Goal: Task Accomplishment & Management: Manage account settings

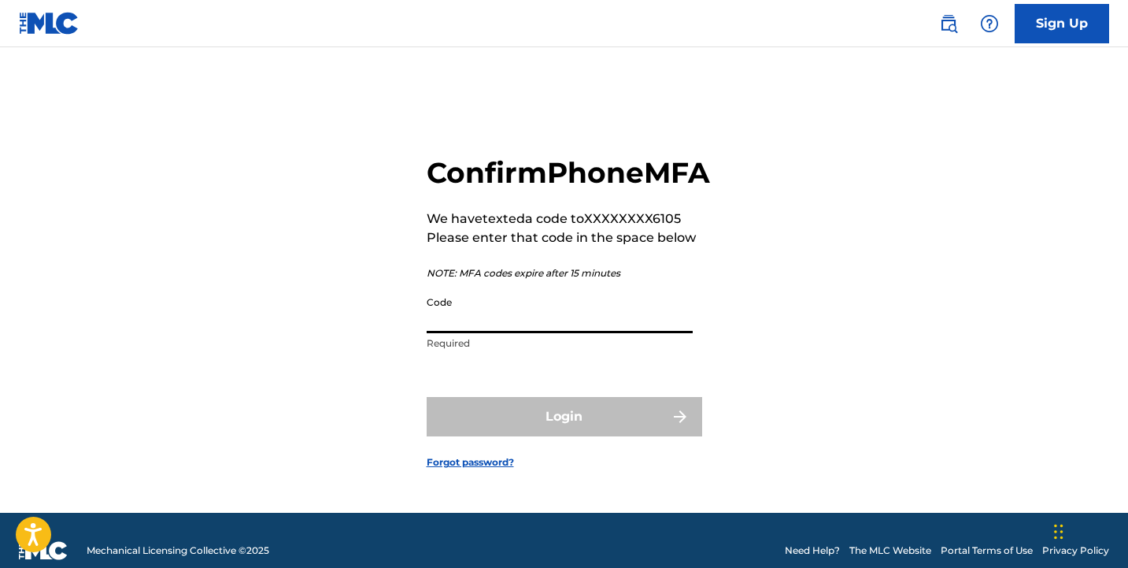
click at [578, 332] on input "Code" at bounding box center [560, 310] width 266 height 45
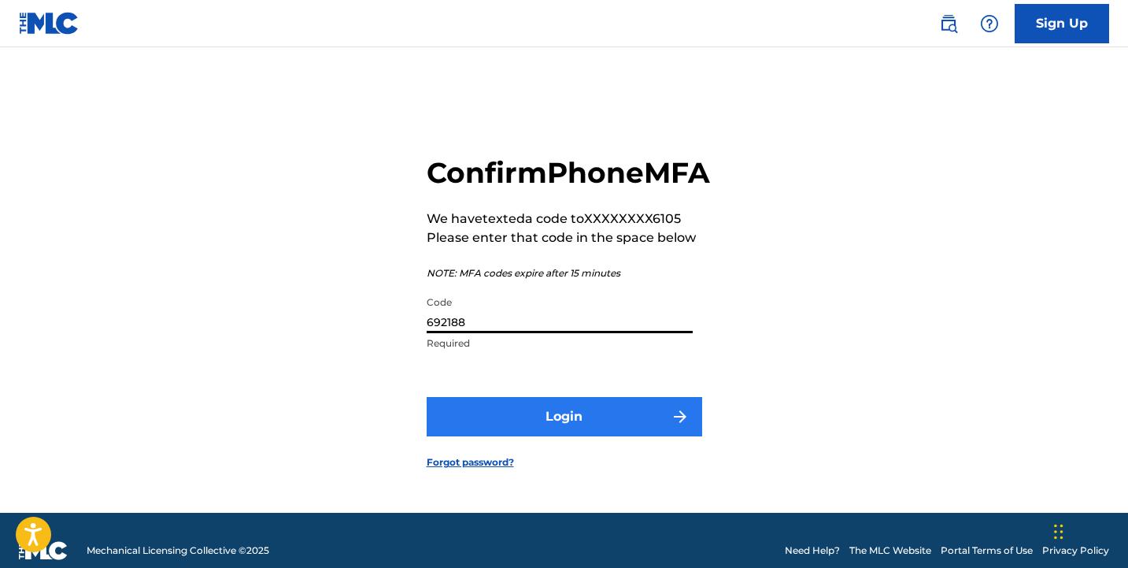
type input "692188"
click at [557, 424] on button "Login" at bounding box center [565, 416] width 276 height 39
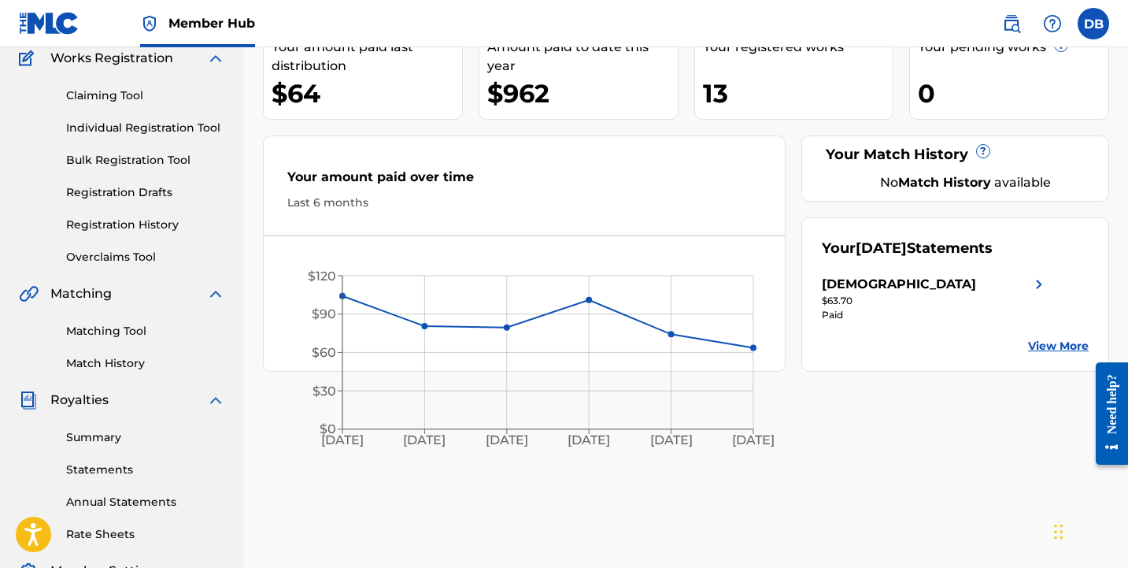
scroll to position [136, 0]
click at [1079, 342] on link "View More" at bounding box center [1058, 346] width 61 height 17
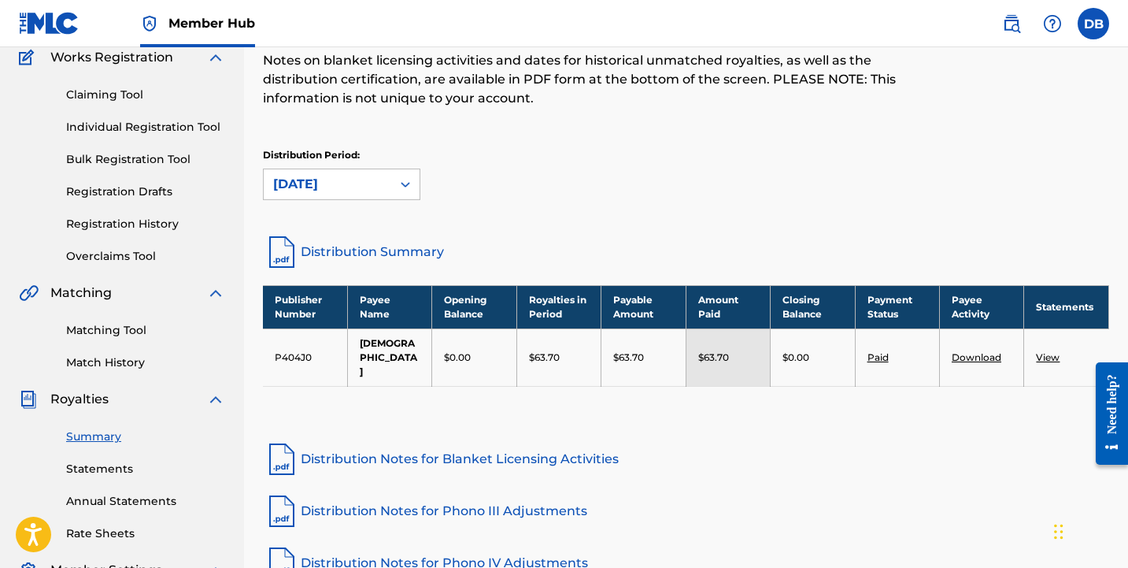
scroll to position [139, 0]
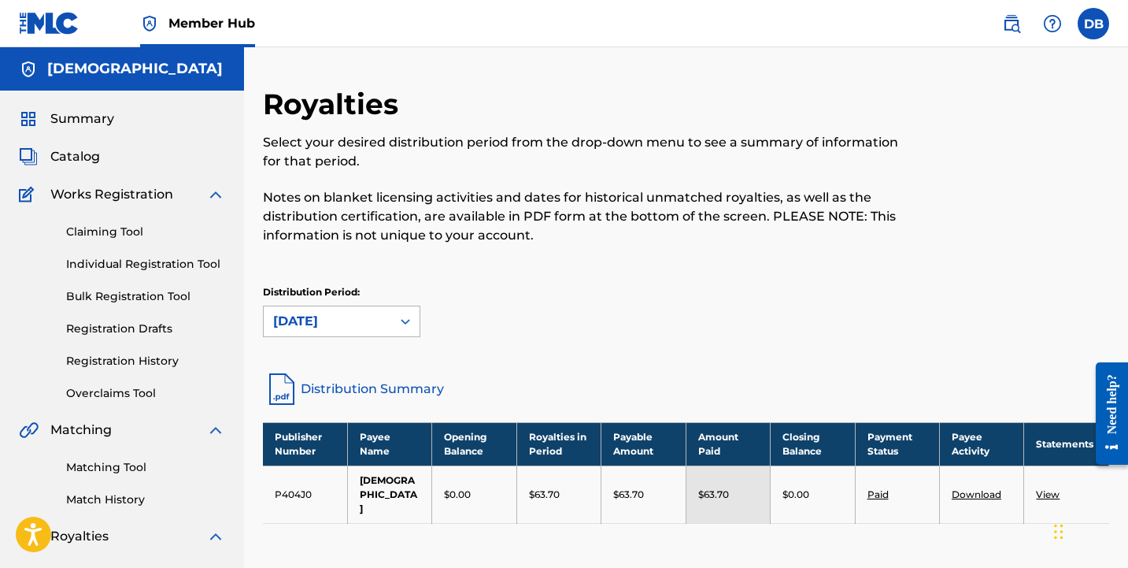
click at [365, 317] on div "[DATE]" at bounding box center [327, 321] width 109 height 19
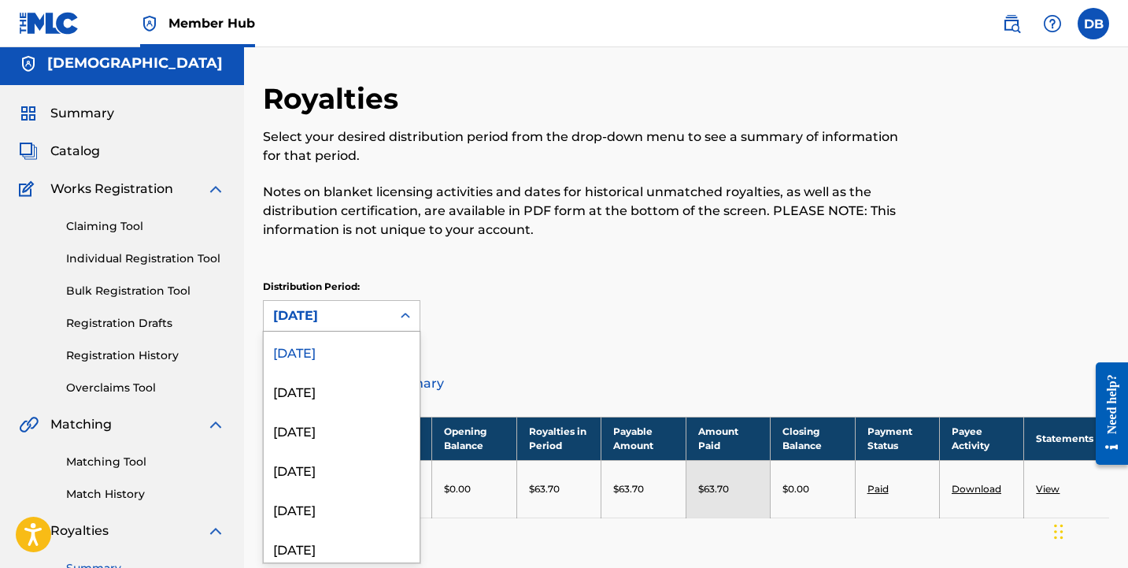
scroll to position [6, 0]
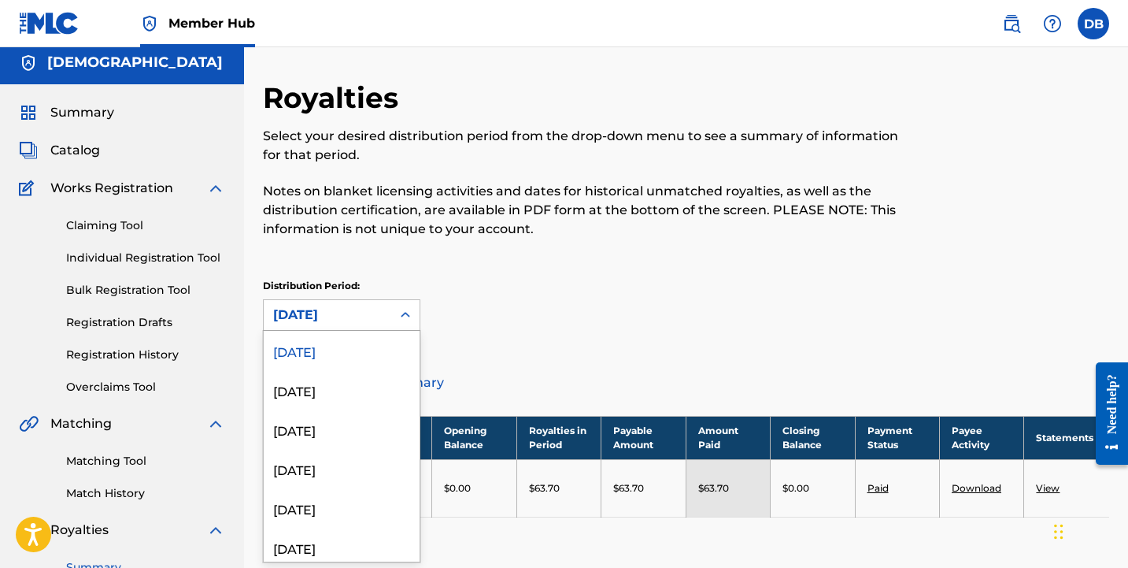
click at [527, 254] on div "Royalties Select your desired distribution period from the drop-down menu to se…" at bounding box center [589, 168] width 652 height 176
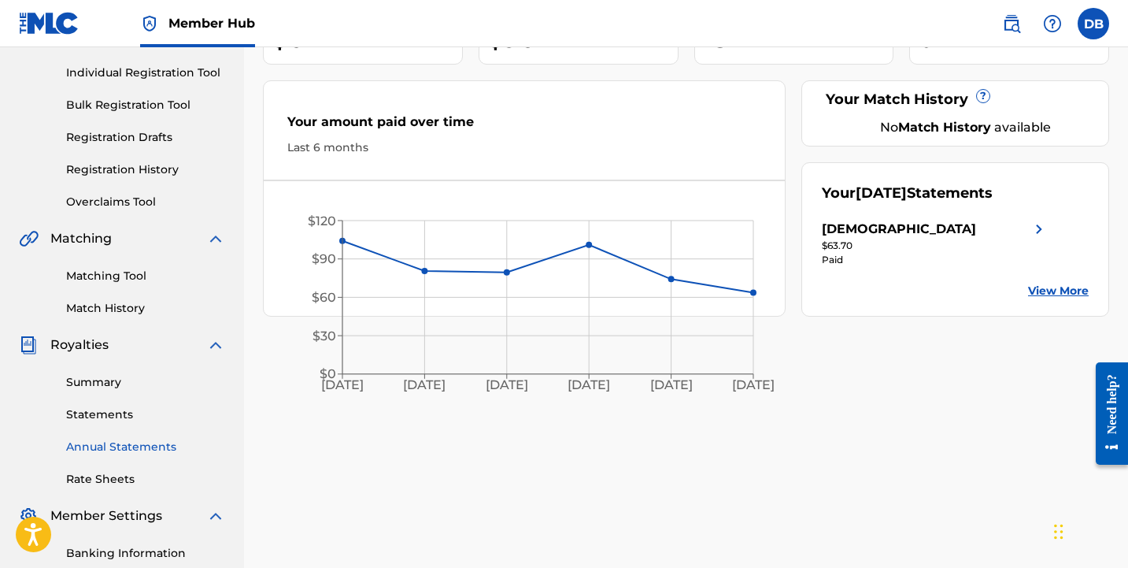
scroll to position [46, 0]
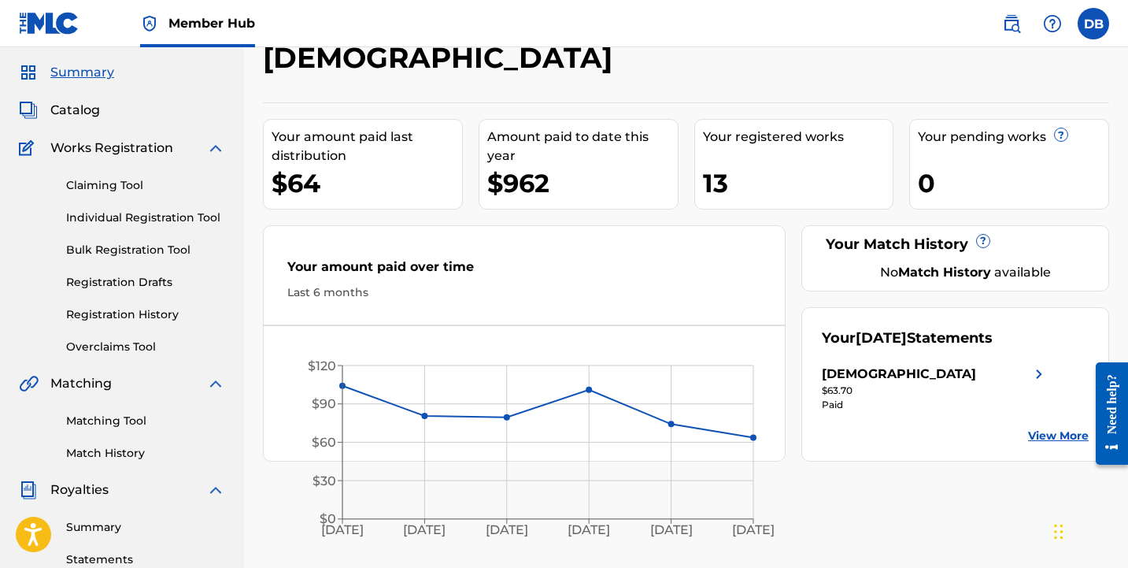
click at [101, 116] on div "Catalog" at bounding box center [122, 110] width 206 height 19
click at [85, 111] on span "Catalog" at bounding box center [75, 110] width 50 height 19
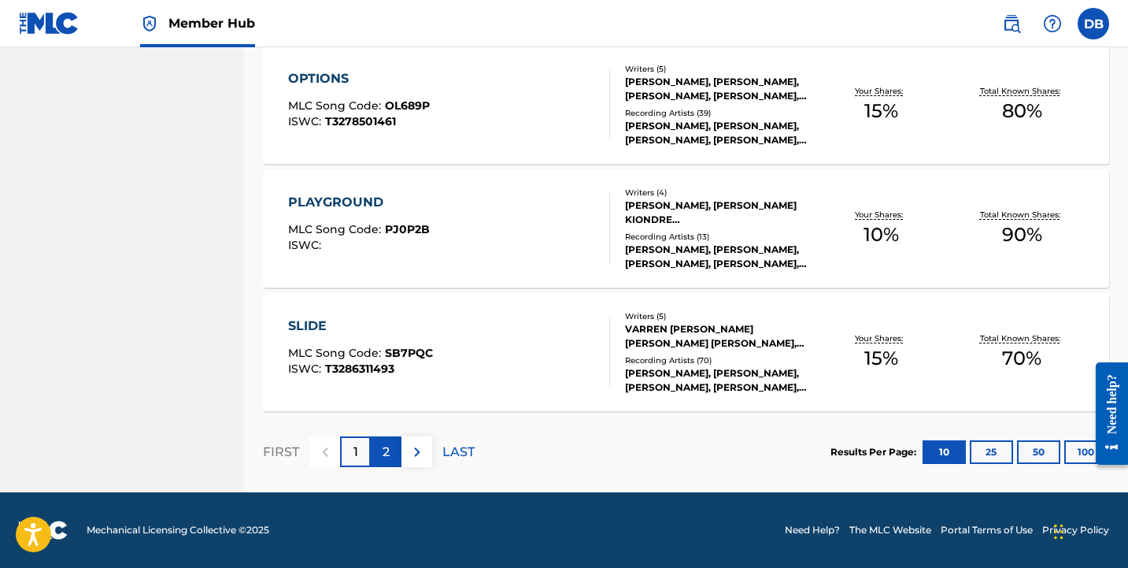
click at [387, 453] on p "2" at bounding box center [386, 451] width 7 height 19
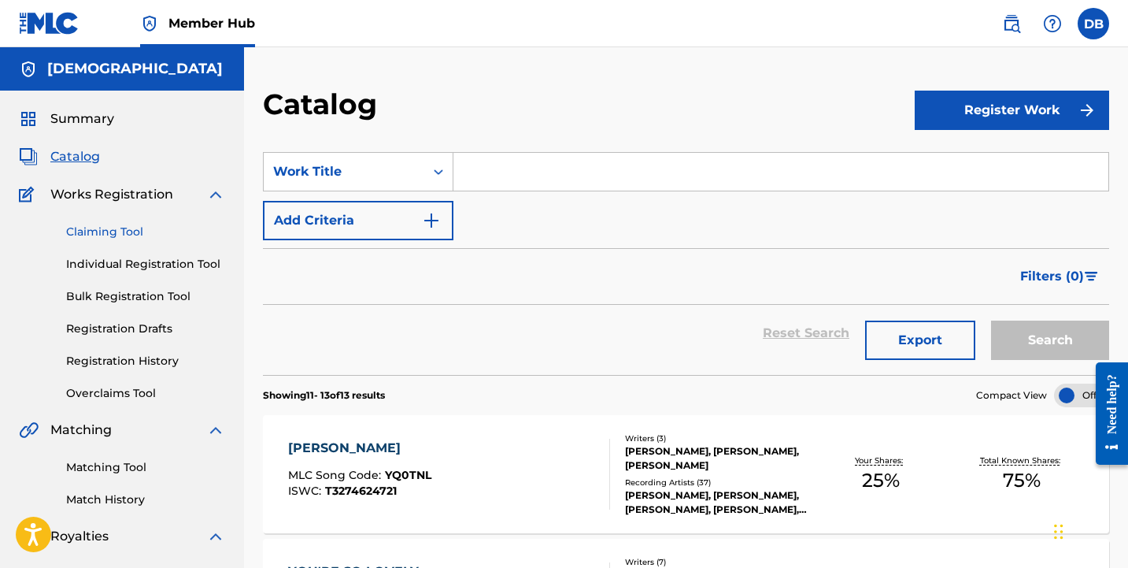
click at [164, 238] on link "Claiming Tool" at bounding box center [145, 232] width 159 height 17
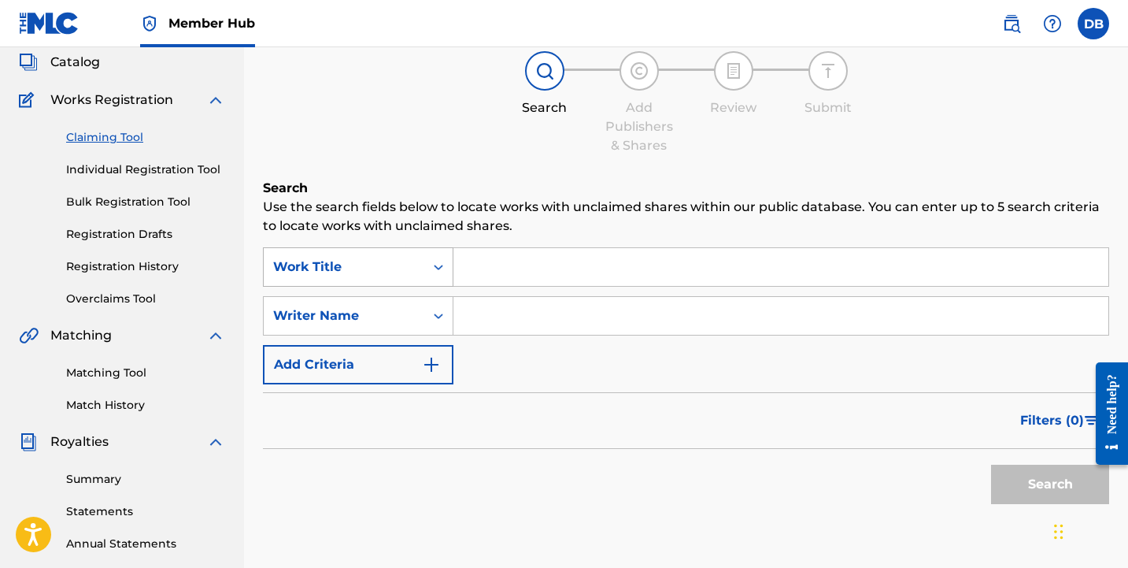
scroll to position [128, 0]
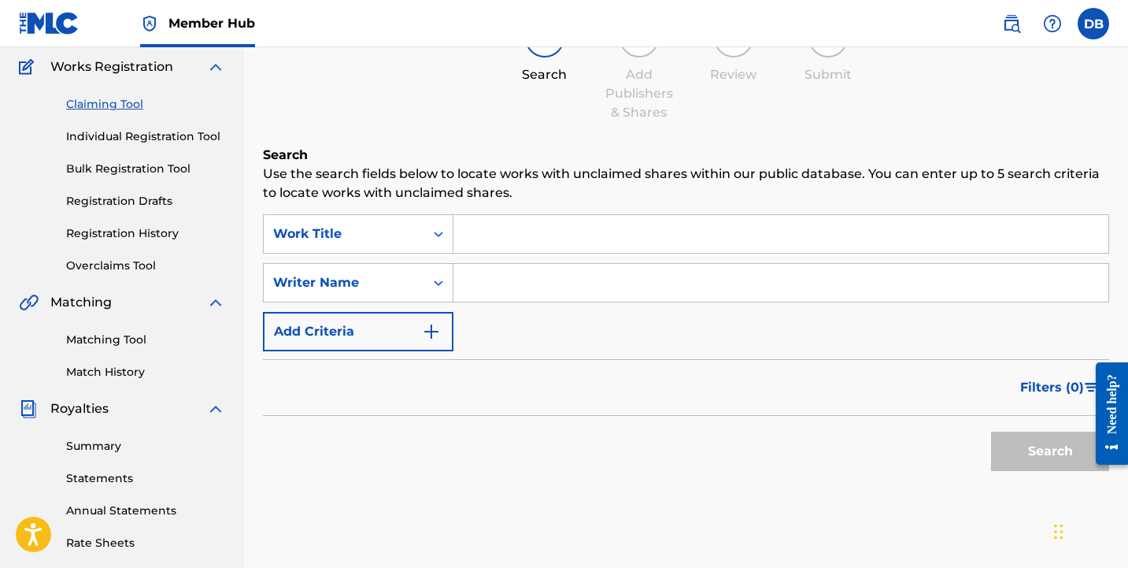
click at [475, 287] on input "Search Form" at bounding box center [780, 283] width 655 height 38
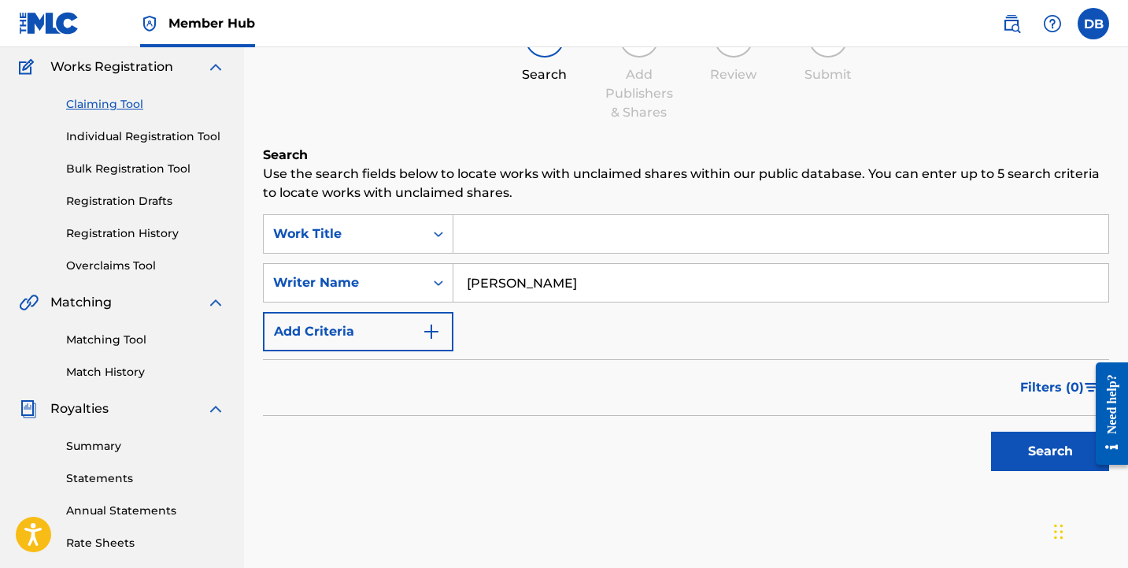
type input "[PERSON_NAME]"
drag, startPoint x: 553, startPoint y: 309, endPoint x: 516, endPoint y: 360, distance: 62.0
click at [516, 360] on div "Filters ( 0 )" at bounding box center [686, 387] width 846 height 57
click at [1014, 435] on button "Search" at bounding box center [1050, 450] width 118 height 39
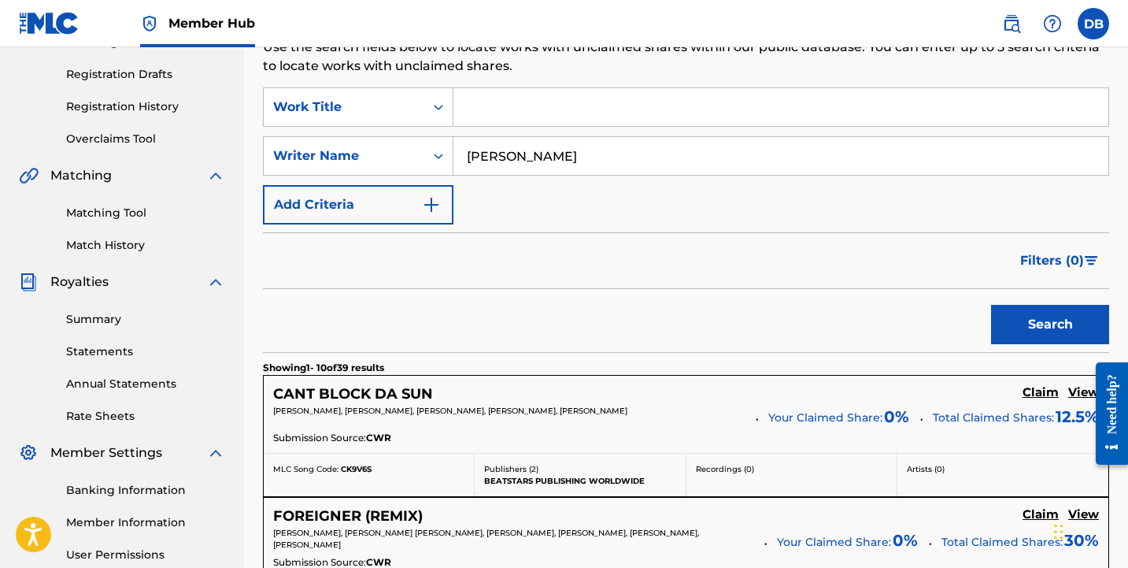
scroll to position [279, 0]
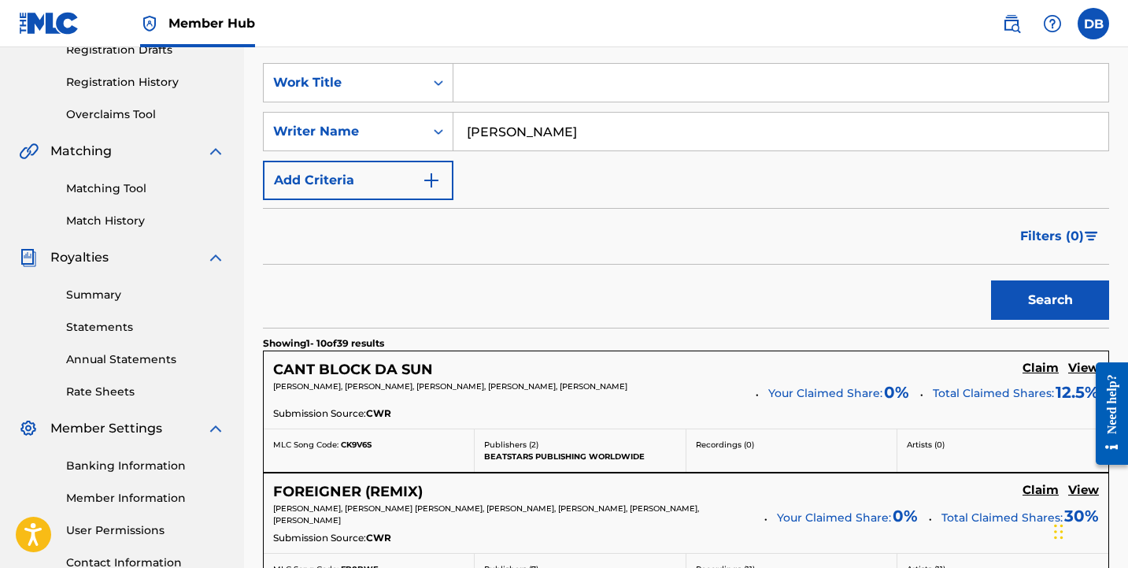
click at [509, 398] on div "[PERSON_NAME], [PERSON_NAME], [PERSON_NAME], [PERSON_NAME], [PERSON_NAME]" at bounding box center [509, 391] width 472 height 22
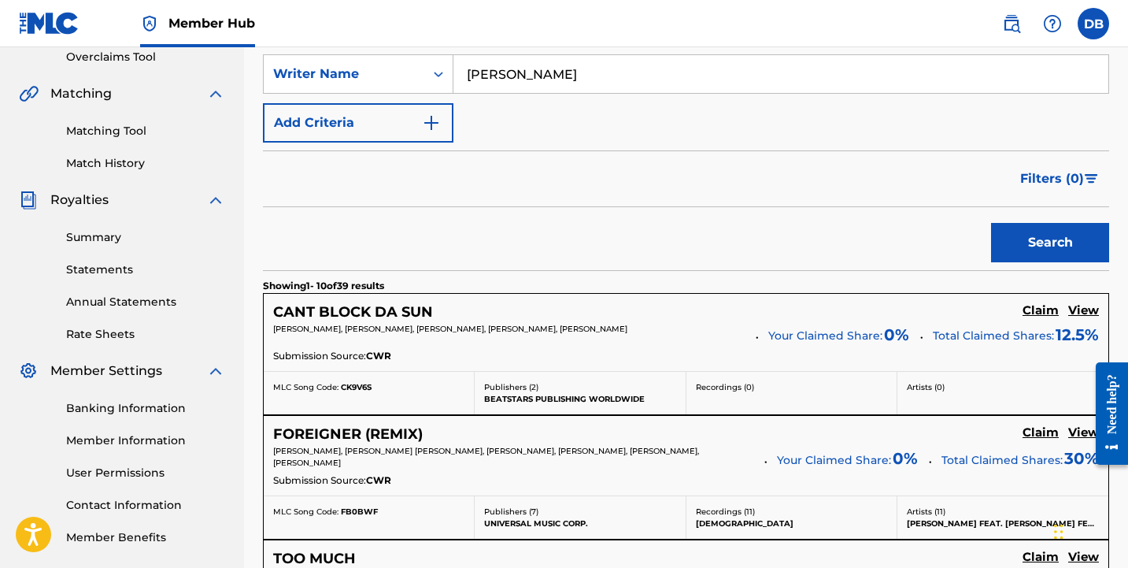
scroll to position [346, 0]
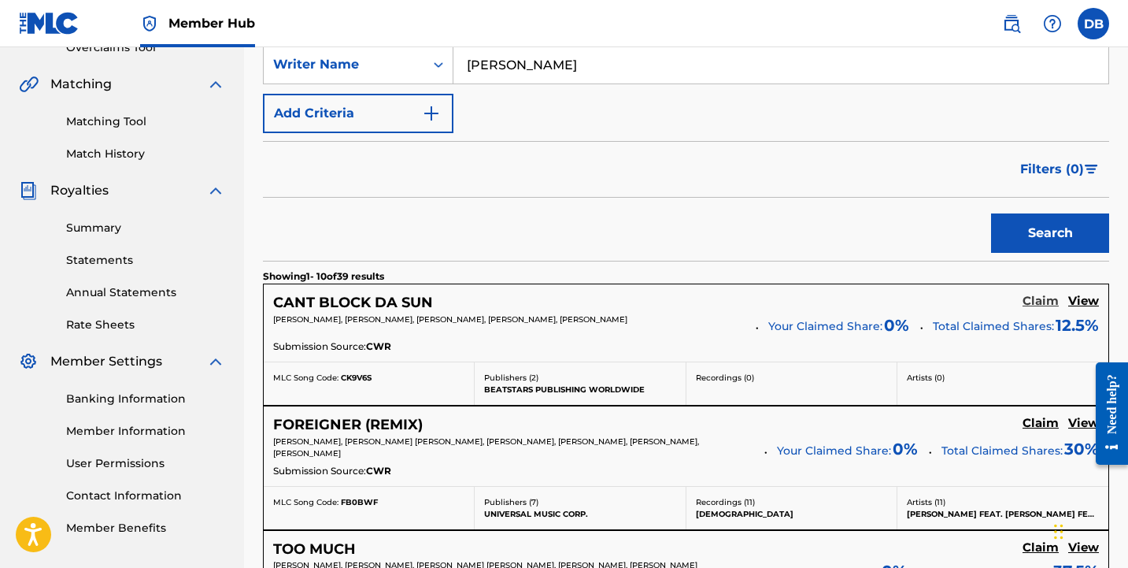
click at [1043, 305] on h5 "Claim" at bounding box center [1041, 301] width 36 height 15
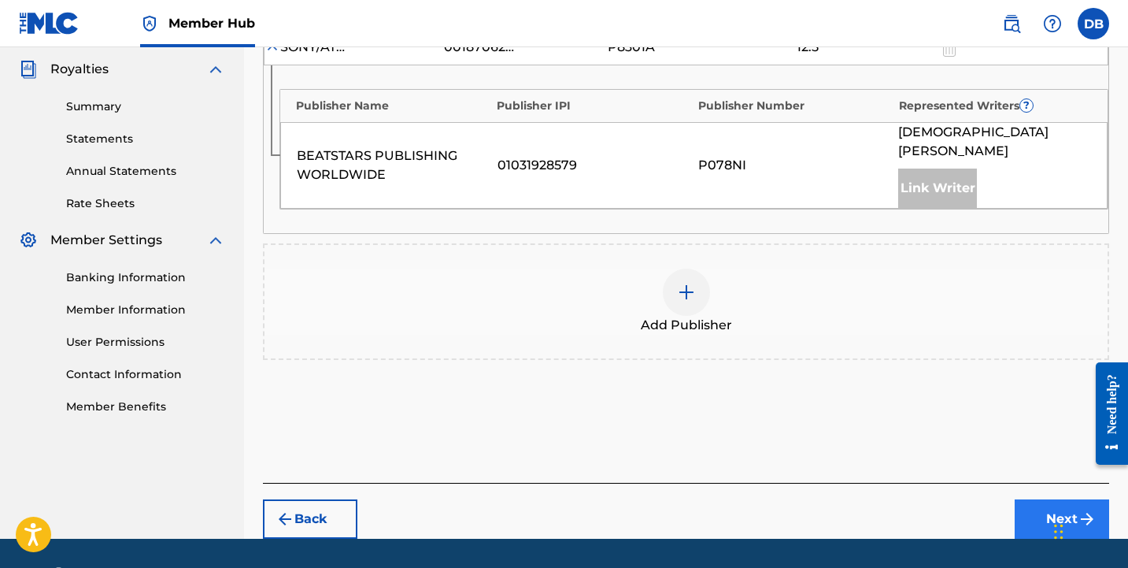
scroll to position [468, 0]
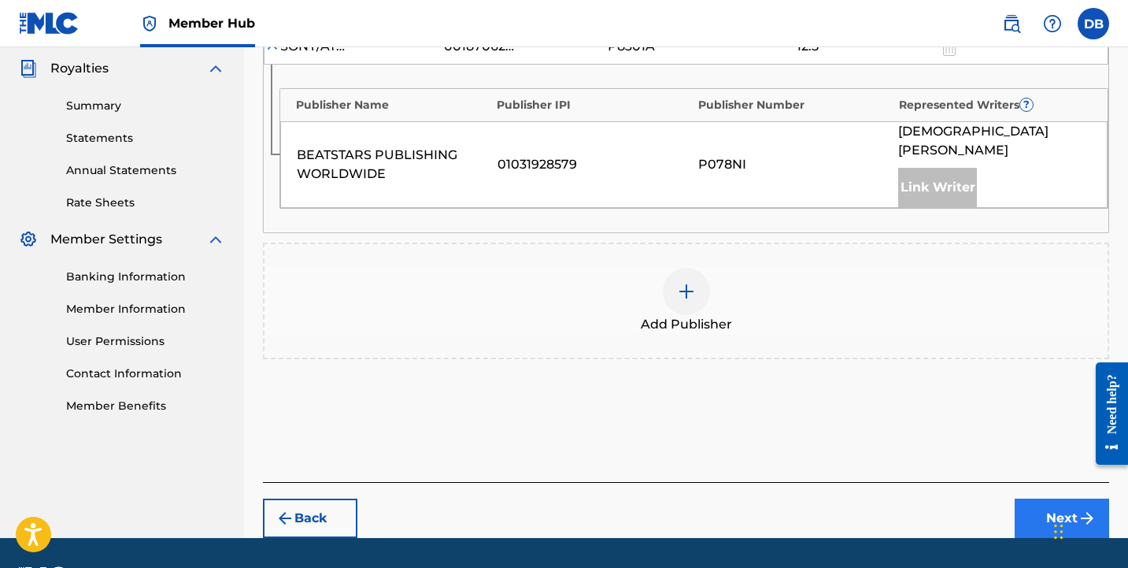
click at [1040, 501] on button "Next" at bounding box center [1062, 517] width 94 height 39
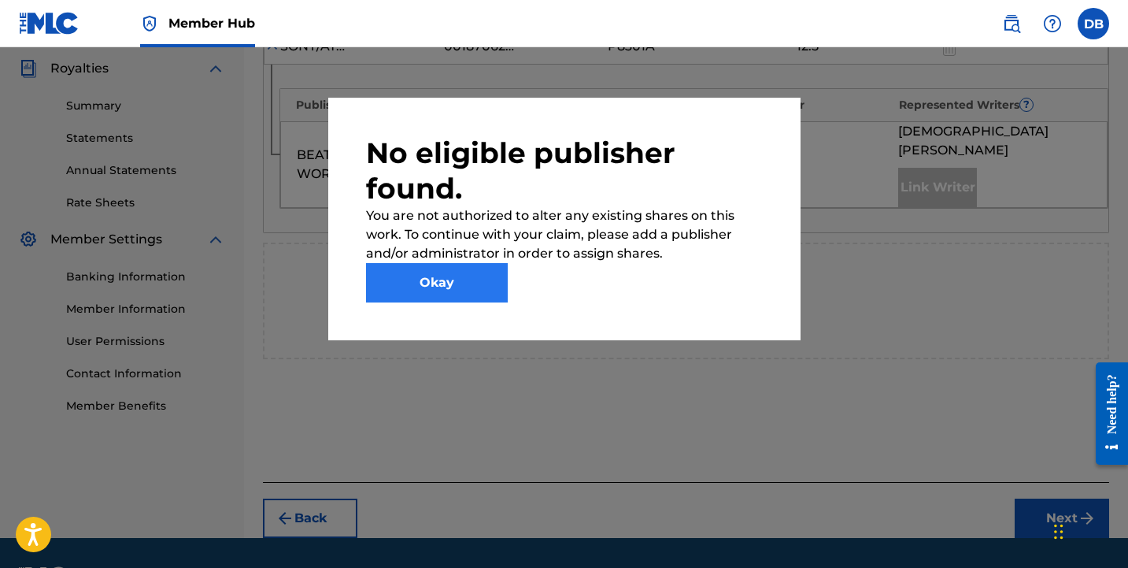
click at [451, 294] on button "Okay" at bounding box center [437, 282] width 142 height 39
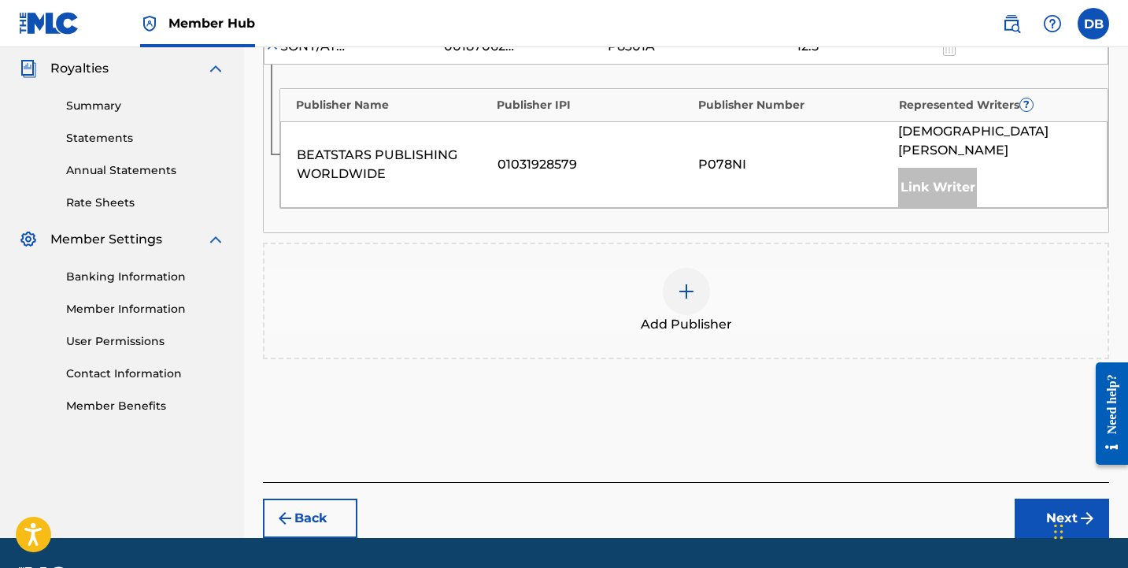
click at [696, 270] on div at bounding box center [686, 291] width 47 height 47
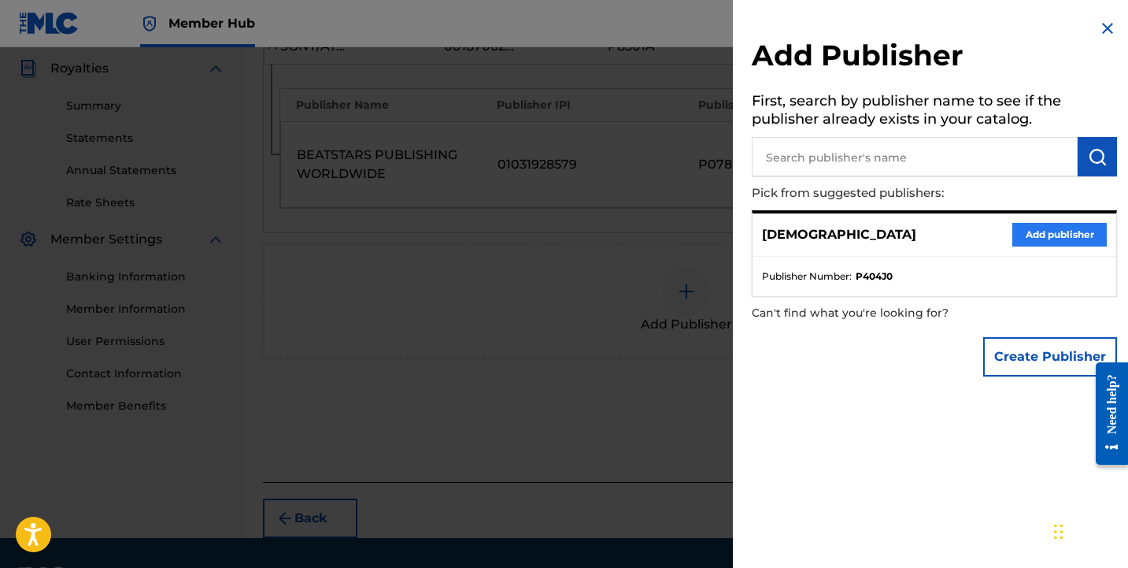
click at [1040, 228] on button "Add publisher" at bounding box center [1059, 235] width 94 height 24
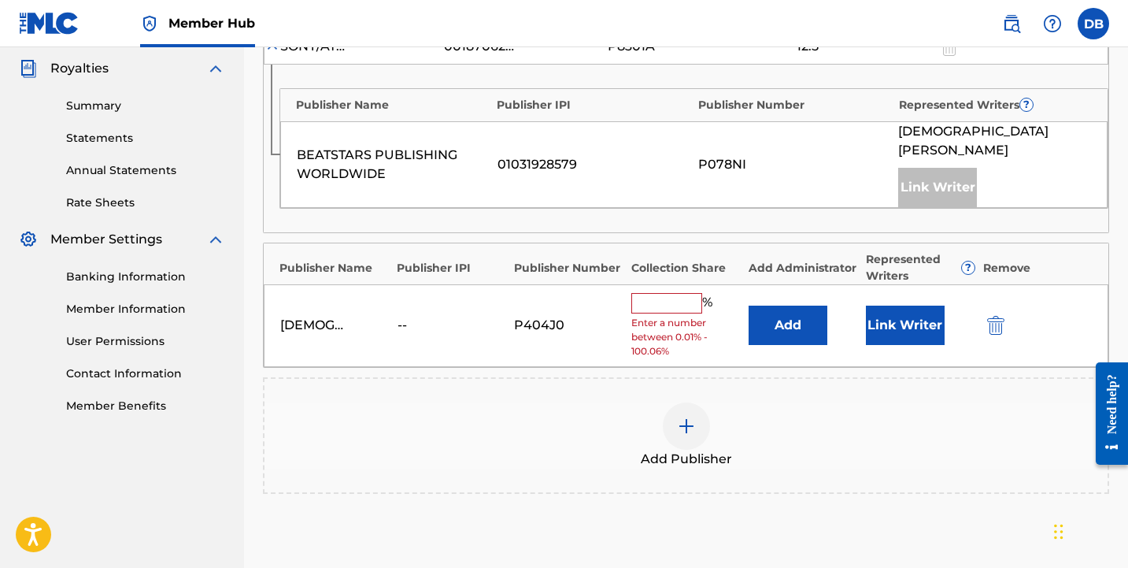
click at [663, 293] on input "text" at bounding box center [666, 303] width 71 height 20
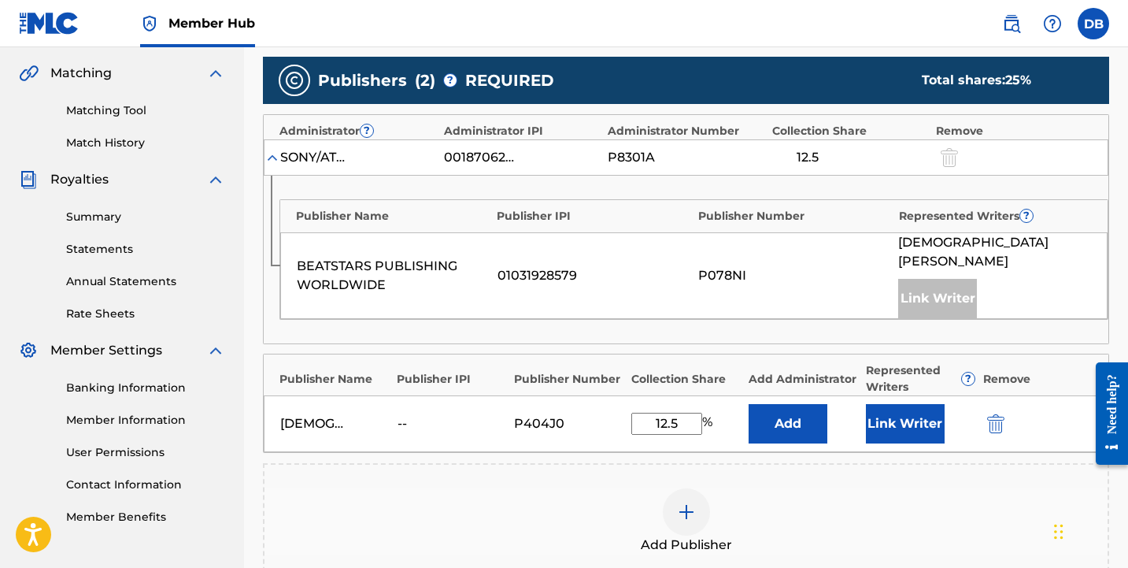
scroll to position [386, 0]
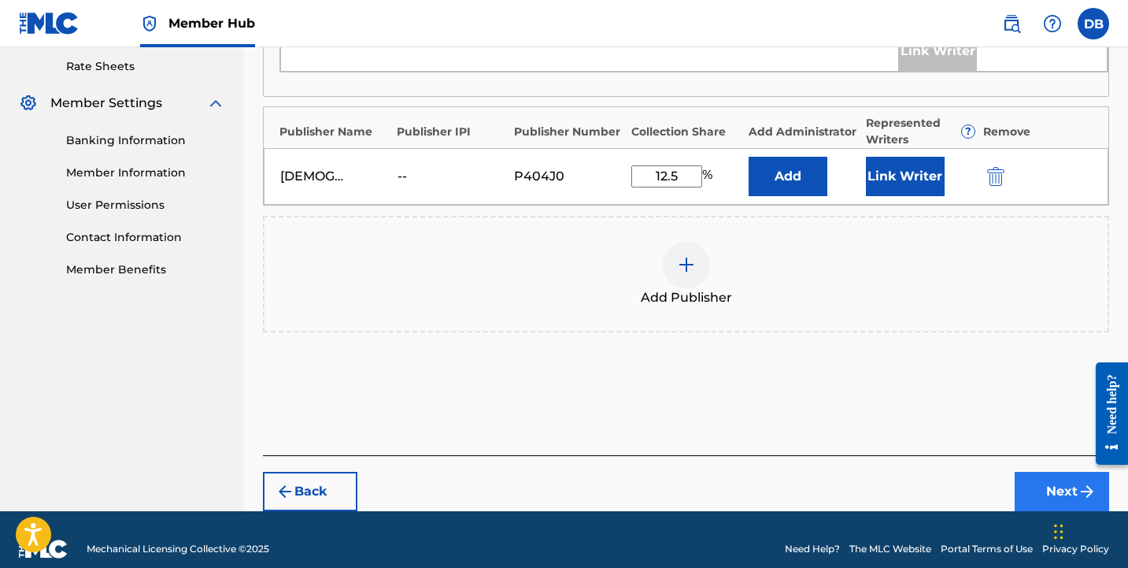
type input "12.5"
click at [1058, 472] on button "Next" at bounding box center [1062, 491] width 94 height 39
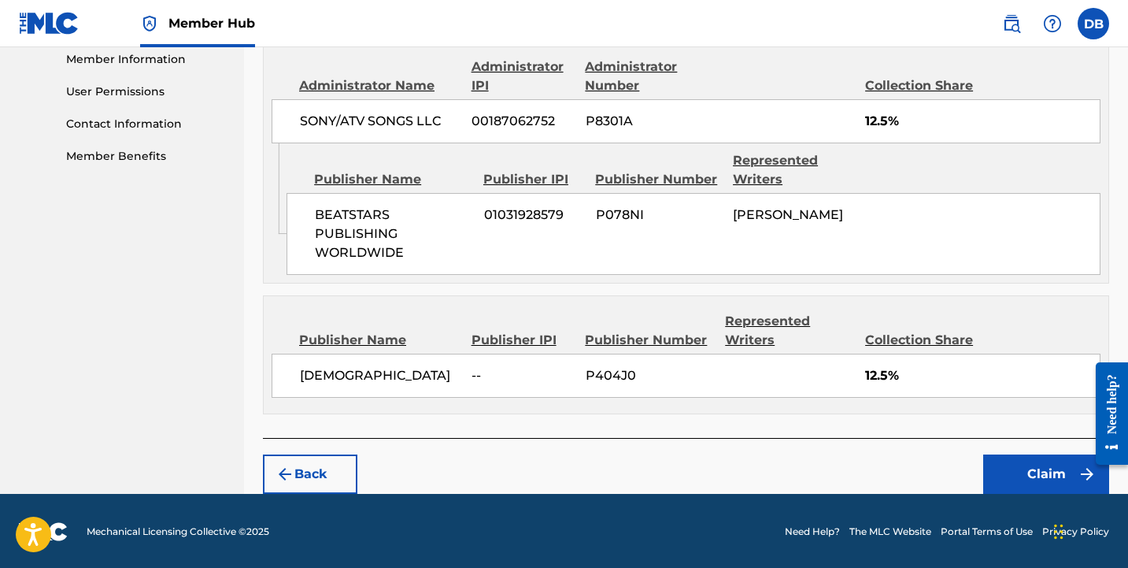
scroll to position [716, 0]
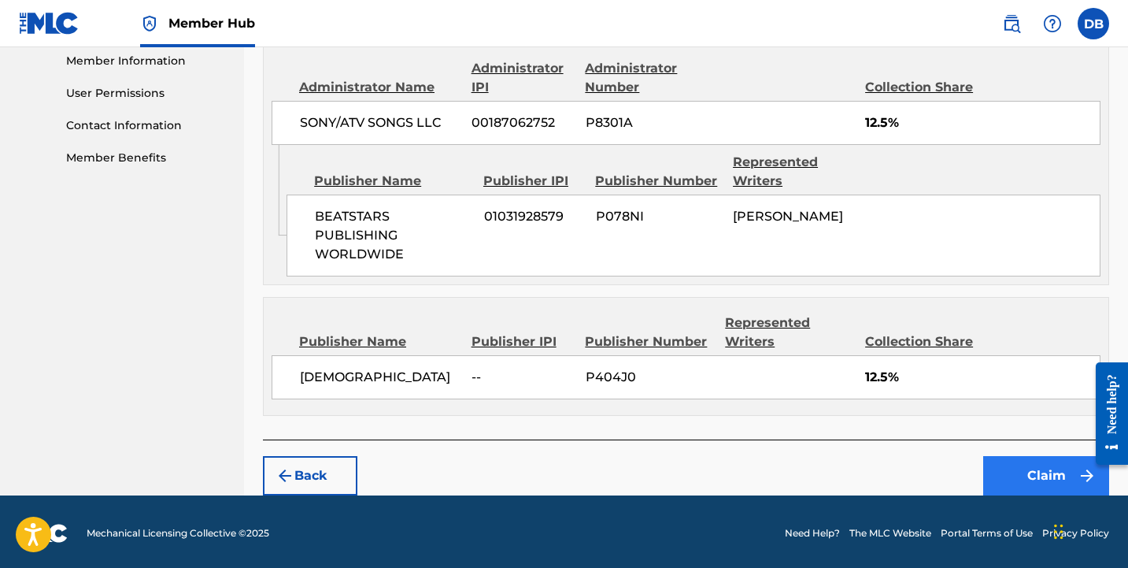
click at [1042, 461] on button "Claim" at bounding box center [1046, 475] width 126 height 39
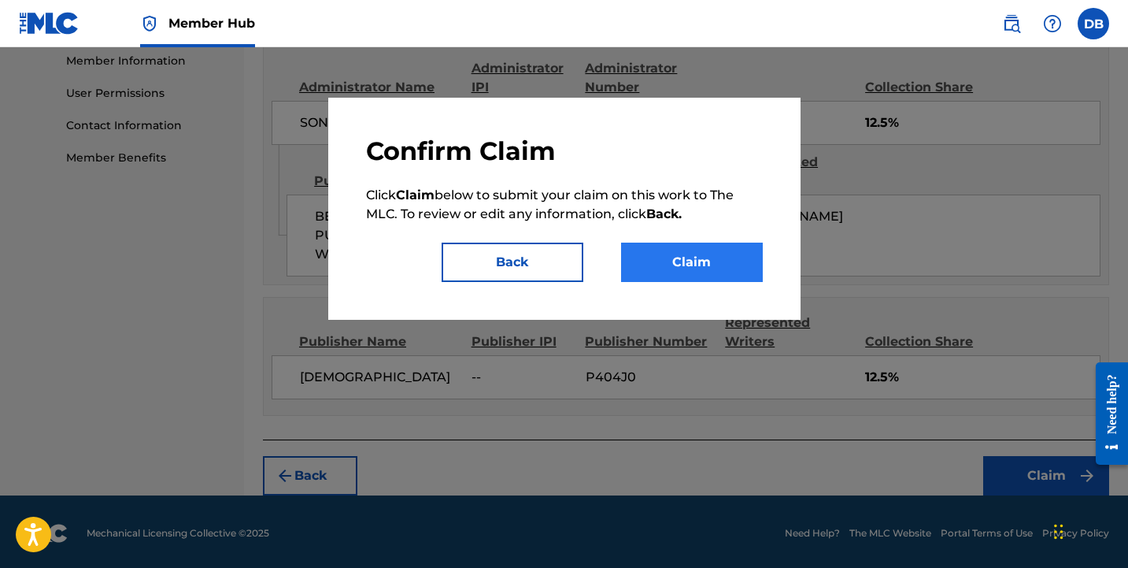
click at [690, 265] on button "Claim" at bounding box center [692, 261] width 142 height 39
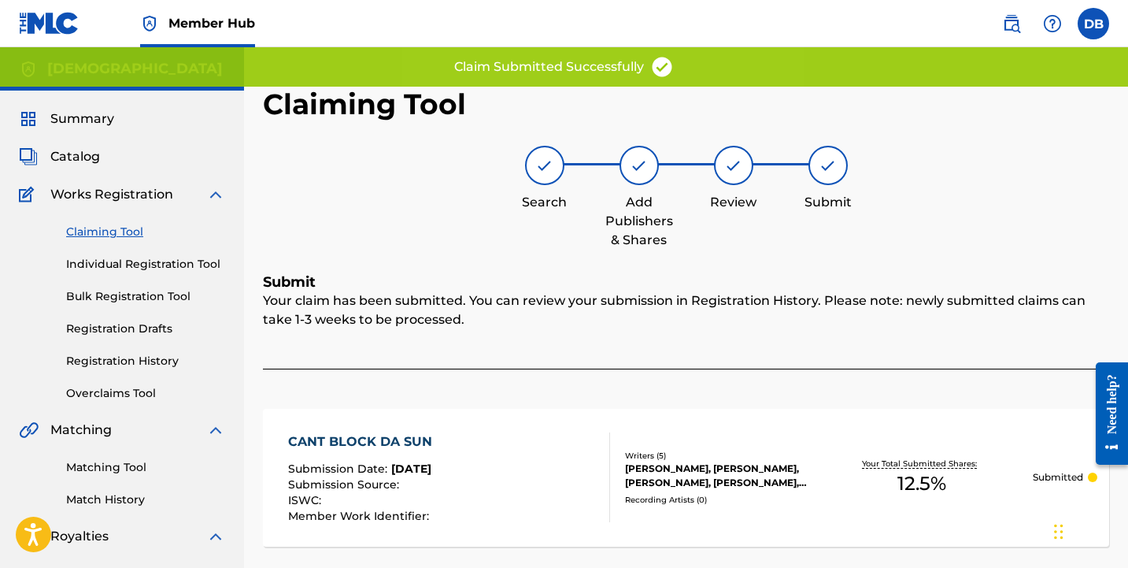
scroll to position [0, 0]
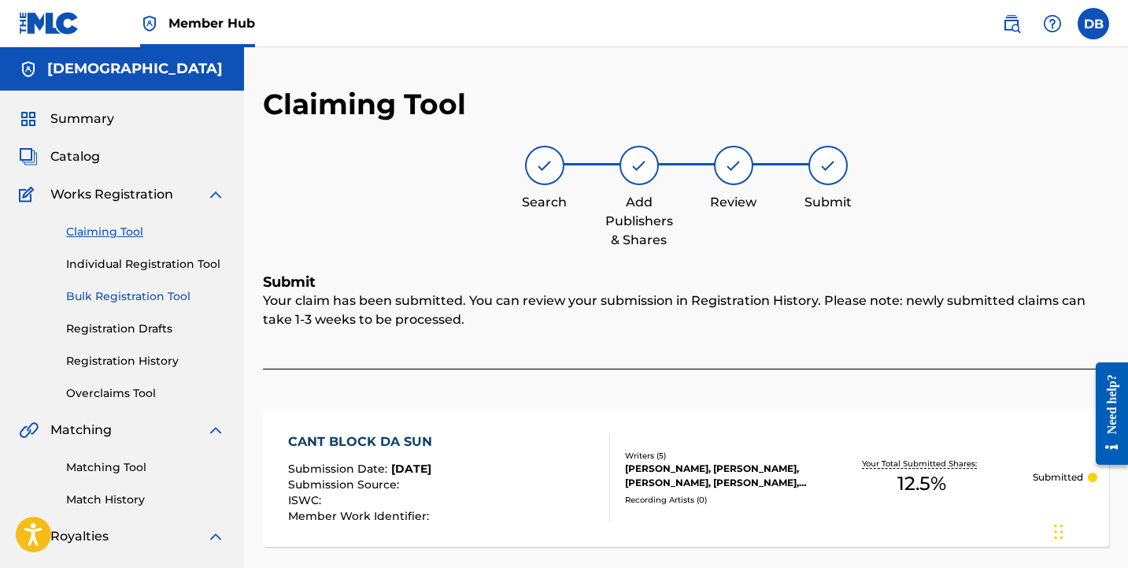
click at [152, 292] on link "Bulk Registration Tool" at bounding box center [145, 296] width 159 height 17
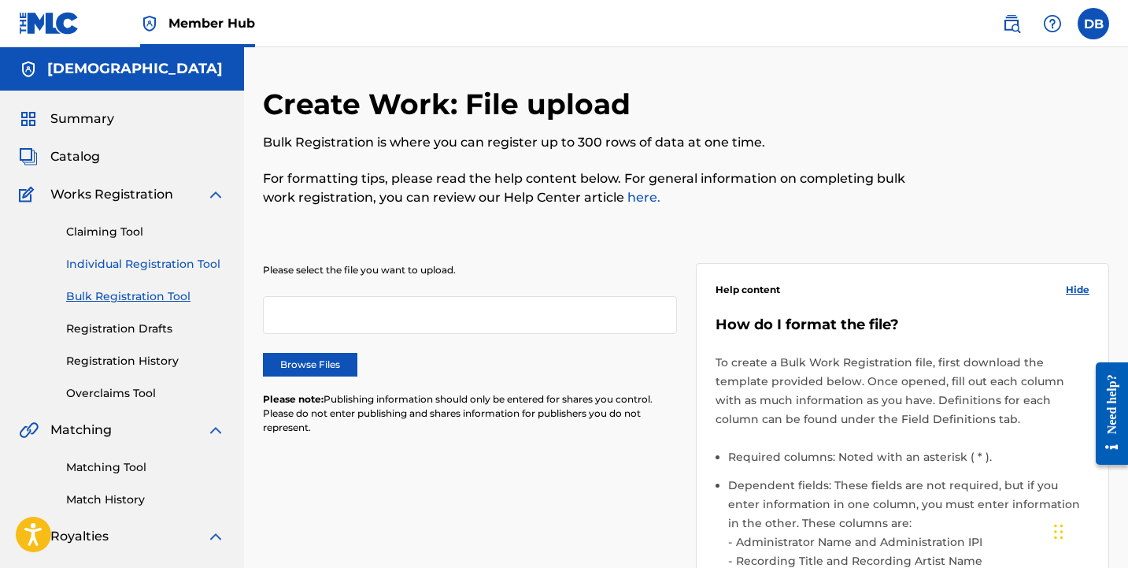
click at [132, 262] on link "Individual Registration Tool" at bounding box center [145, 264] width 159 height 17
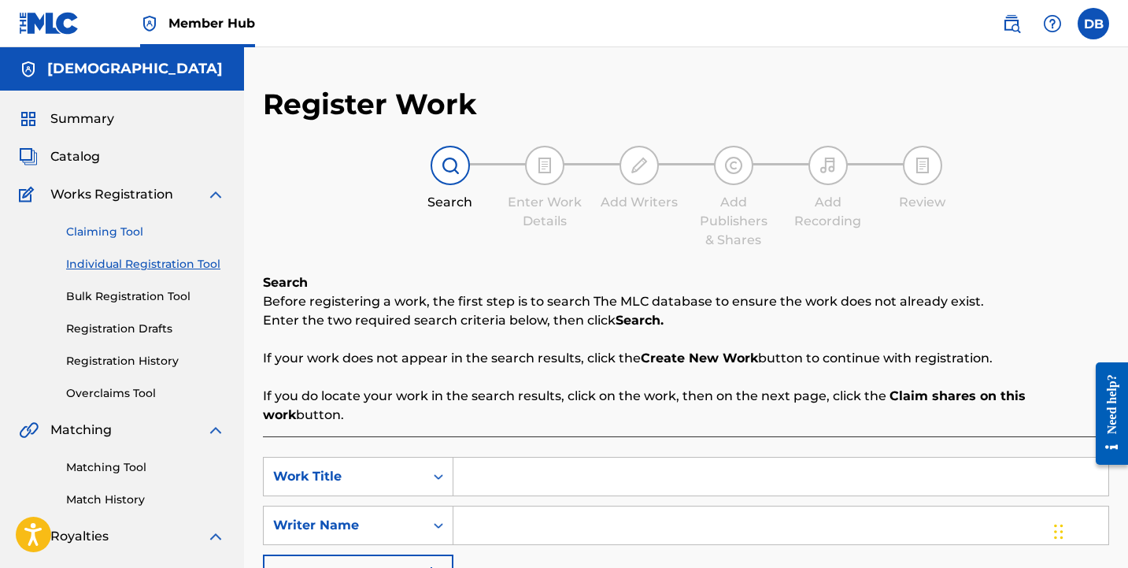
click at [115, 234] on link "Claiming Tool" at bounding box center [145, 232] width 159 height 17
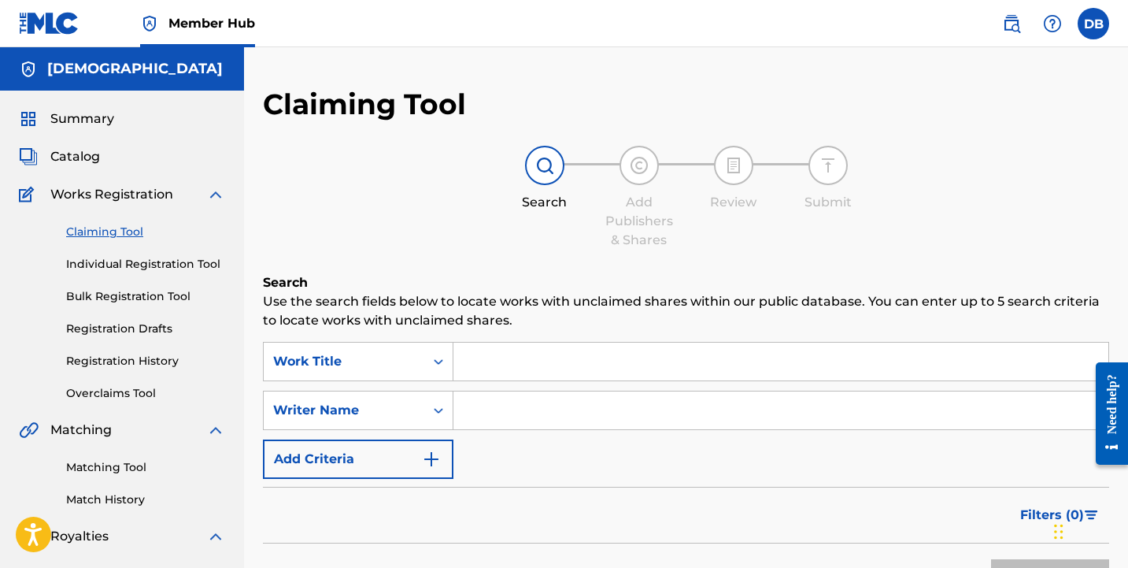
click at [490, 415] on input "Search Form" at bounding box center [780, 410] width 655 height 38
click at [1050, 567] on button "Search" at bounding box center [1050, 578] width 118 height 39
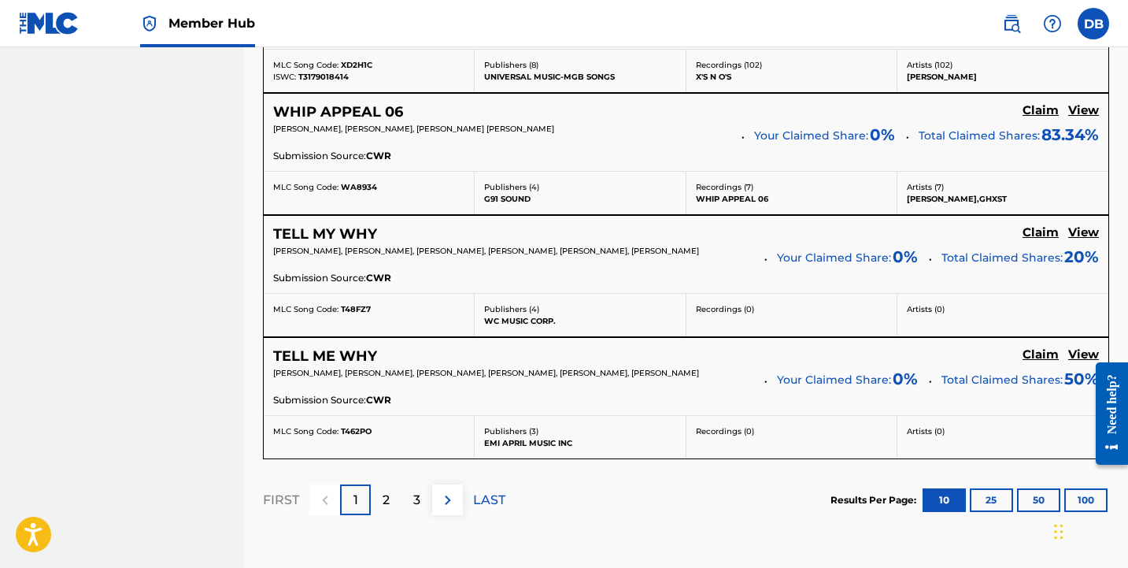
scroll to position [1401, 0]
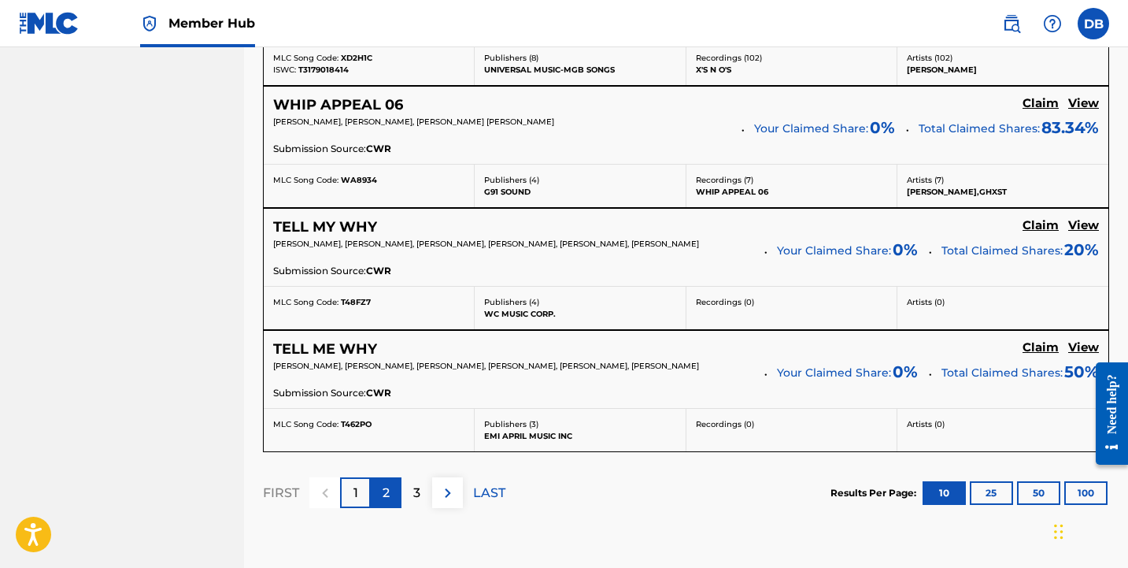
type input "[PERSON_NAME]"
click at [387, 494] on p "2" at bounding box center [386, 492] width 7 height 19
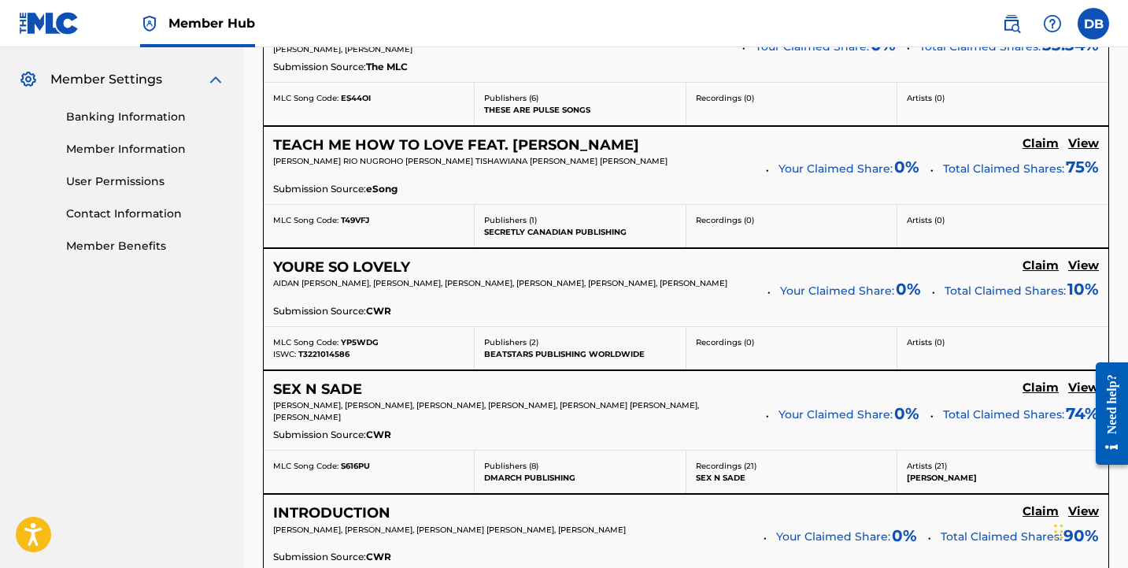
scroll to position [635, 0]
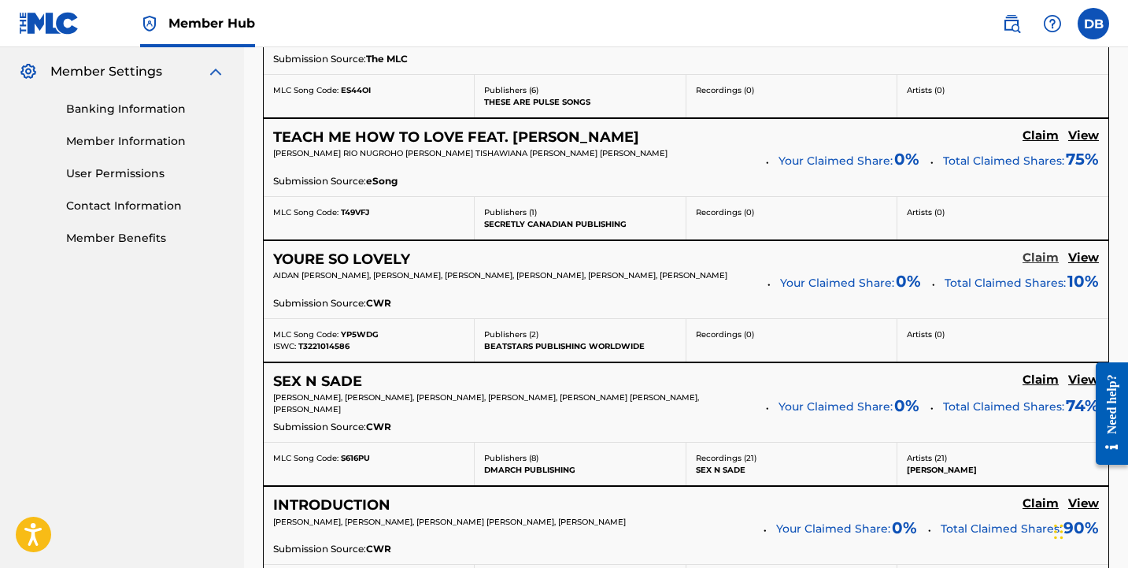
click at [1031, 257] on h5 "Claim" at bounding box center [1041, 257] width 36 height 15
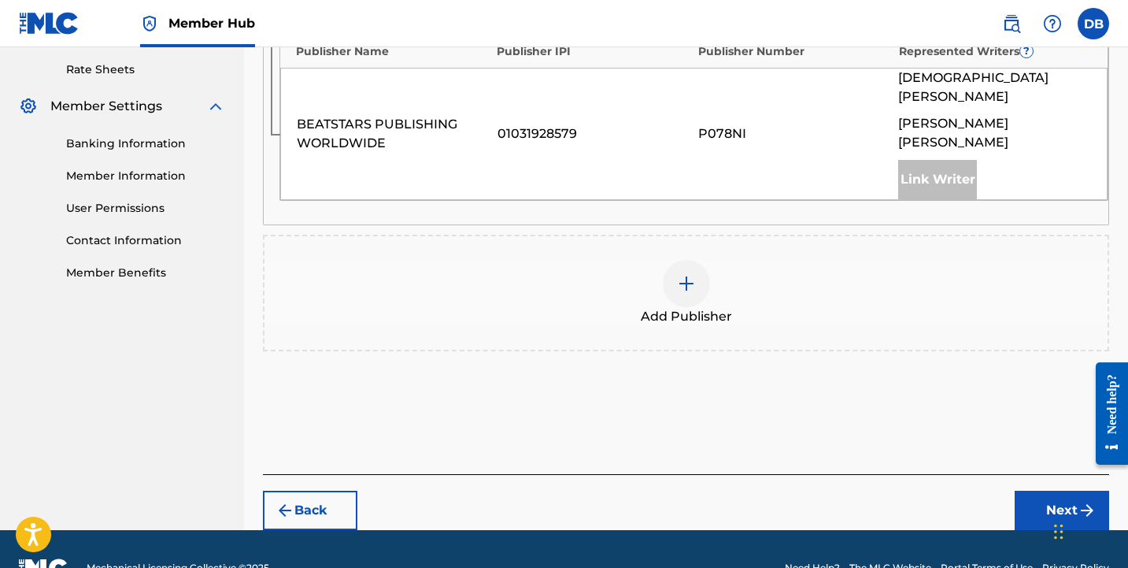
click at [707, 260] on div at bounding box center [686, 283] width 47 height 47
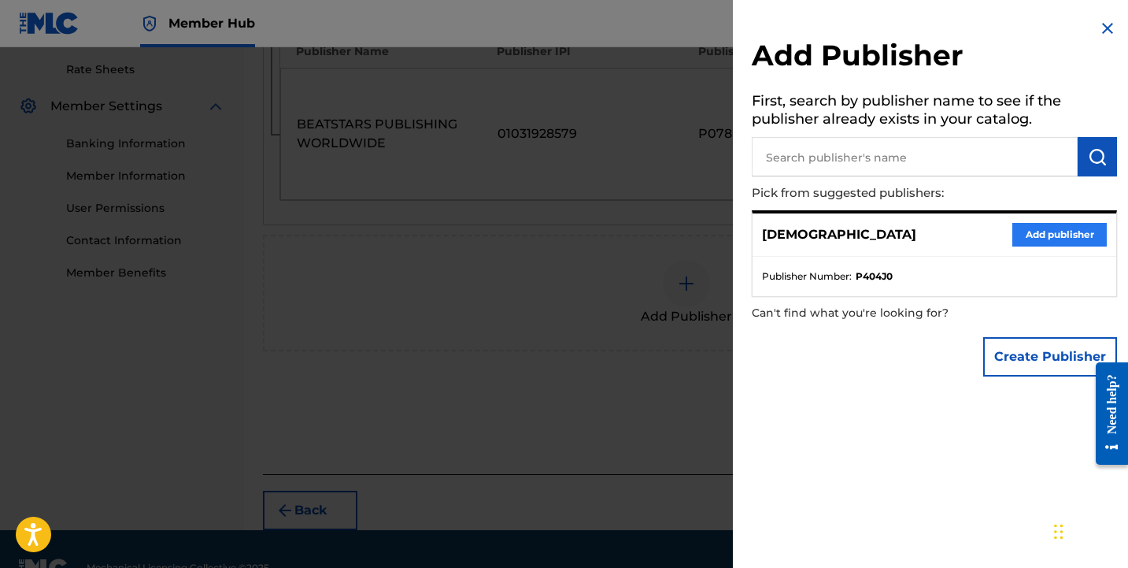
click at [1045, 233] on button "Add publisher" at bounding box center [1059, 235] width 94 height 24
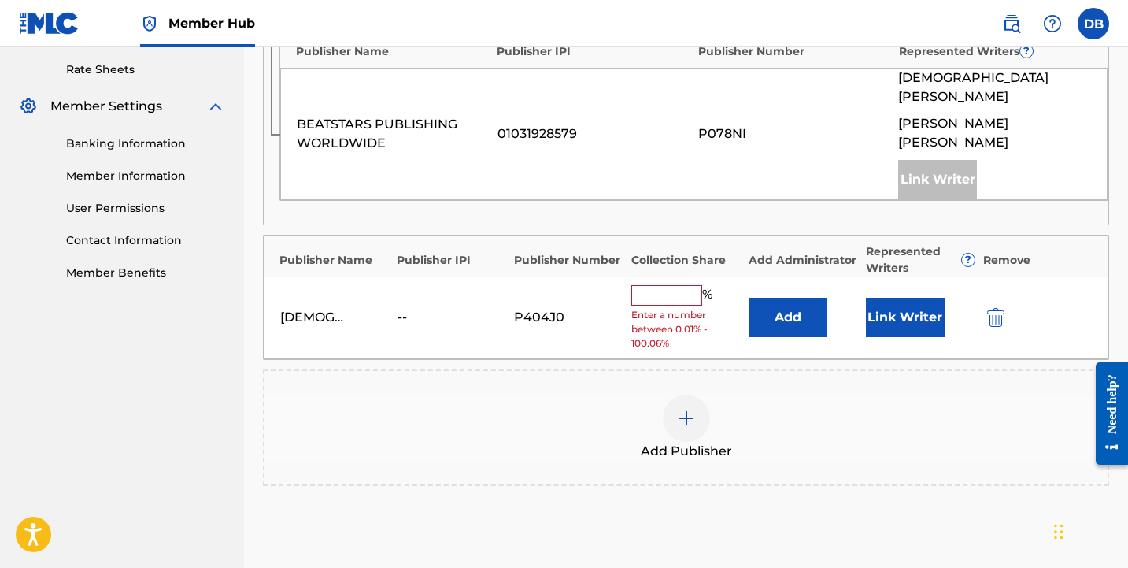
click at [683, 285] on input "text" at bounding box center [666, 295] width 71 height 20
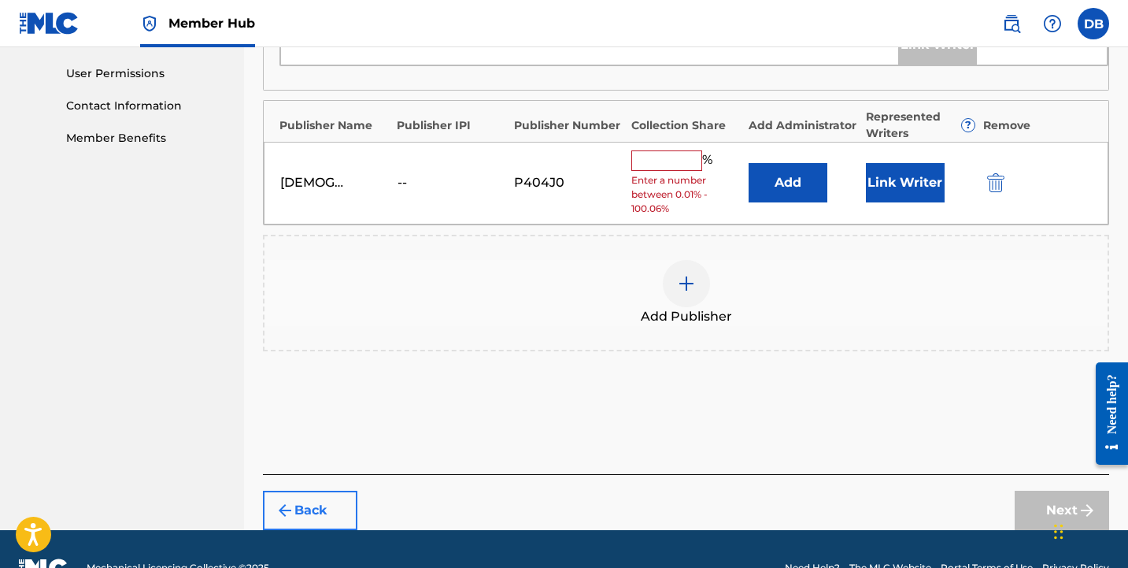
click at [305, 490] on button "Back" at bounding box center [310, 509] width 94 height 39
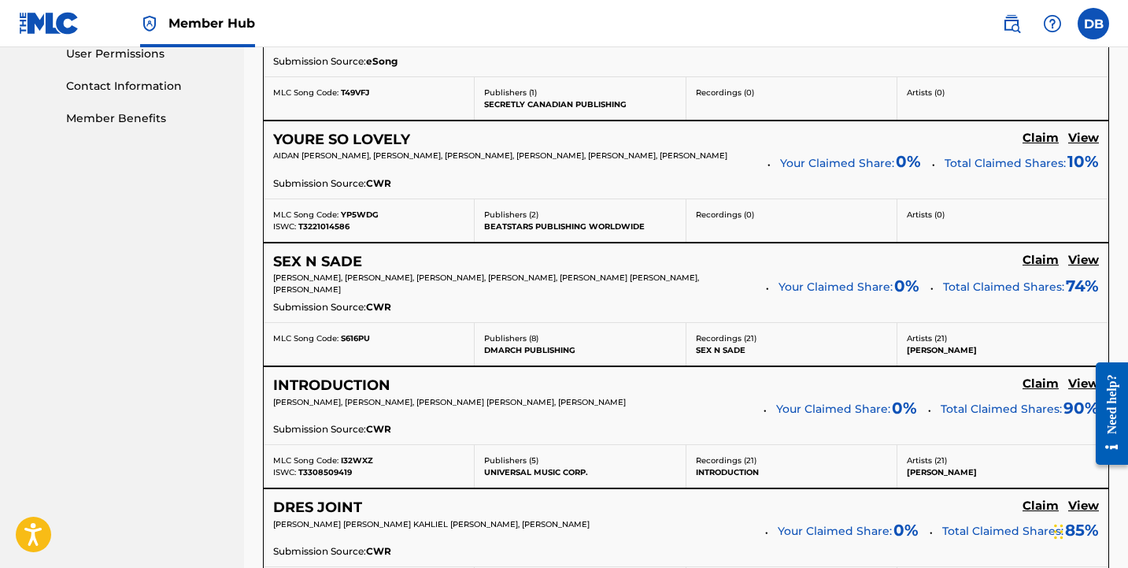
scroll to position [758, 0]
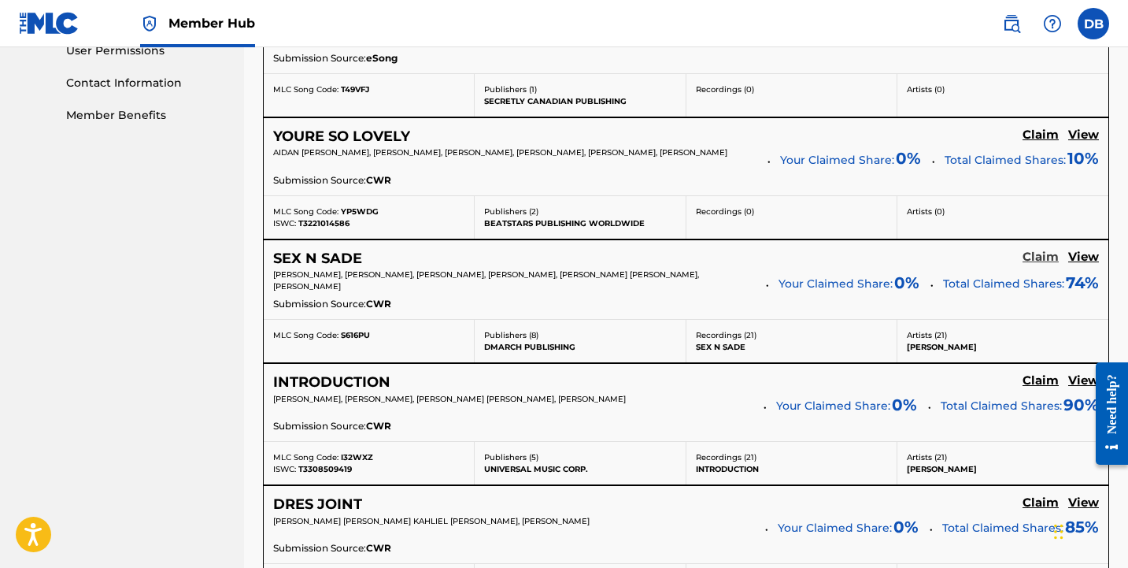
click at [1045, 252] on h5 "Claim" at bounding box center [1041, 257] width 36 height 15
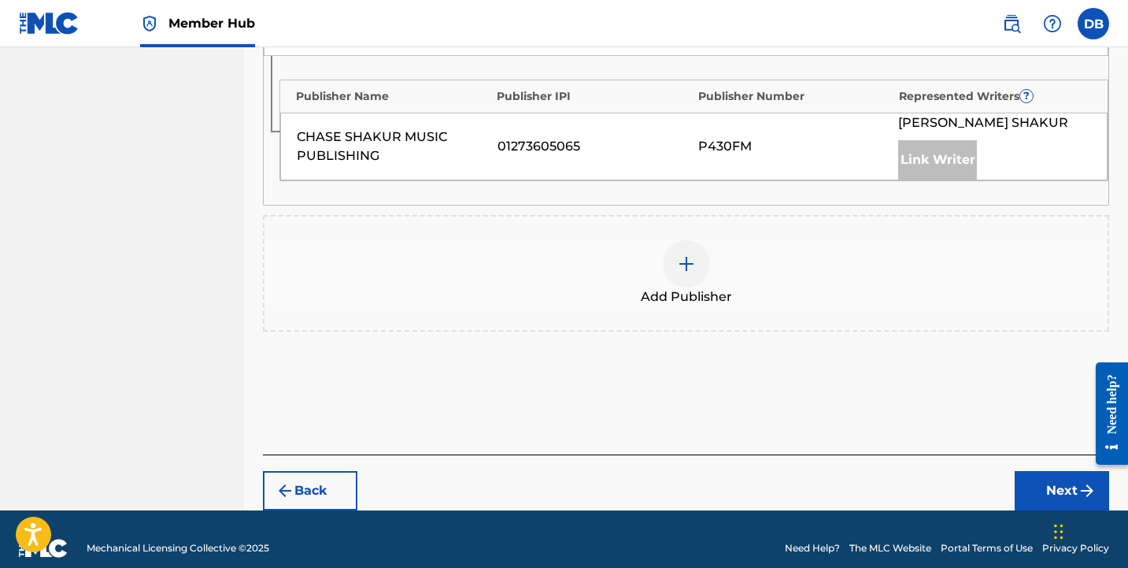
scroll to position [1102, 0]
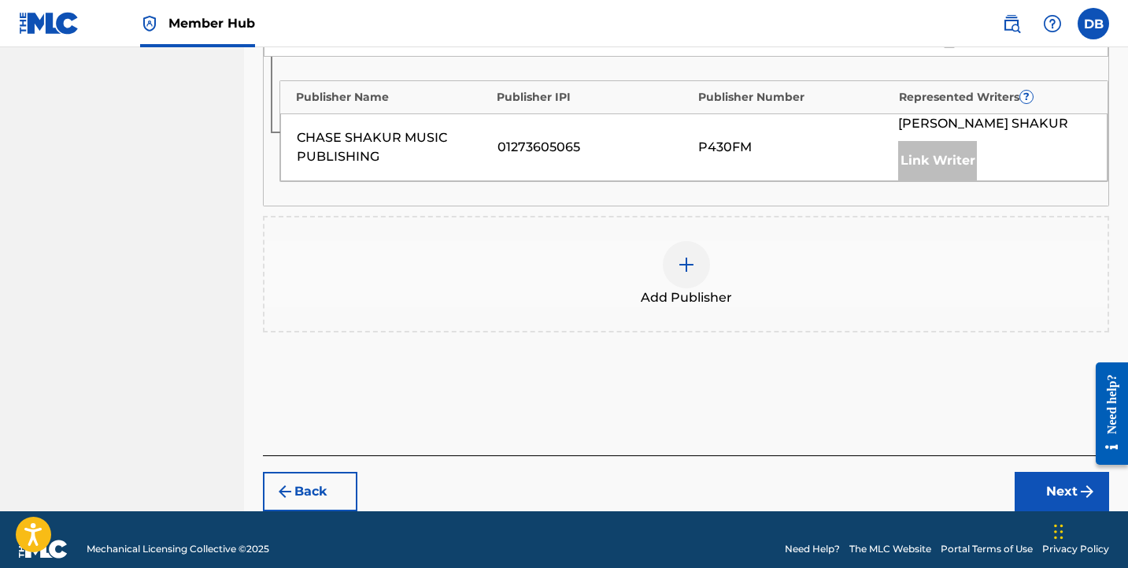
click at [677, 257] on div at bounding box center [686, 264] width 47 height 47
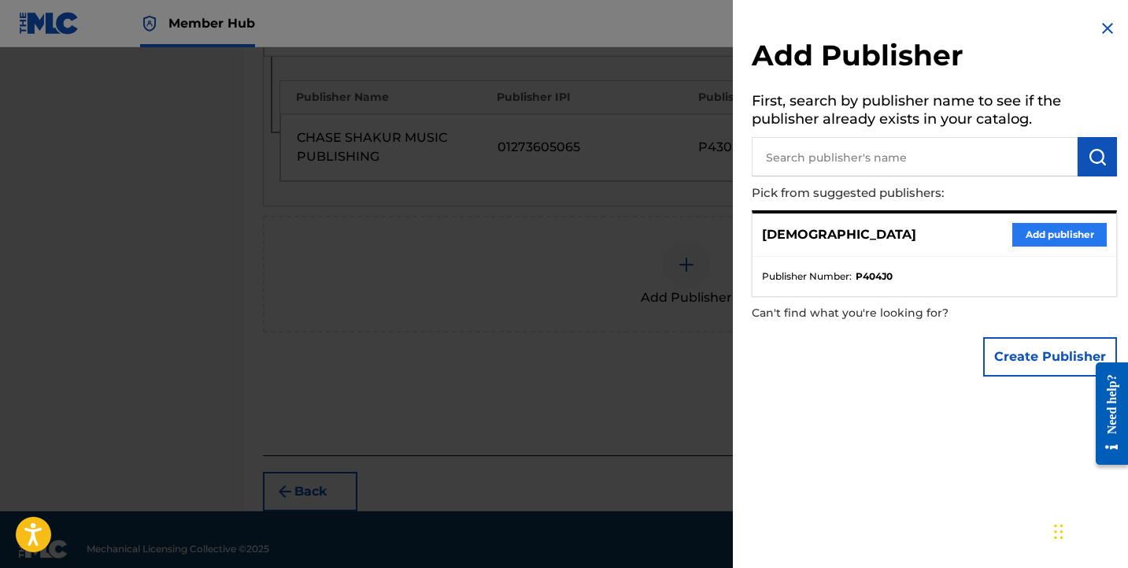
click at [1077, 229] on button "Add publisher" at bounding box center [1059, 235] width 94 height 24
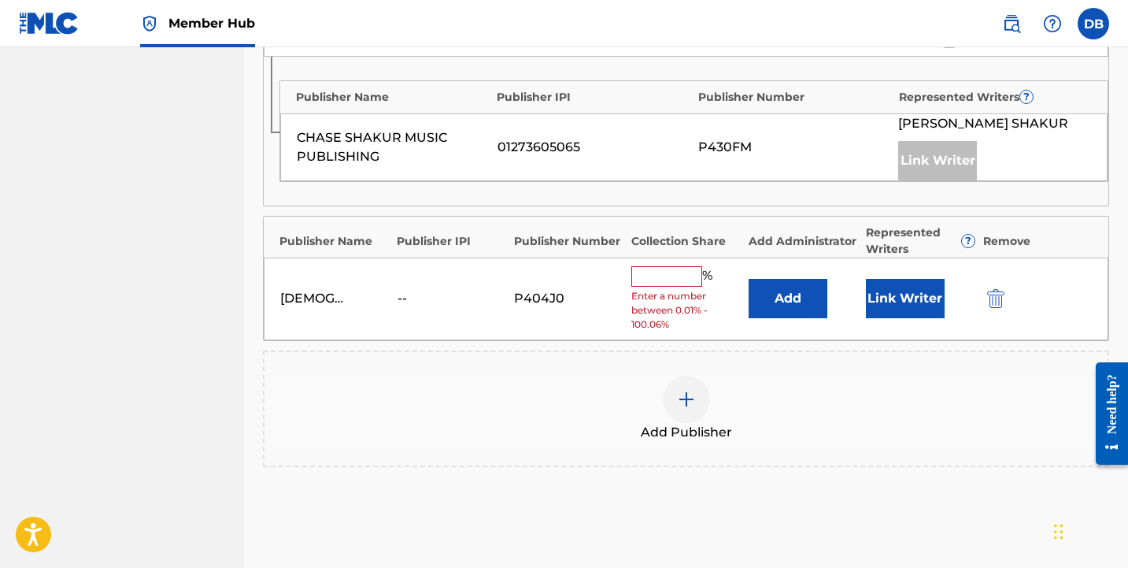
click at [661, 266] on input "text" at bounding box center [666, 276] width 71 height 20
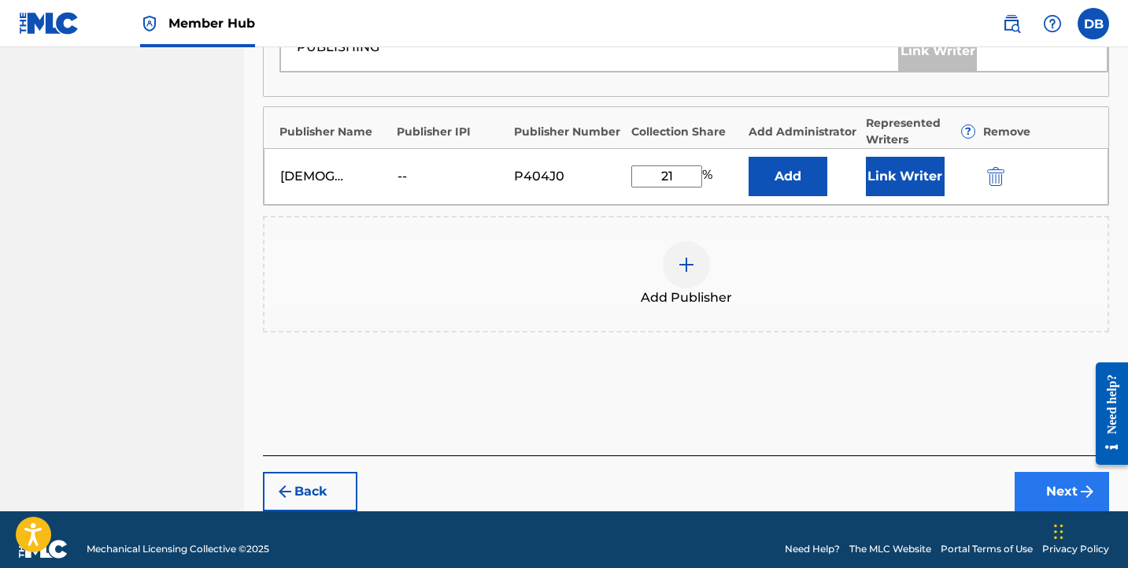
type input "21"
click at [1056, 480] on button "Next" at bounding box center [1062, 491] width 94 height 39
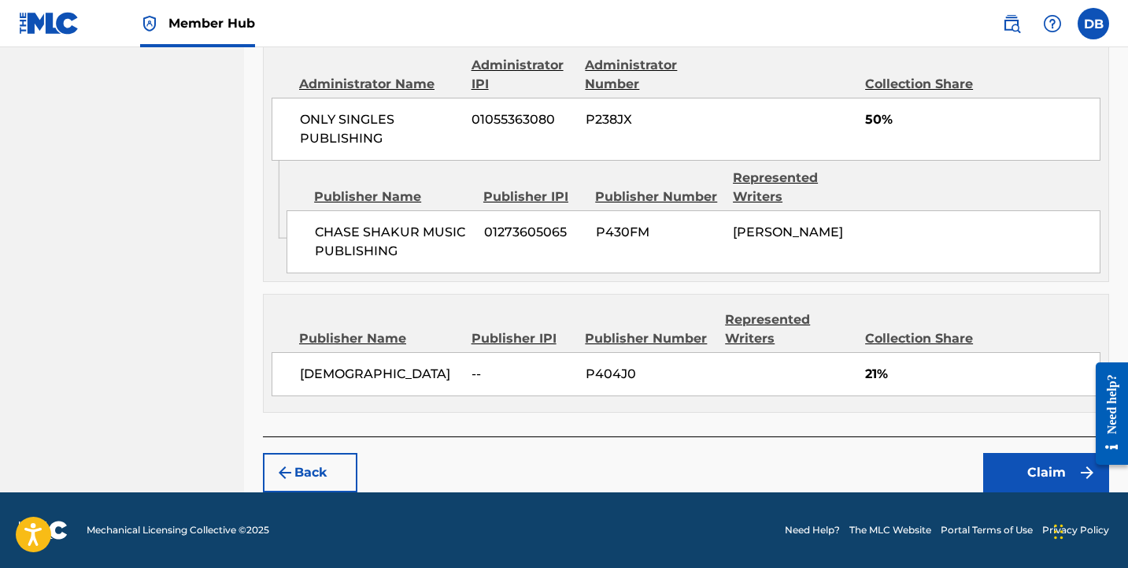
scroll to position [1421, 0]
click at [1016, 482] on button "Claim" at bounding box center [1046, 472] width 126 height 39
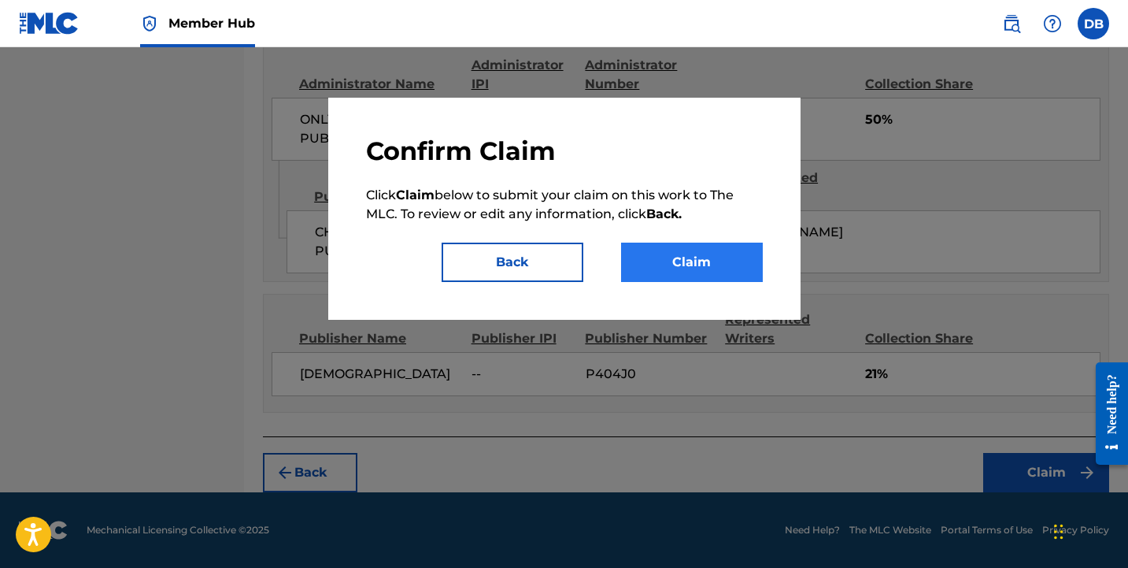
click at [698, 274] on button "Claim" at bounding box center [692, 261] width 142 height 39
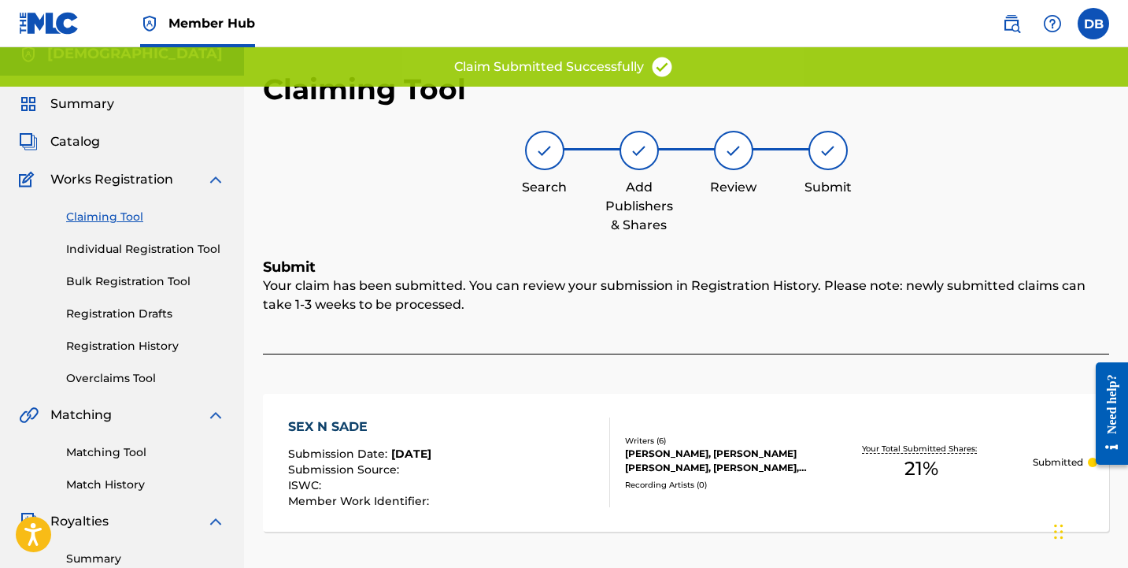
scroll to position [11, 0]
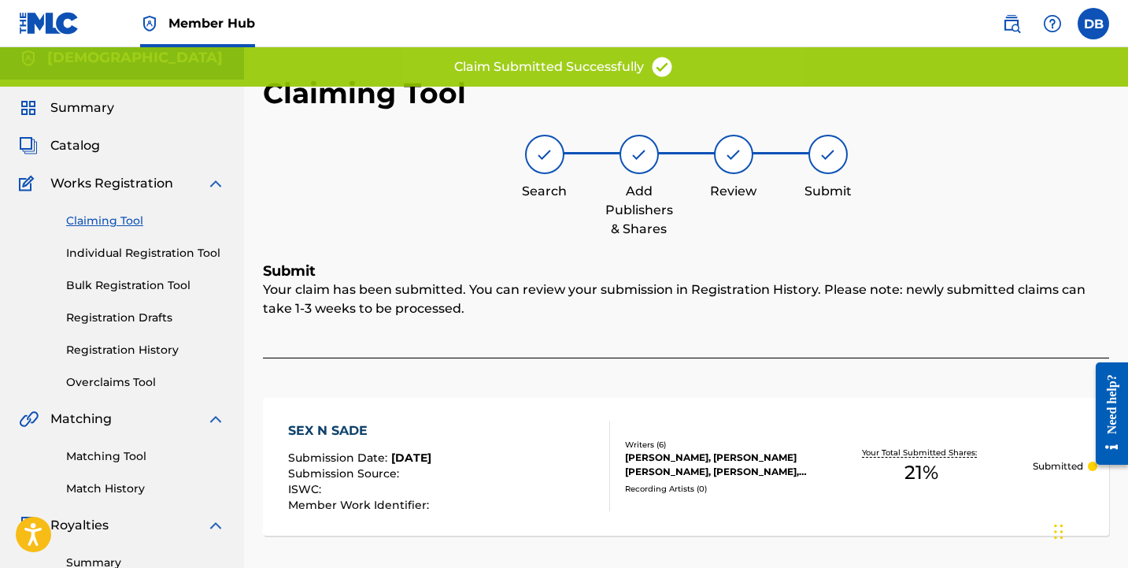
click at [113, 224] on link "Claiming Tool" at bounding box center [145, 221] width 159 height 17
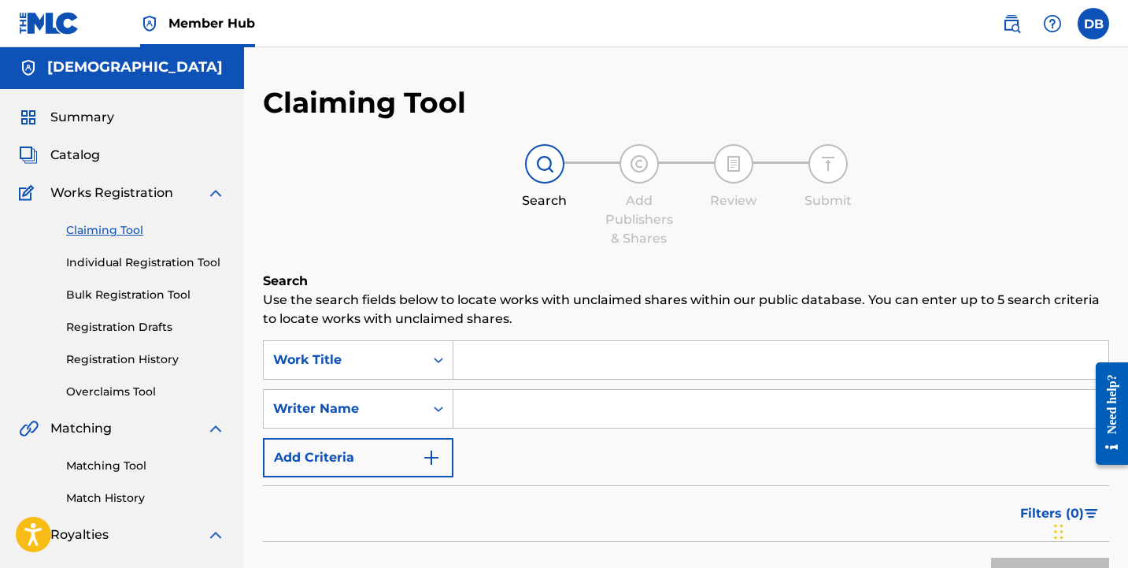
scroll to position [4, 0]
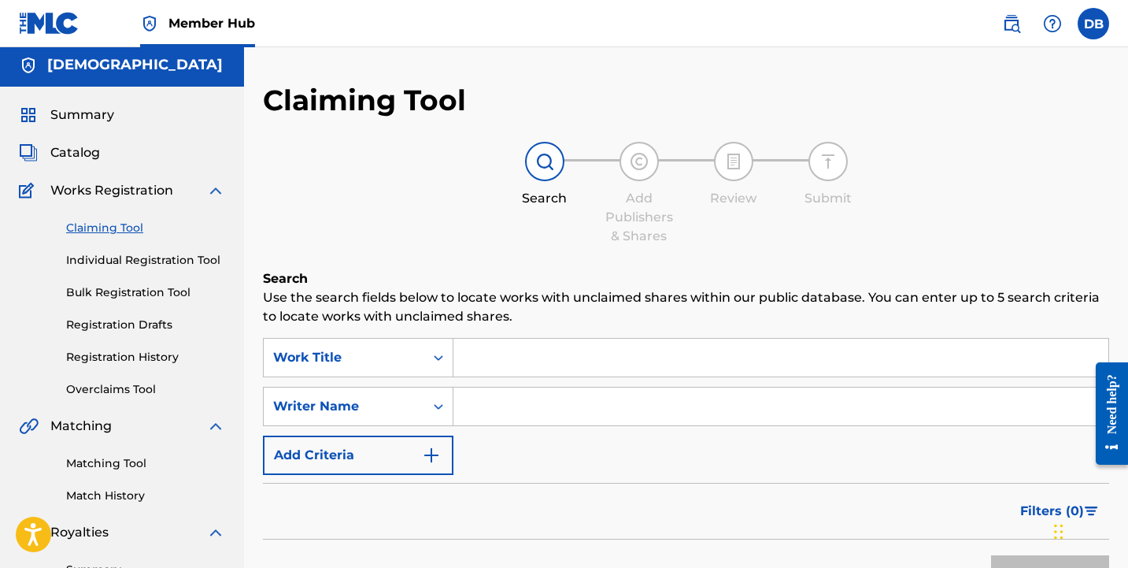
click at [515, 418] on input "Search Form" at bounding box center [780, 406] width 655 height 38
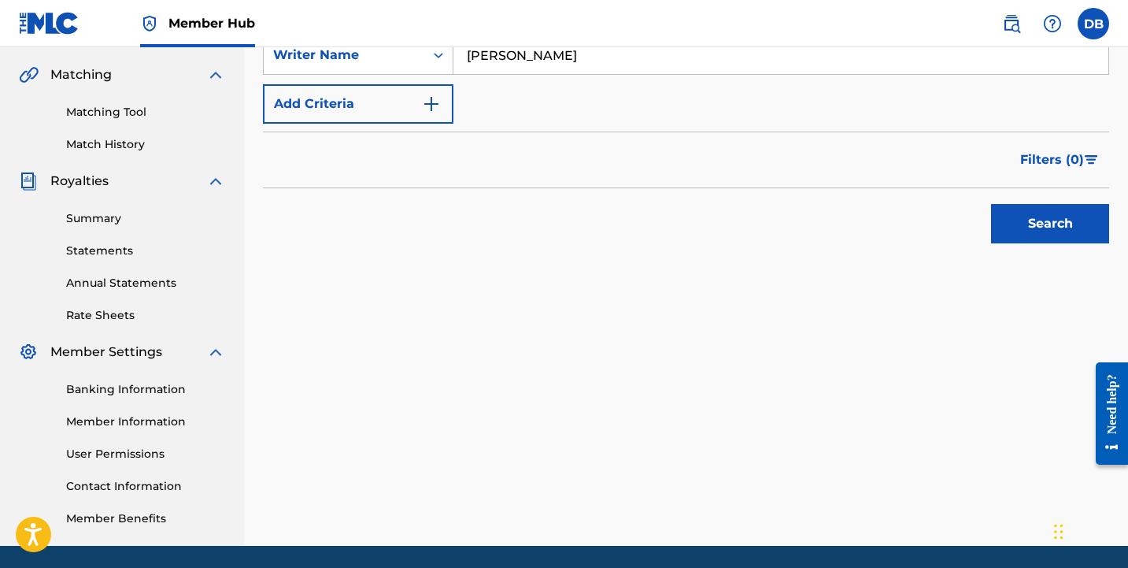
scroll to position [369, 0]
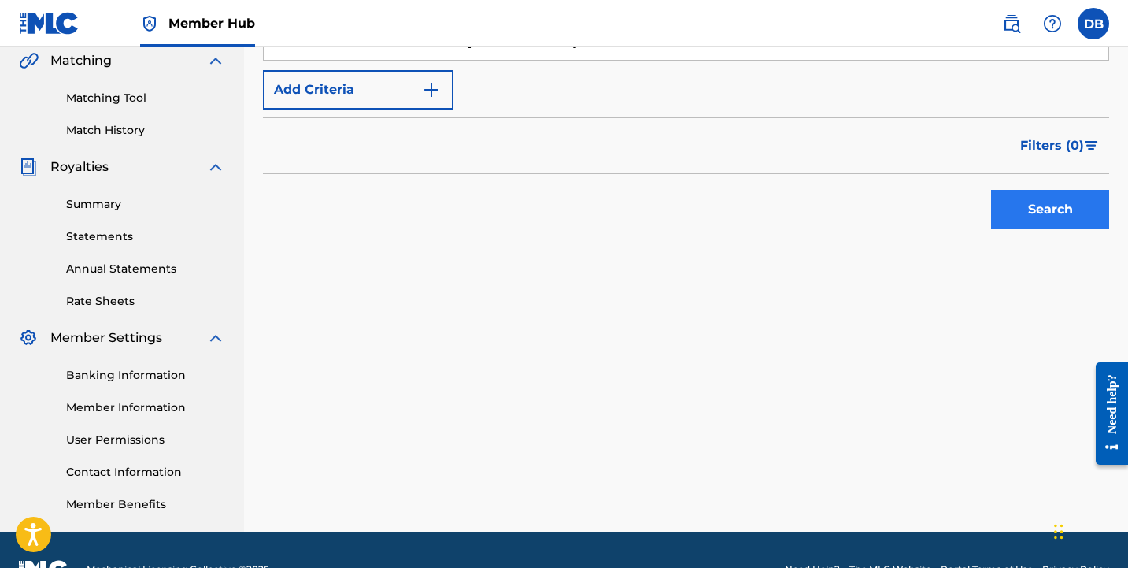
type input "[PERSON_NAME]"
click at [1060, 214] on button "Search" at bounding box center [1050, 209] width 118 height 39
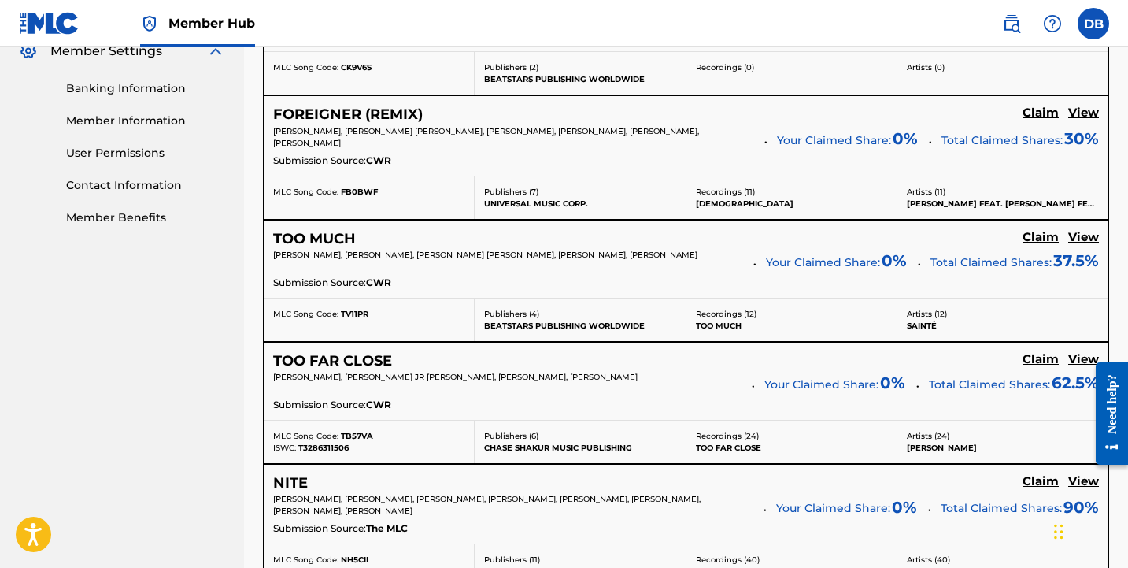
scroll to position [658, 0]
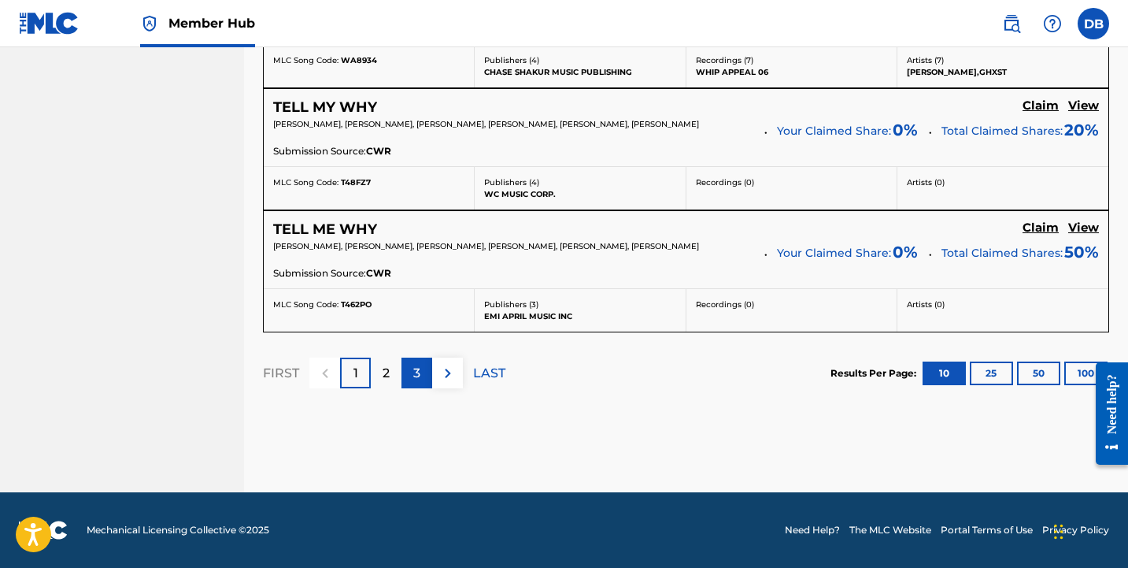
click at [414, 369] on p "3" at bounding box center [416, 373] width 7 height 19
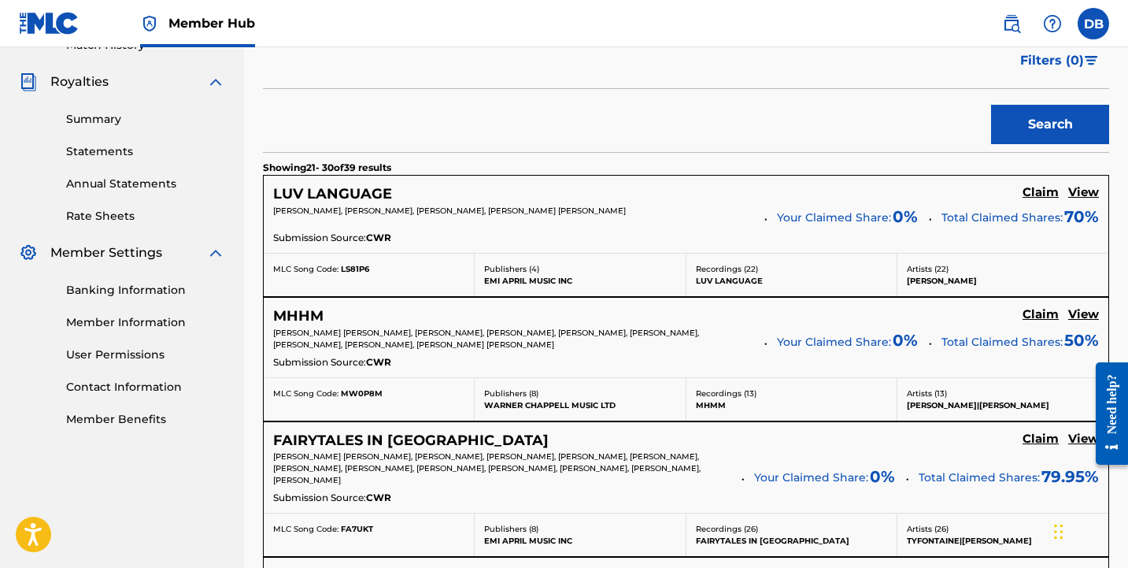
scroll to position [454, 0]
click at [1034, 191] on h5 "Claim" at bounding box center [1041, 192] width 36 height 15
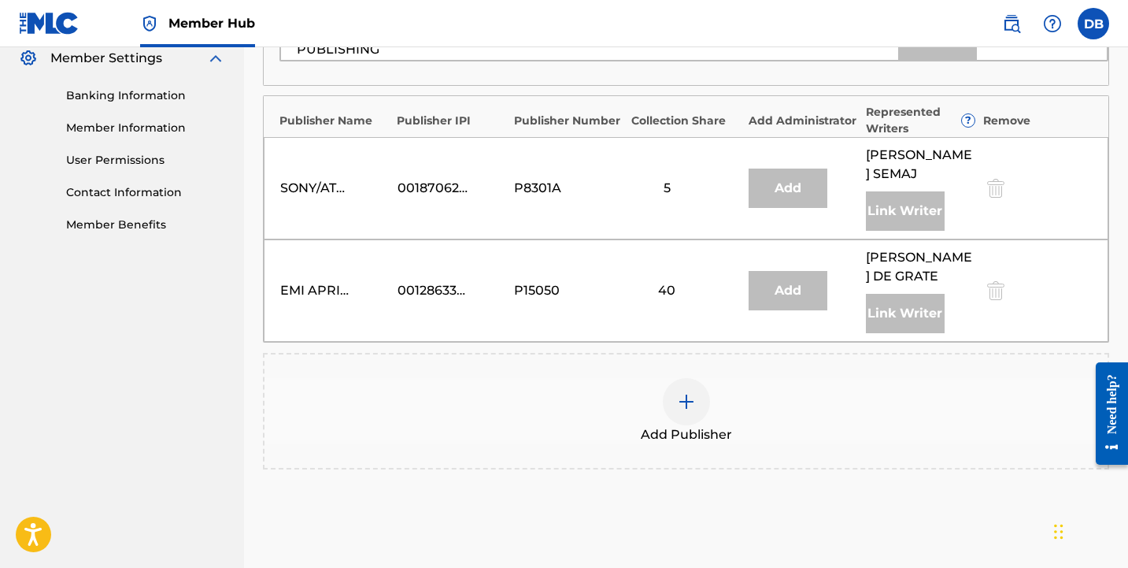
scroll to position [670, 0]
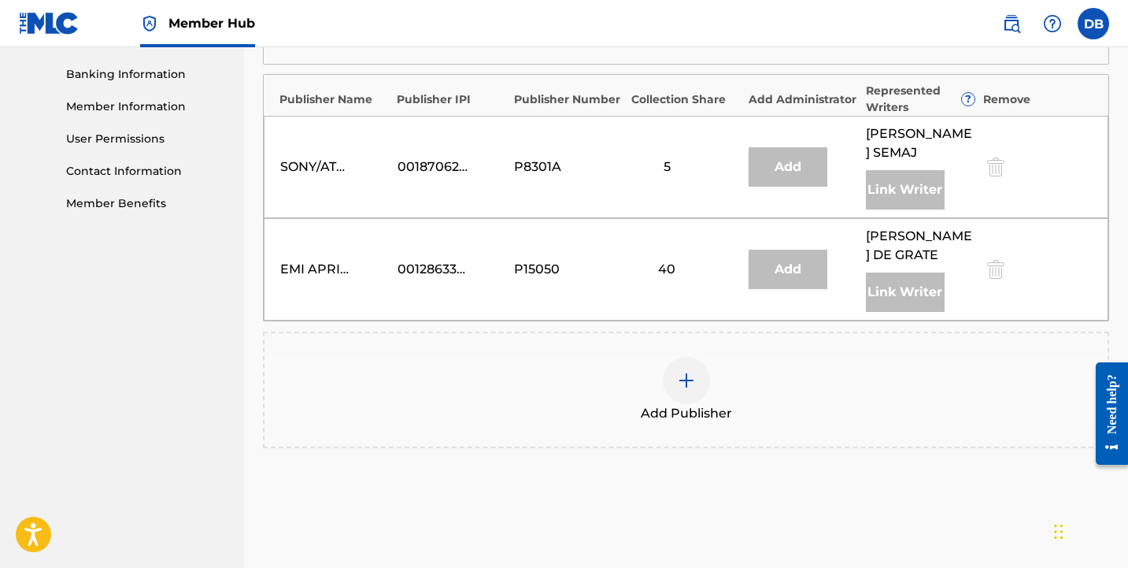
click at [691, 357] on div at bounding box center [686, 380] width 47 height 47
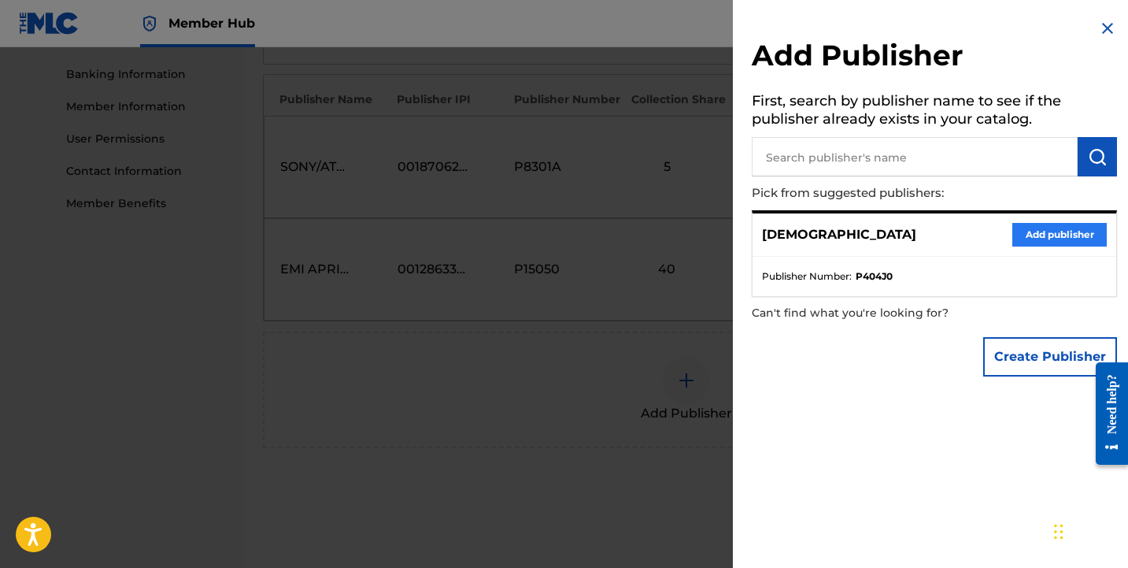
click at [1042, 228] on button "Add publisher" at bounding box center [1059, 235] width 94 height 24
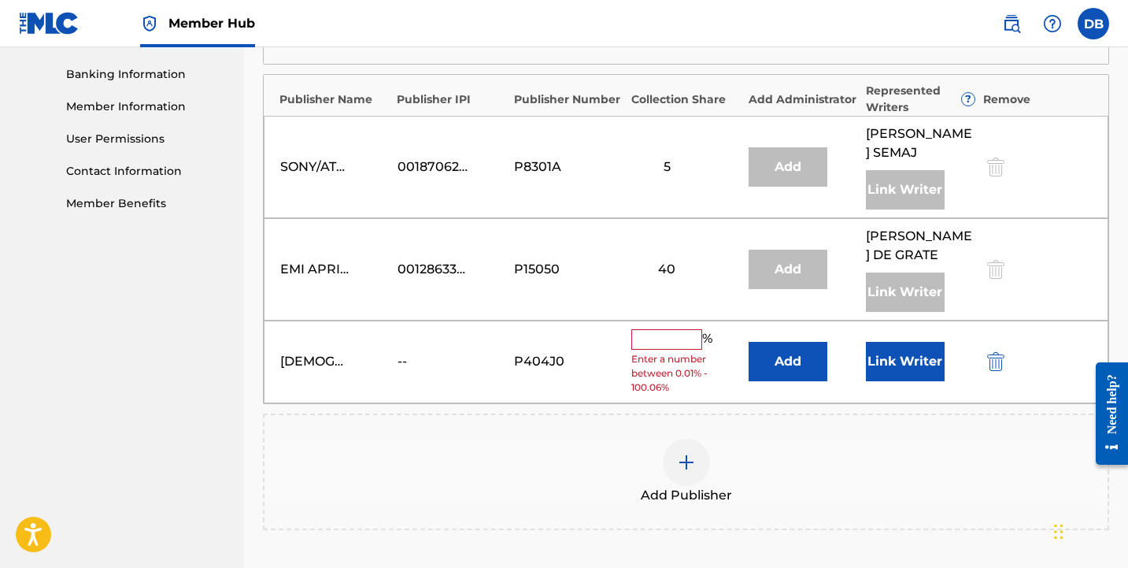
click at [679, 329] on input "text" at bounding box center [666, 339] width 71 height 20
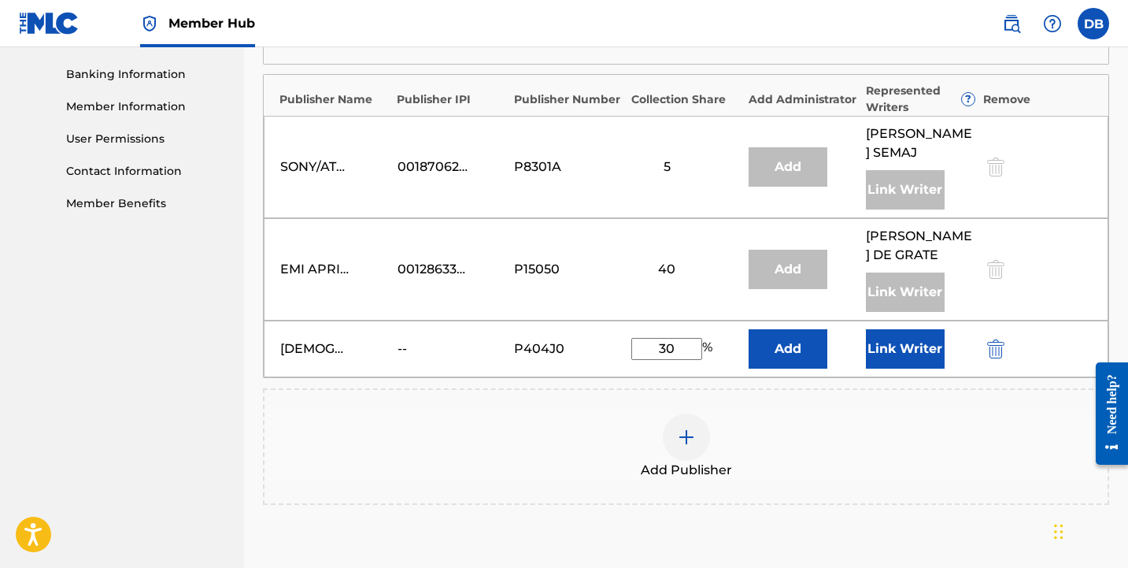
type input "30"
click at [944, 413] on div "Add Publisher" at bounding box center [686, 446] width 843 height 66
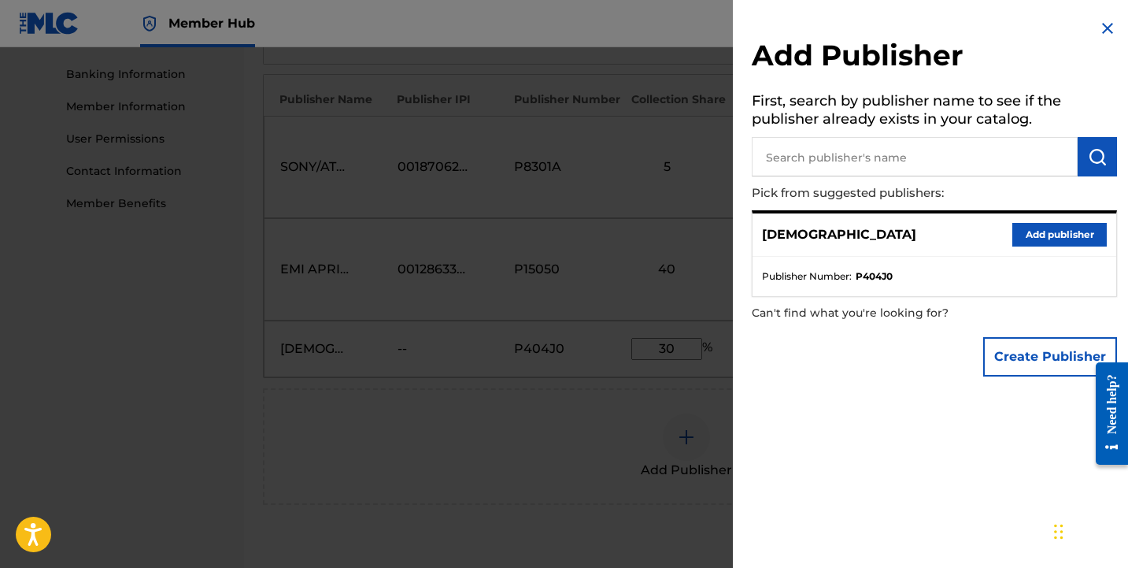
click at [1098, 24] on img at bounding box center [1107, 28] width 19 height 19
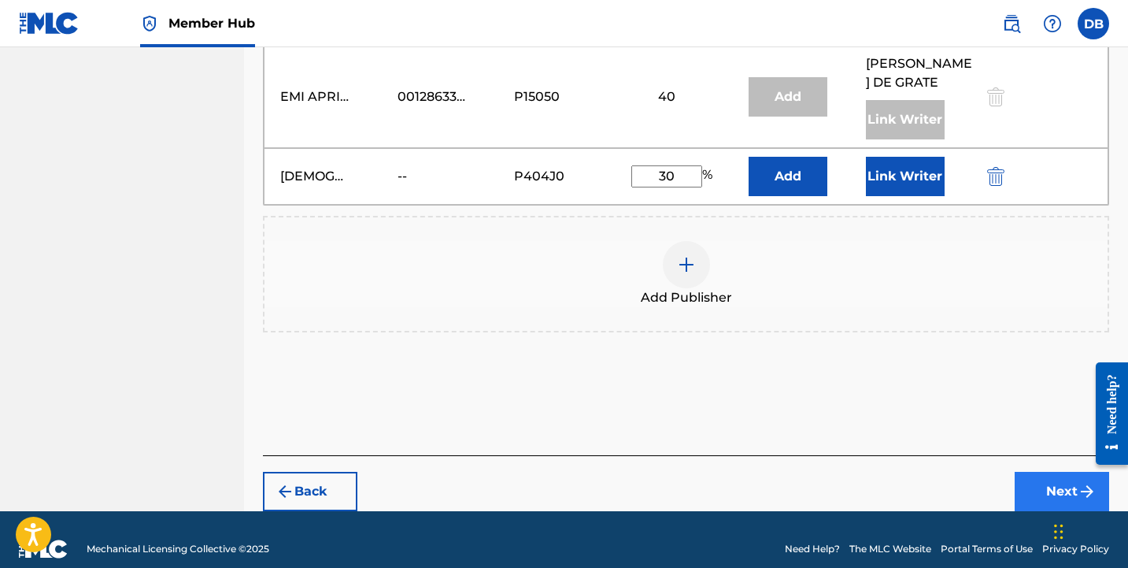
click at [1046, 477] on button "Next" at bounding box center [1062, 491] width 94 height 39
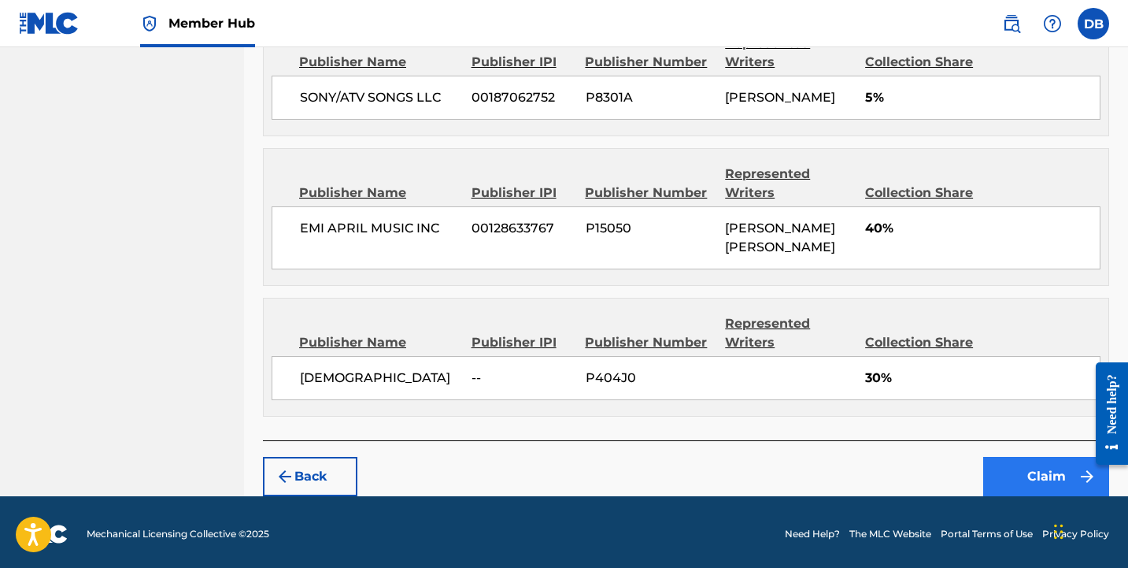
scroll to position [971, 0]
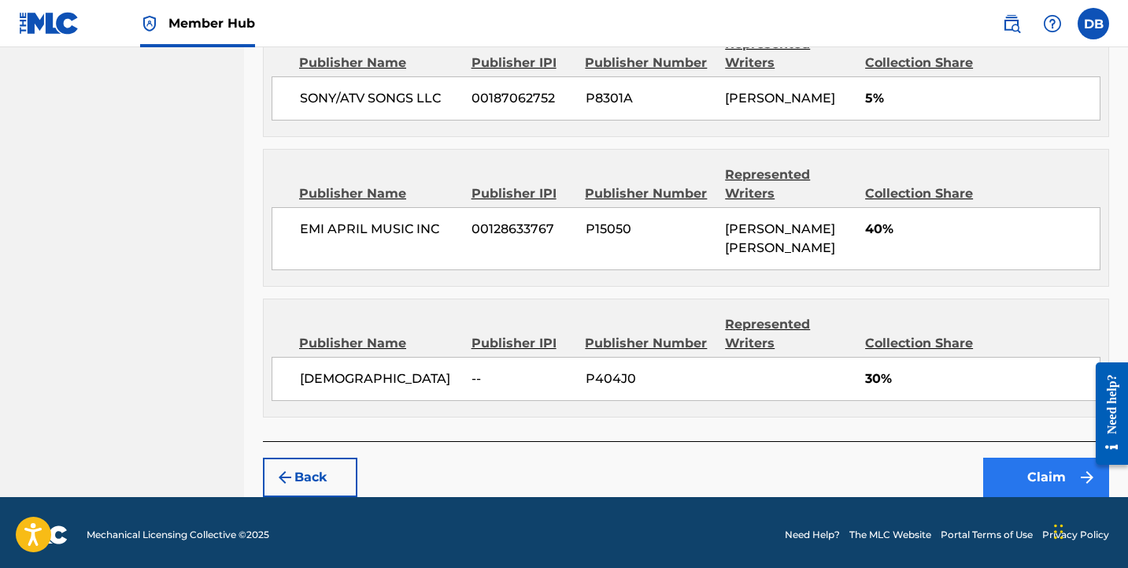
click at [1056, 468] on button "Claim" at bounding box center [1046, 476] width 126 height 39
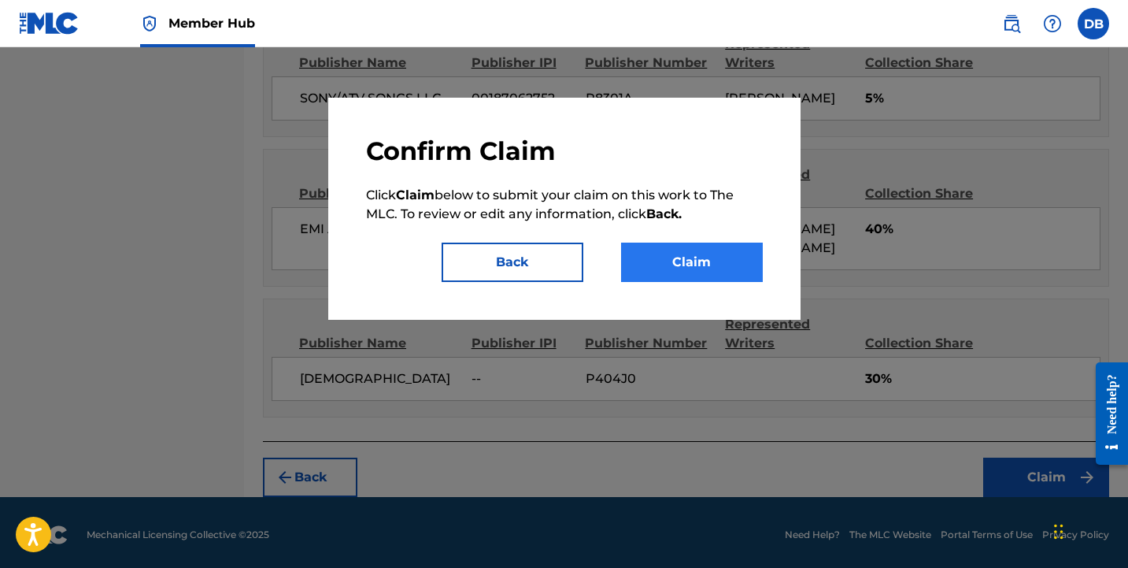
click at [710, 257] on button "Claim" at bounding box center [692, 261] width 142 height 39
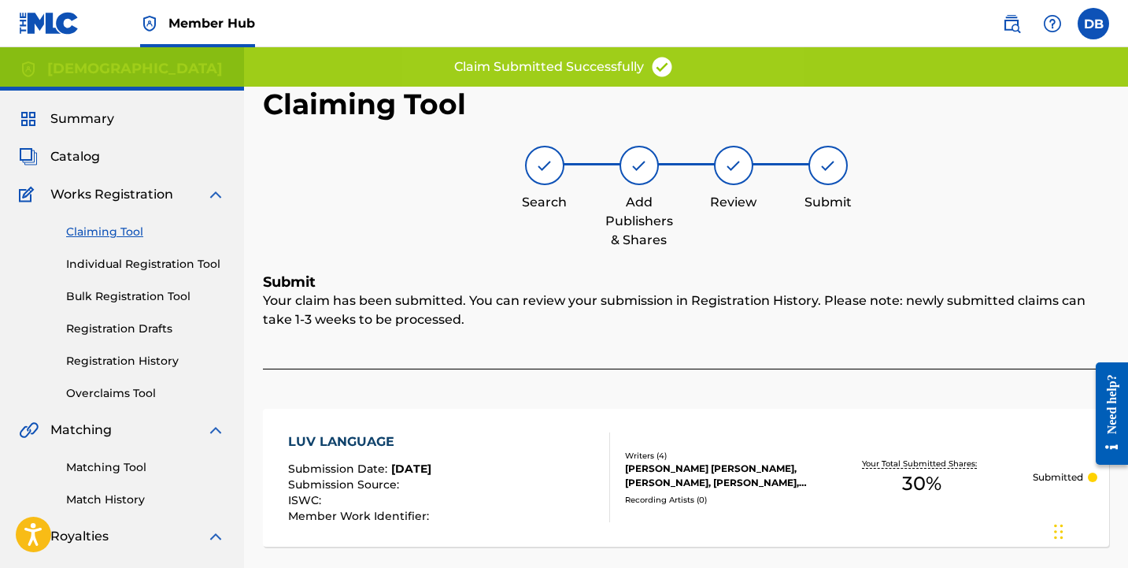
scroll to position [0, 0]
click at [136, 233] on link "Claiming Tool" at bounding box center [145, 232] width 159 height 17
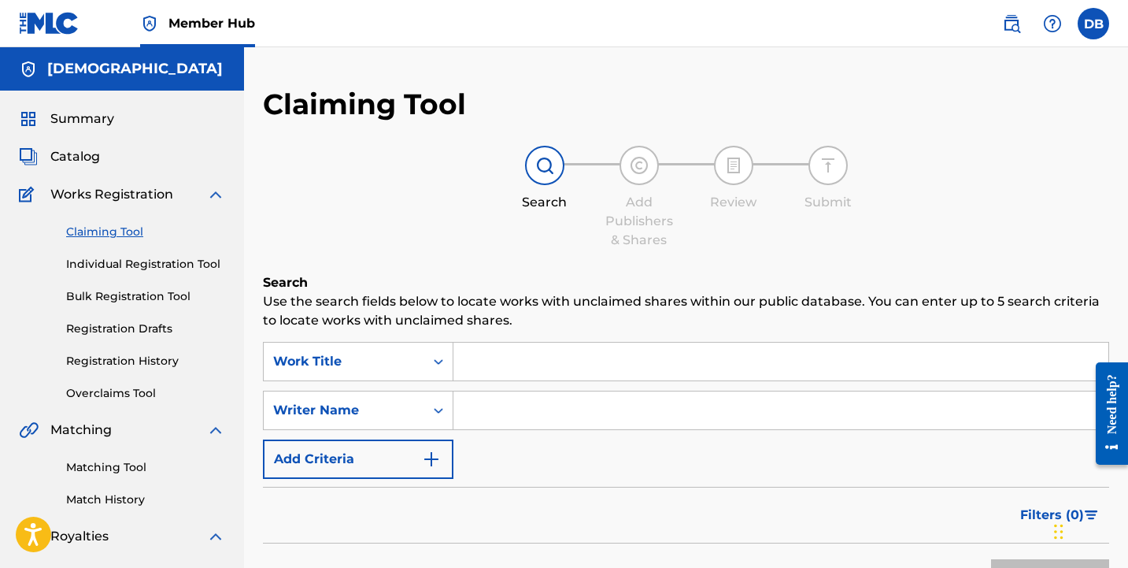
click at [484, 408] on input "Search Form" at bounding box center [780, 410] width 655 height 38
type input "[PERSON_NAME]"
click at [1050, 567] on button "Search" at bounding box center [1050, 578] width 118 height 39
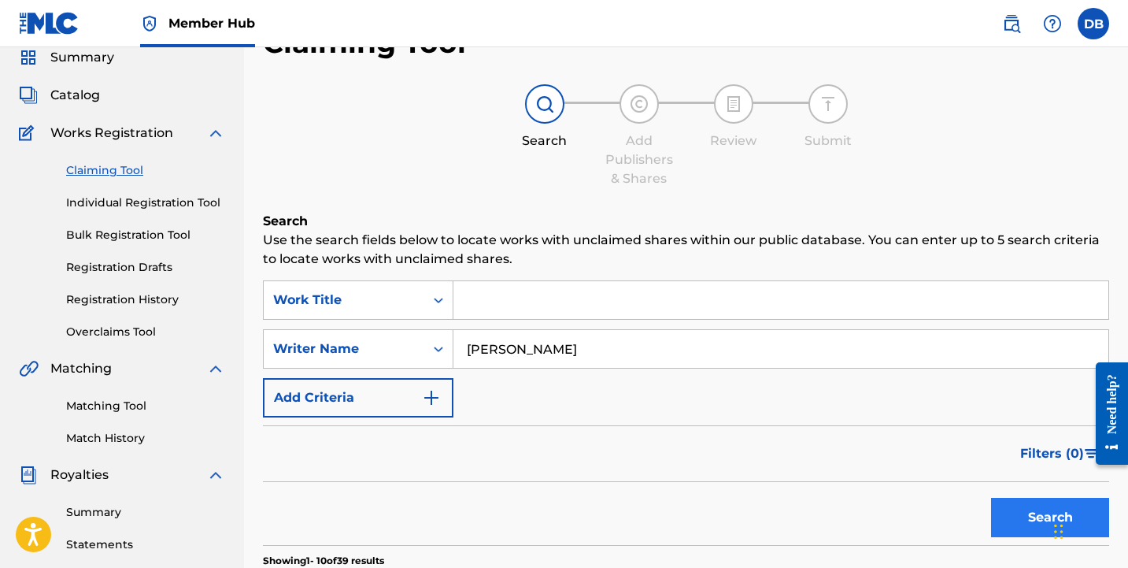
click at [1012, 520] on button "Search" at bounding box center [1050, 517] width 118 height 39
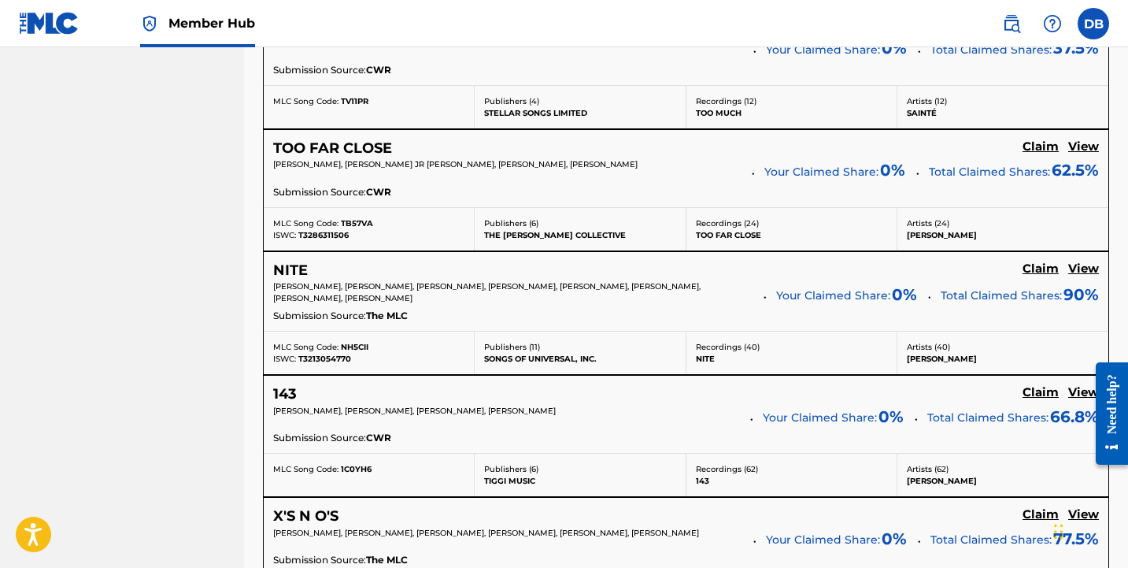
scroll to position [869, 0]
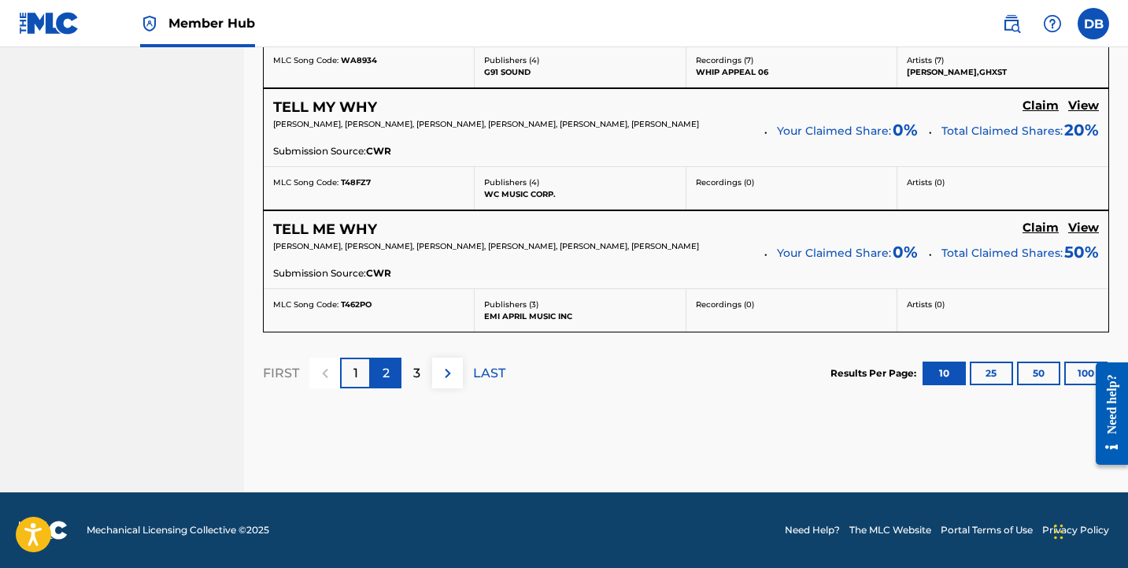
click at [383, 380] on p "2" at bounding box center [386, 373] width 7 height 19
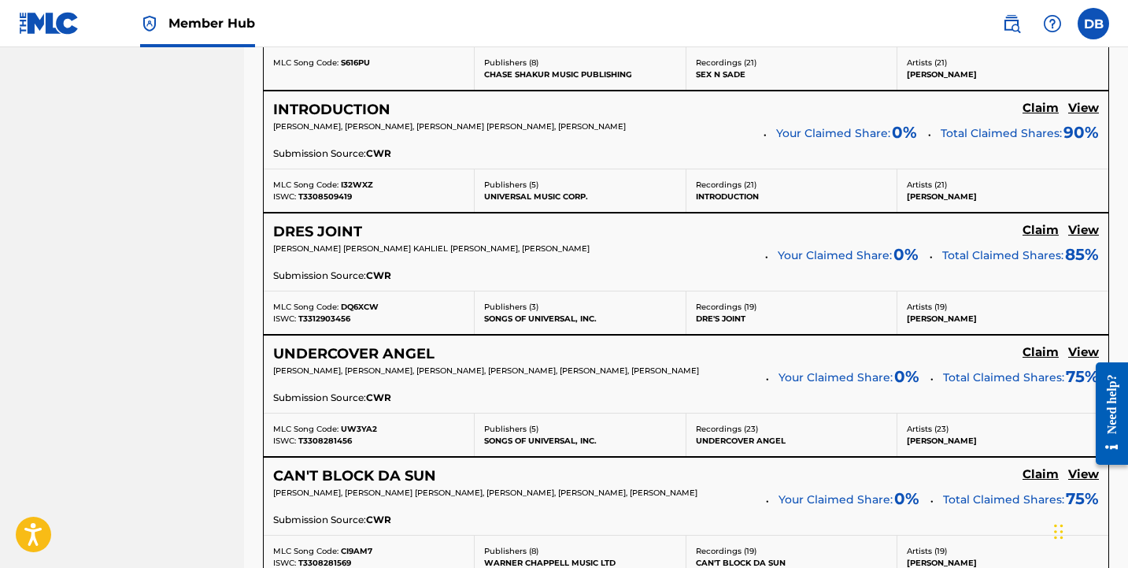
scroll to position [1053, 0]
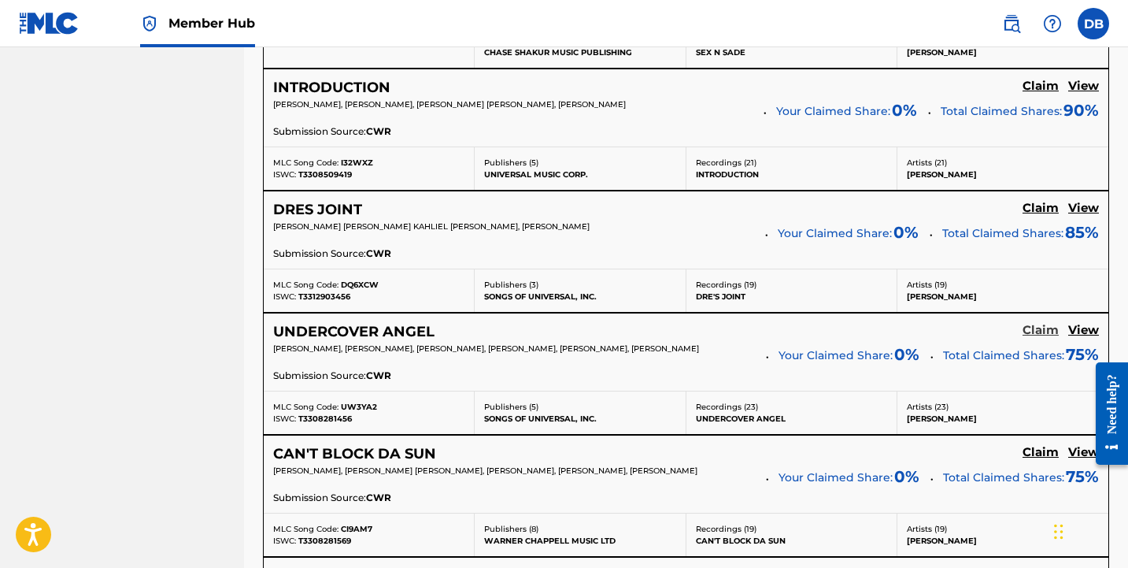
click at [1042, 328] on h5 "Claim" at bounding box center [1041, 330] width 36 height 15
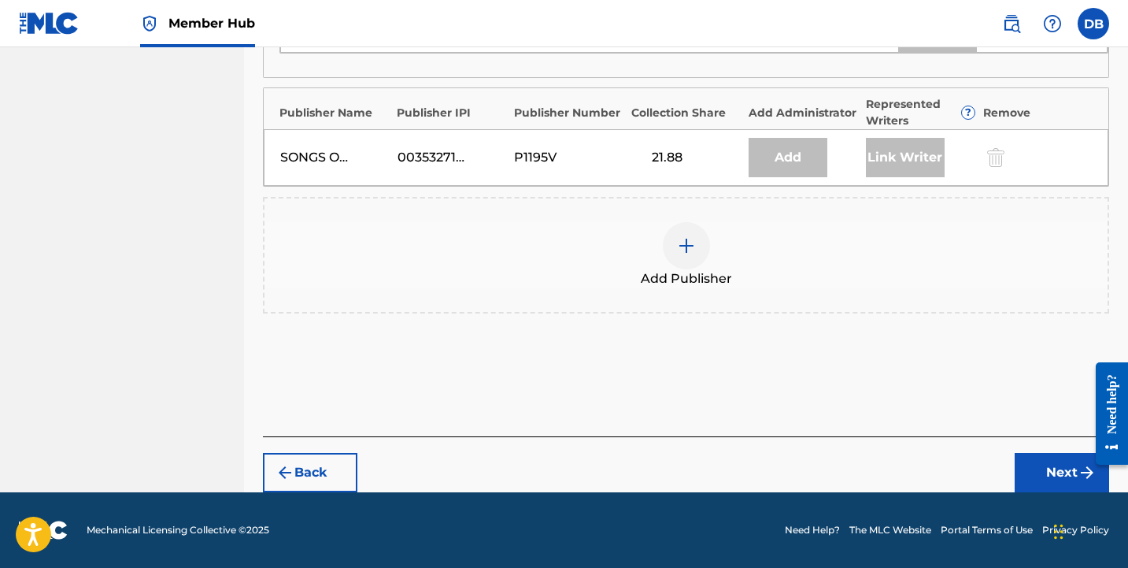
scroll to position [842, 0]
click at [694, 231] on div at bounding box center [686, 245] width 47 height 47
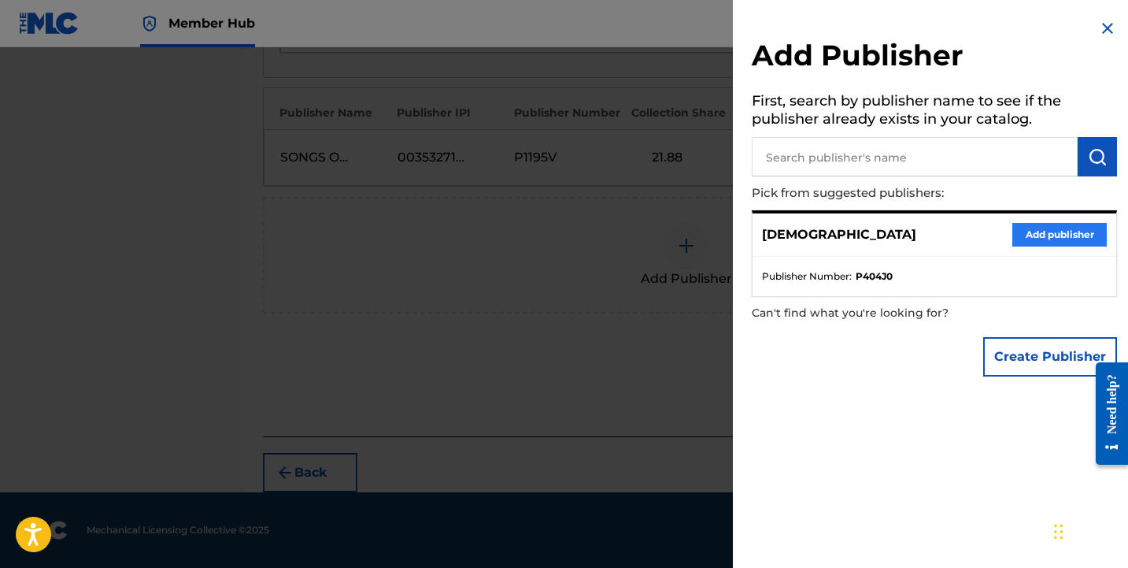
click at [1061, 231] on button "Add publisher" at bounding box center [1059, 235] width 94 height 24
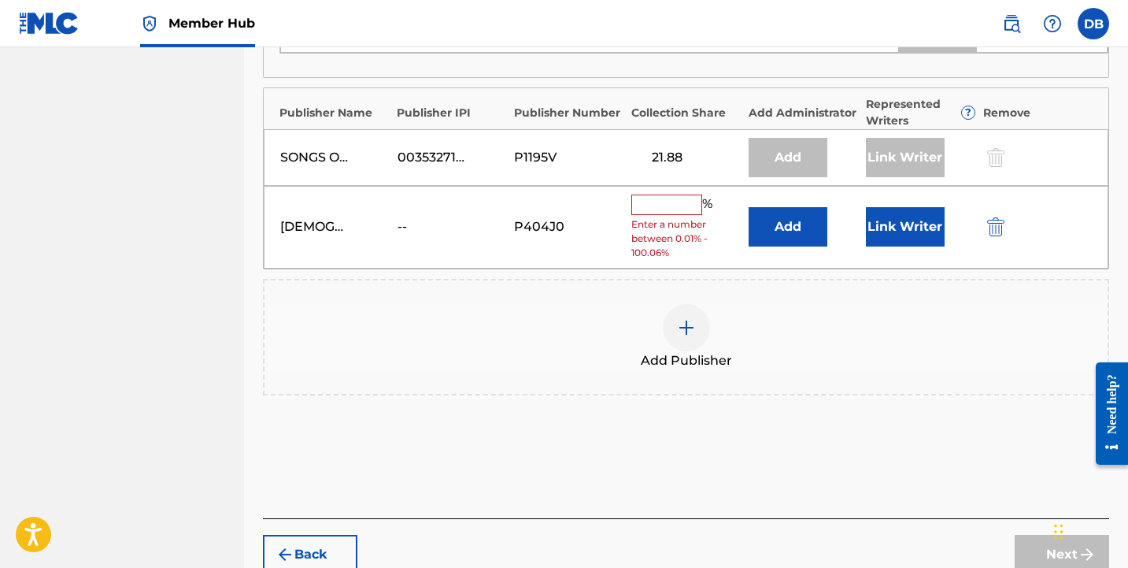
click at [653, 213] on input "text" at bounding box center [666, 204] width 71 height 20
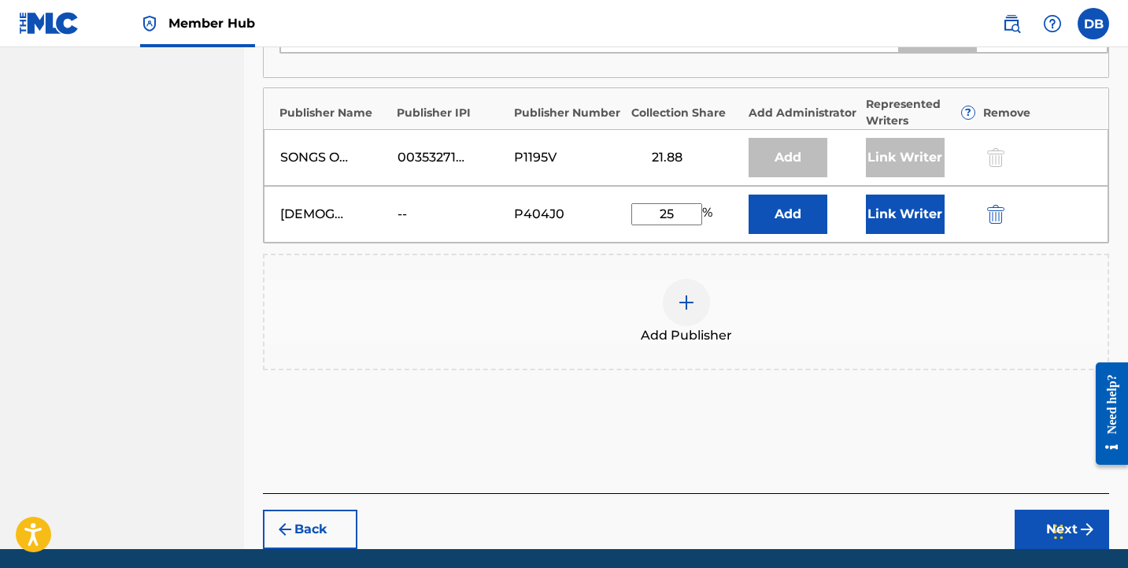
type input "25"
click at [917, 410] on div "Publishers ( 4 ) ? REQUIRED Total shares: 100 % Administrator ? Administrator I…" at bounding box center [686, 33] width 846 height 780
click at [1045, 527] on button "Next" at bounding box center [1062, 528] width 94 height 39
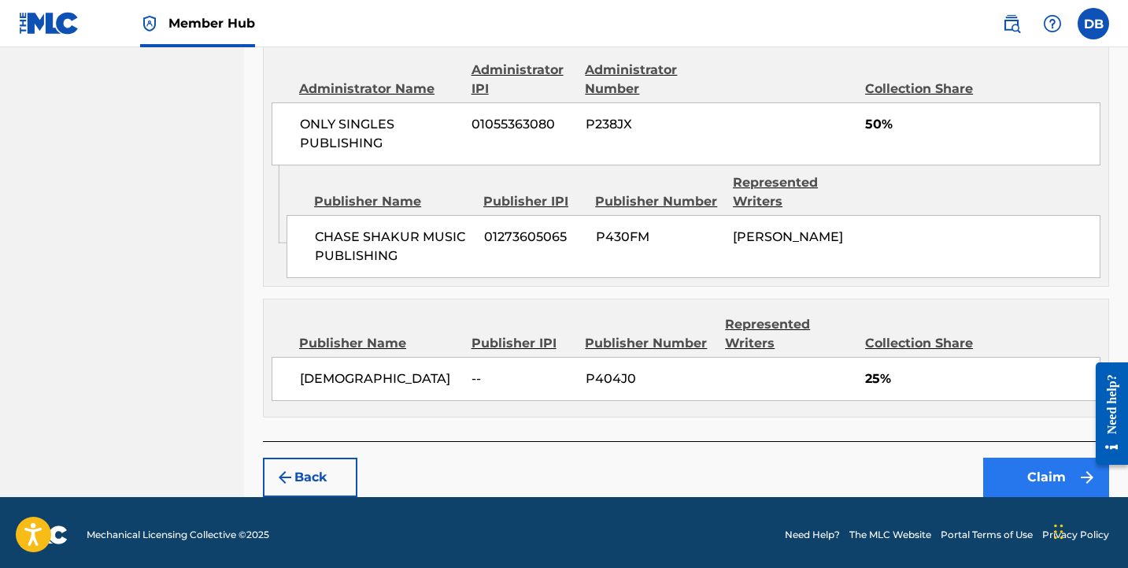
scroll to position [1140, 0]
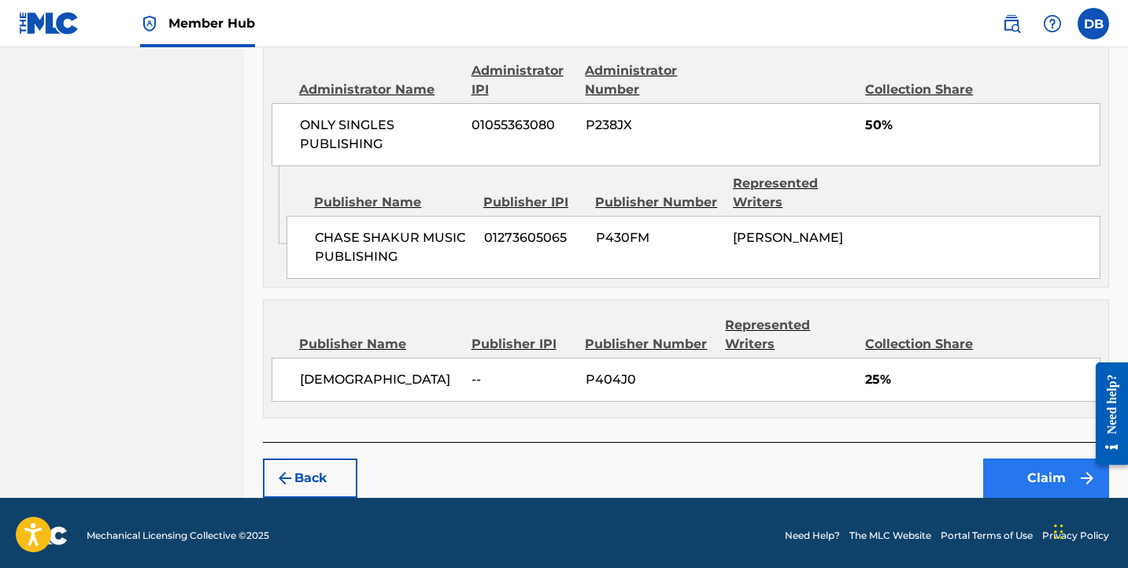
click at [1012, 469] on button "Claim" at bounding box center [1046, 477] width 126 height 39
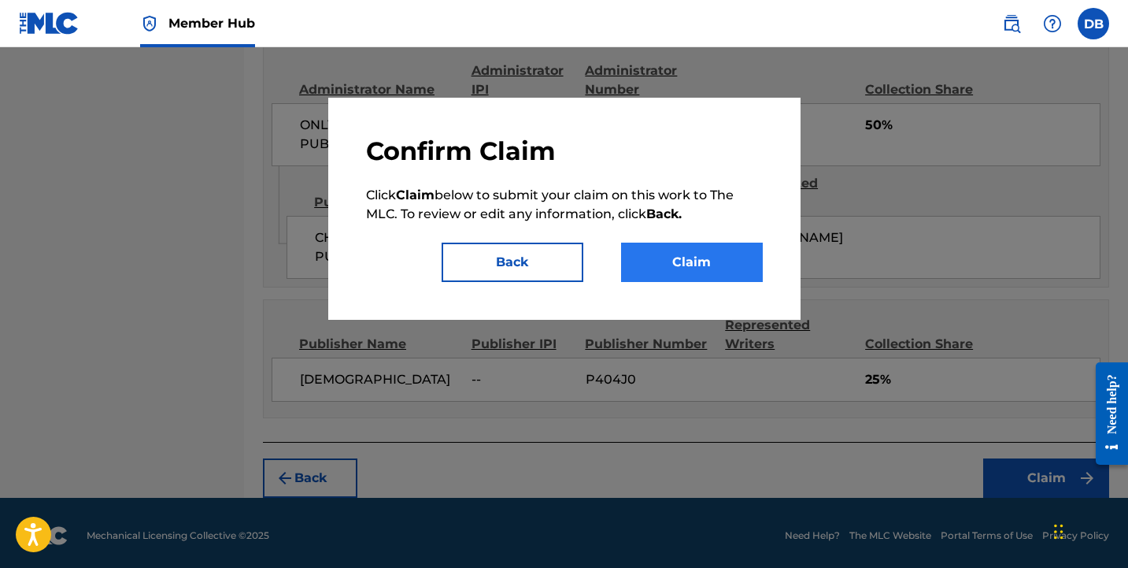
click at [687, 273] on button "Claim" at bounding box center [692, 261] width 142 height 39
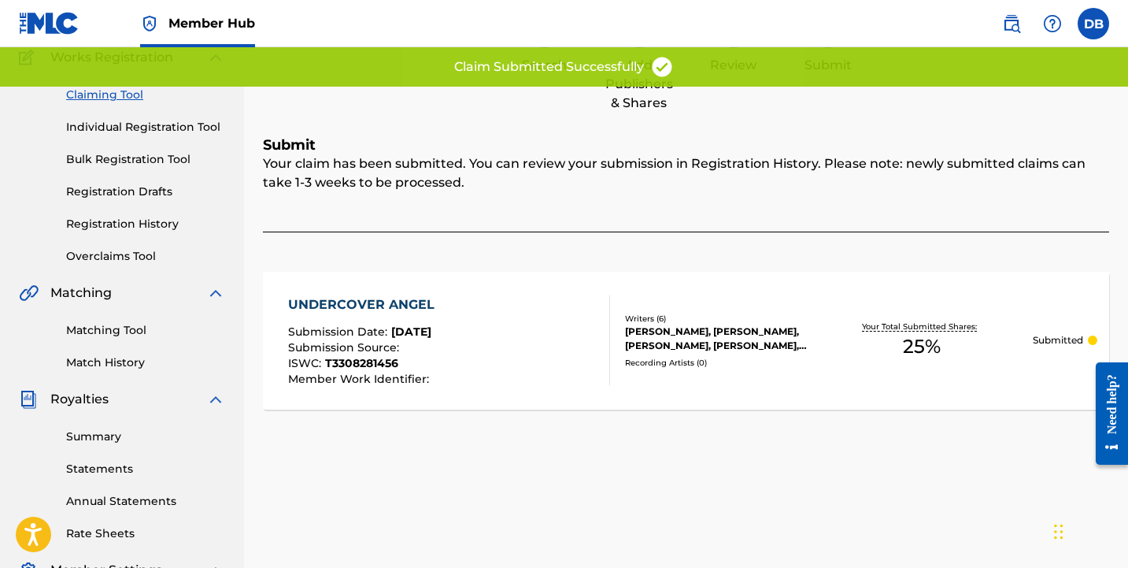
scroll to position [130, 0]
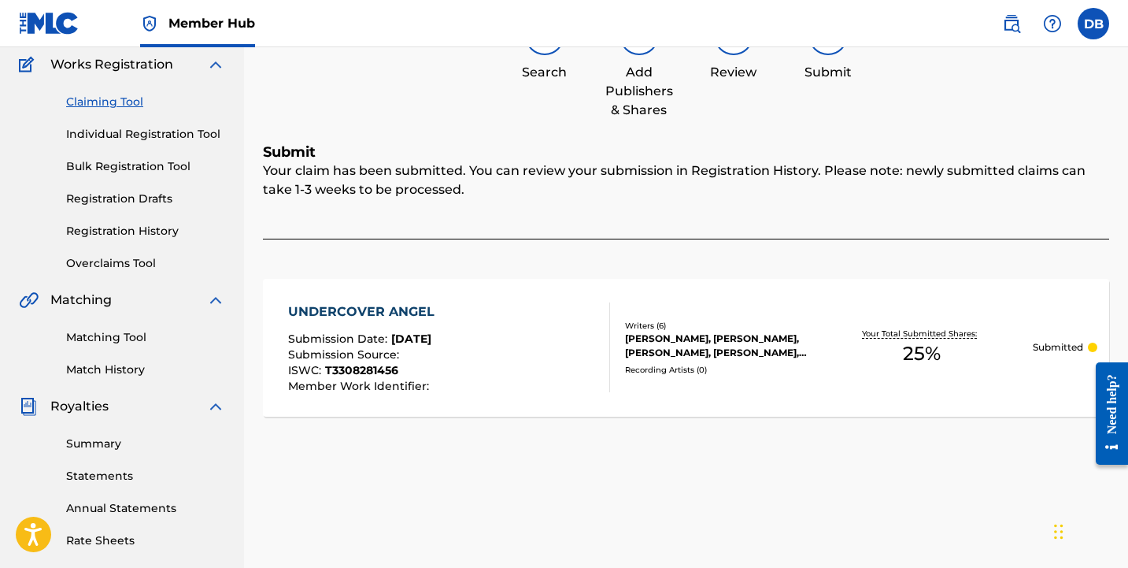
click at [129, 99] on link "Claiming Tool" at bounding box center [145, 102] width 159 height 17
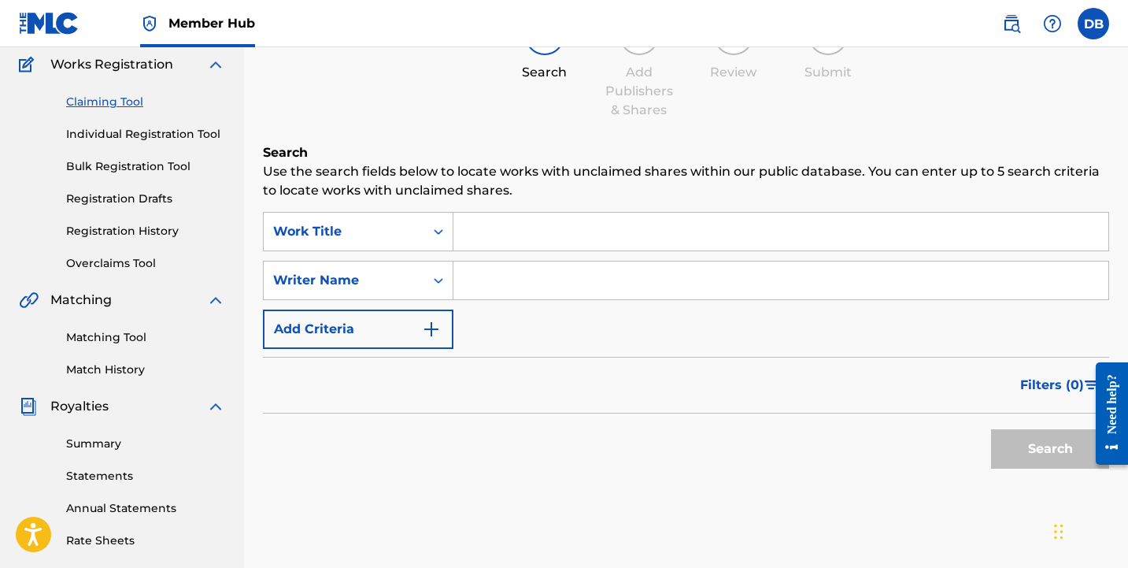
scroll to position [0, 0]
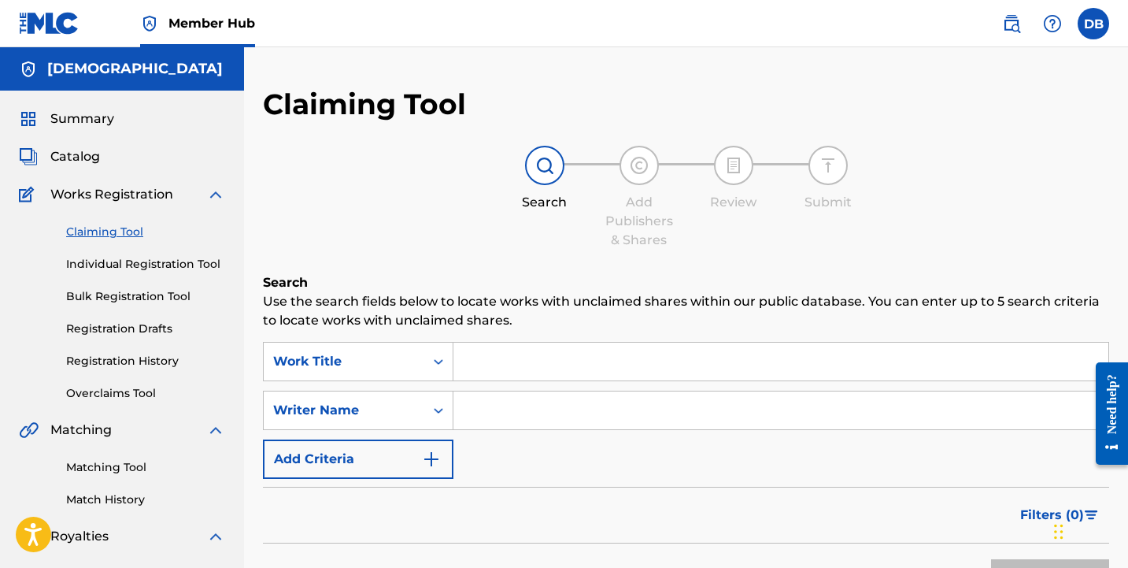
click at [517, 398] on input "Search Form" at bounding box center [780, 410] width 655 height 38
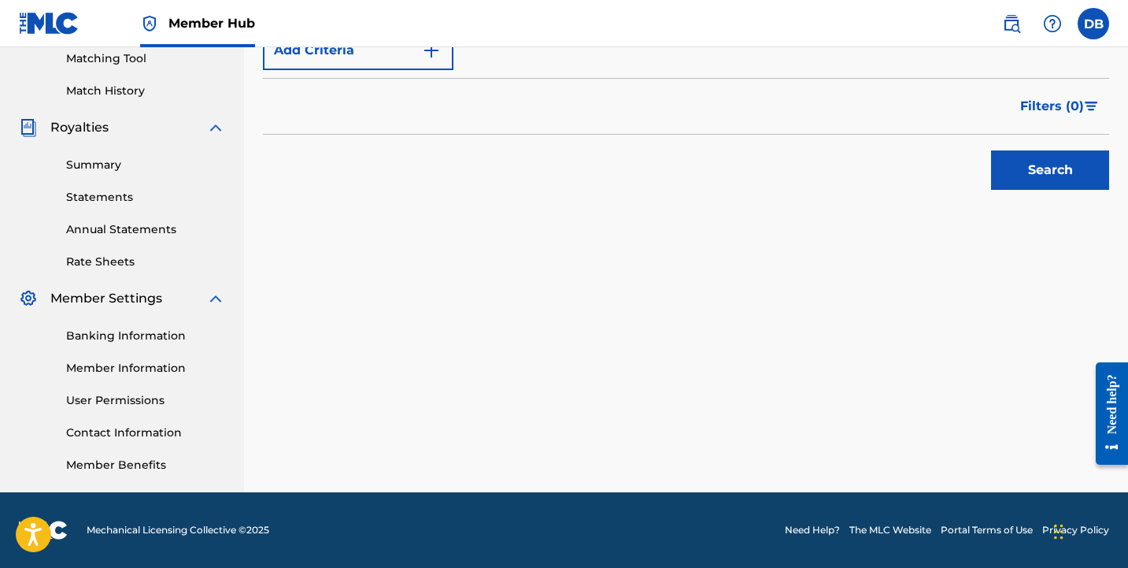
scroll to position [409, 0]
type input "[PERSON_NAME]"
click at [1034, 161] on button "Search" at bounding box center [1050, 169] width 118 height 39
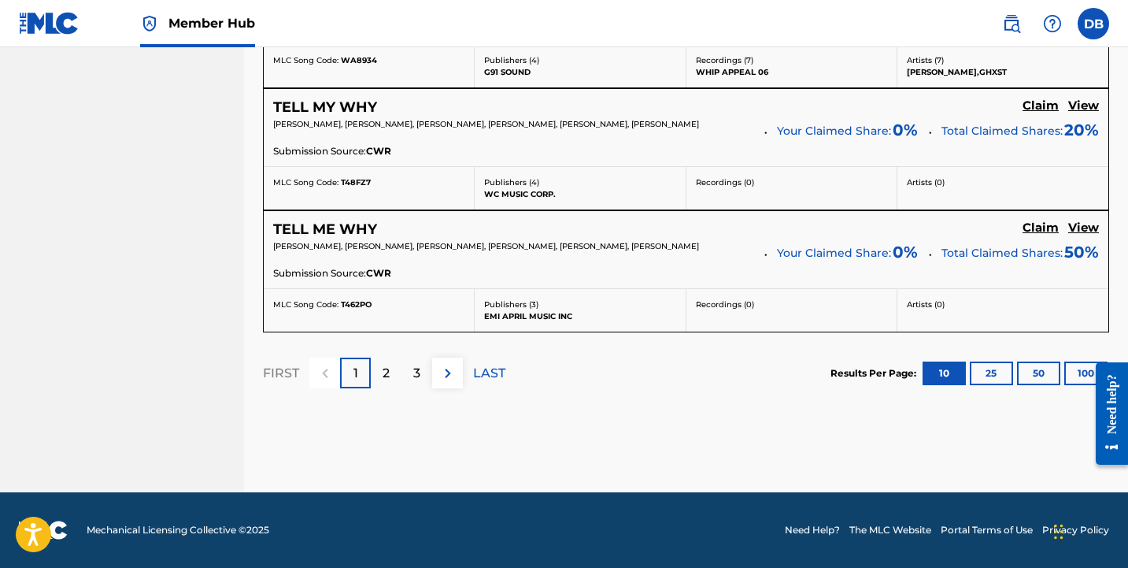
scroll to position [1512, 0]
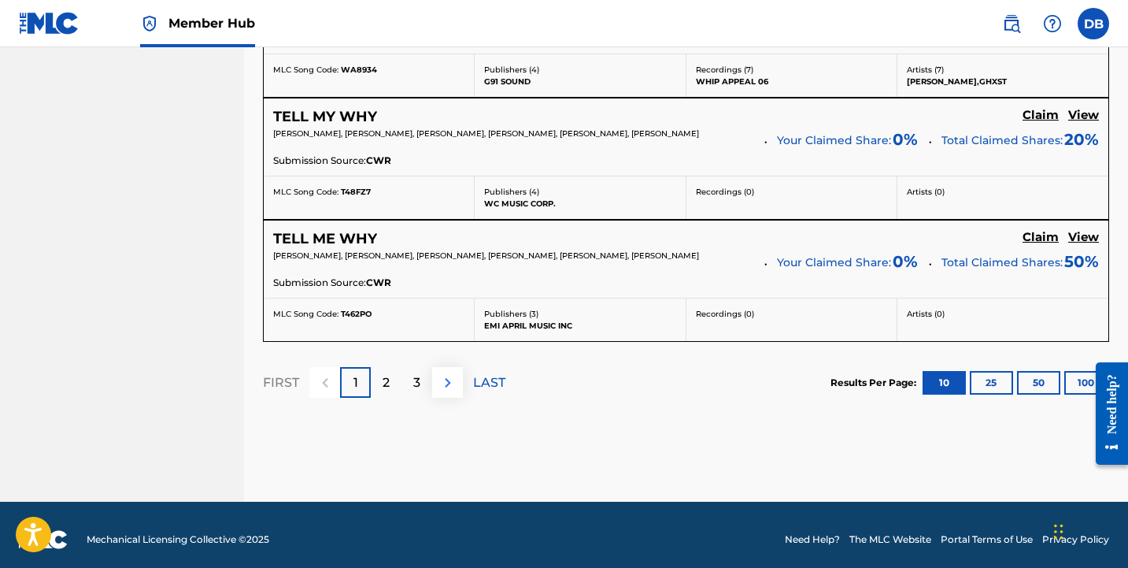
click at [454, 379] on img at bounding box center [448, 382] width 19 height 19
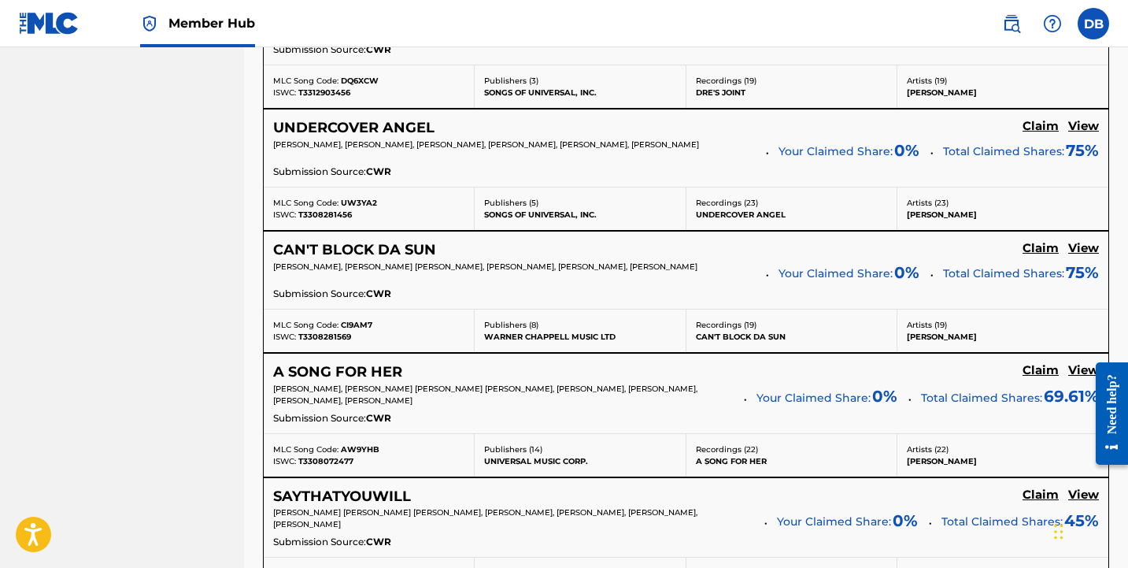
scroll to position [1267, 0]
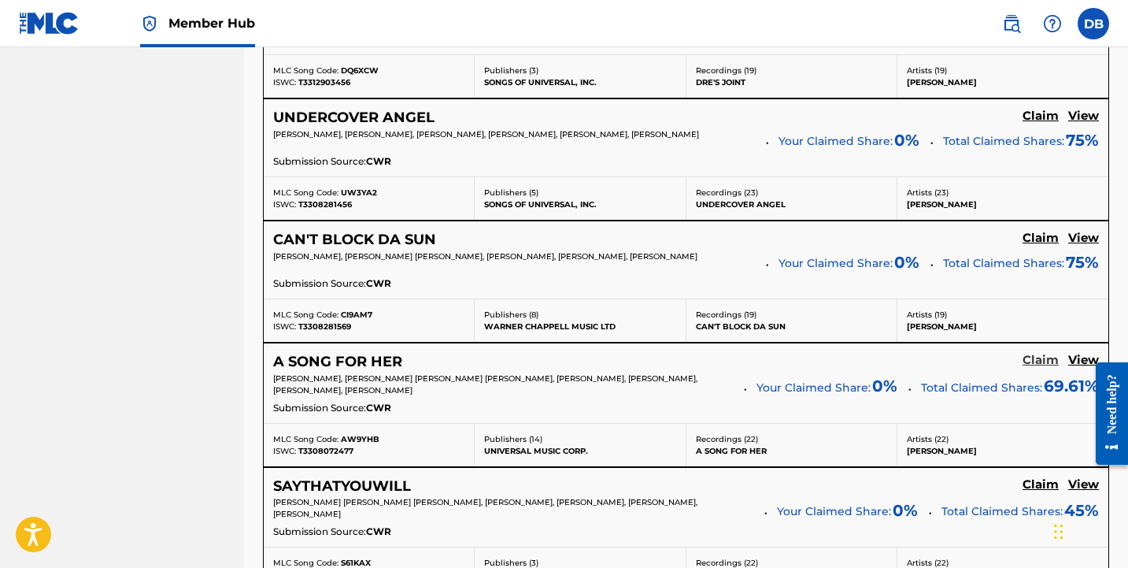
click at [1041, 362] on h5 "Claim" at bounding box center [1041, 360] width 36 height 15
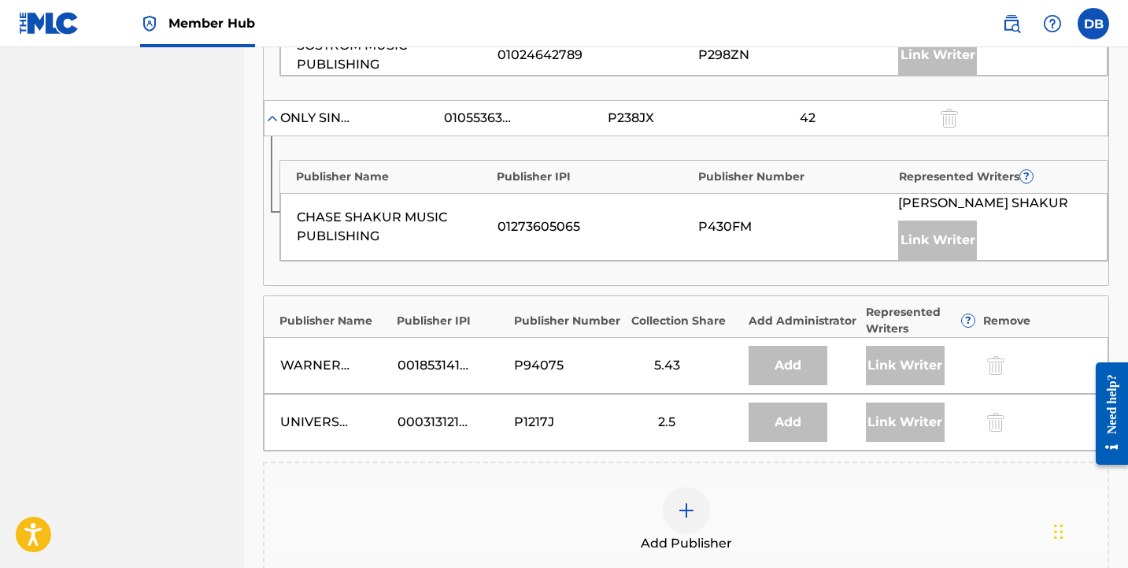
click at [679, 530] on div at bounding box center [686, 510] width 47 height 47
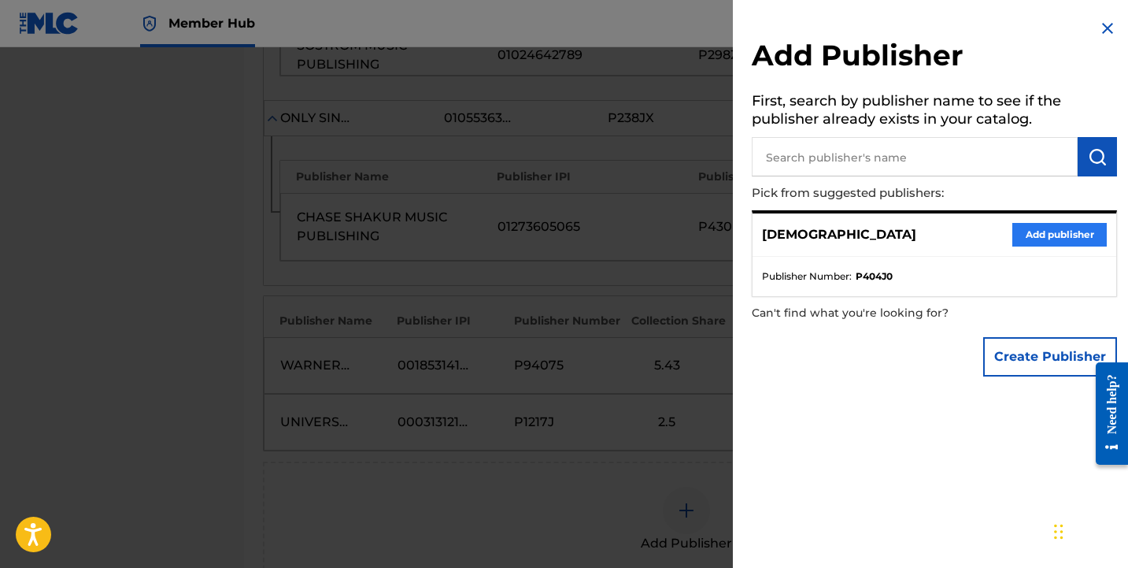
click at [1044, 235] on button "Add publisher" at bounding box center [1059, 235] width 94 height 24
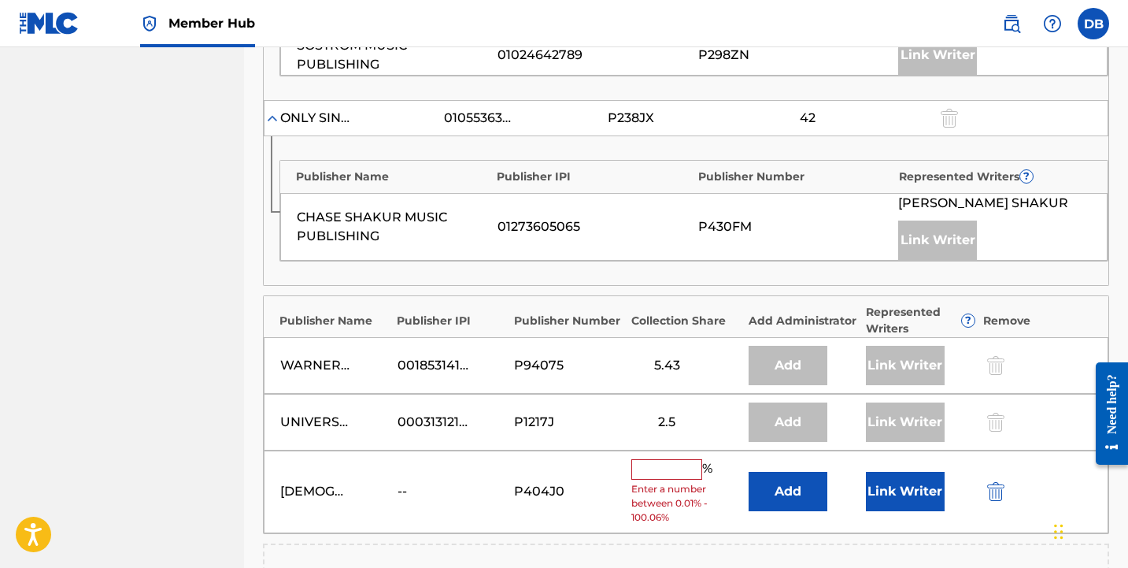
click at [664, 464] on input "text" at bounding box center [666, 469] width 71 height 20
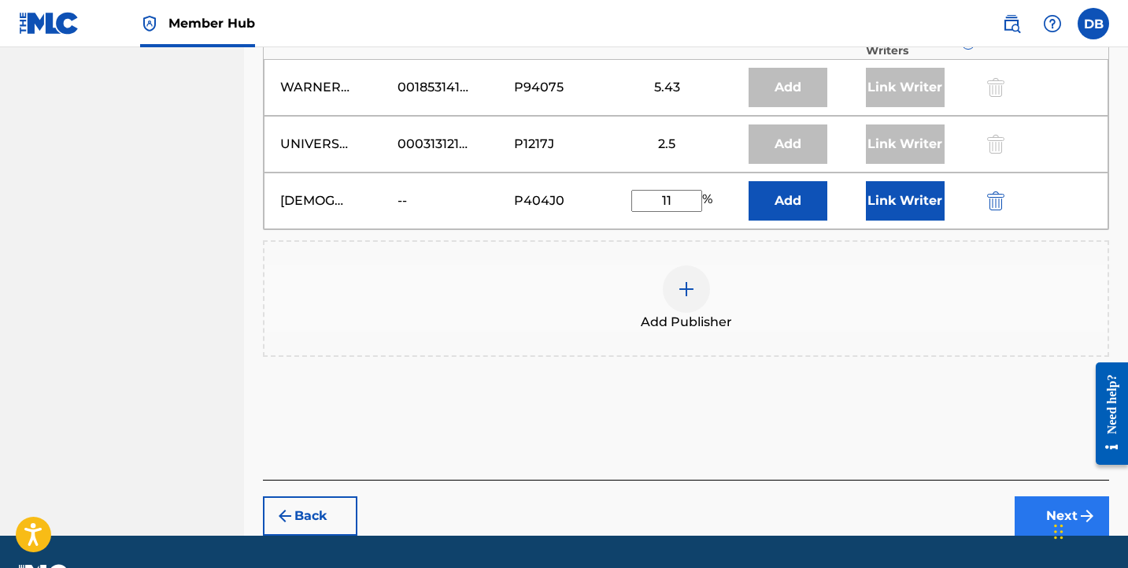
type input "11"
click at [1044, 508] on button "Next" at bounding box center [1062, 515] width 94 height 39
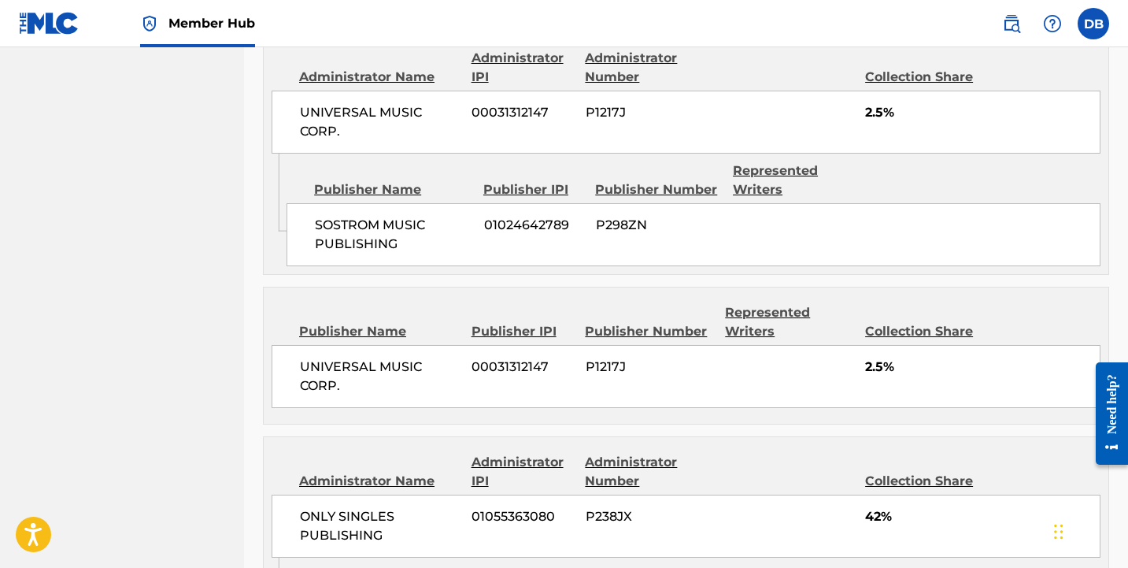
scroll to position [2304, 0]
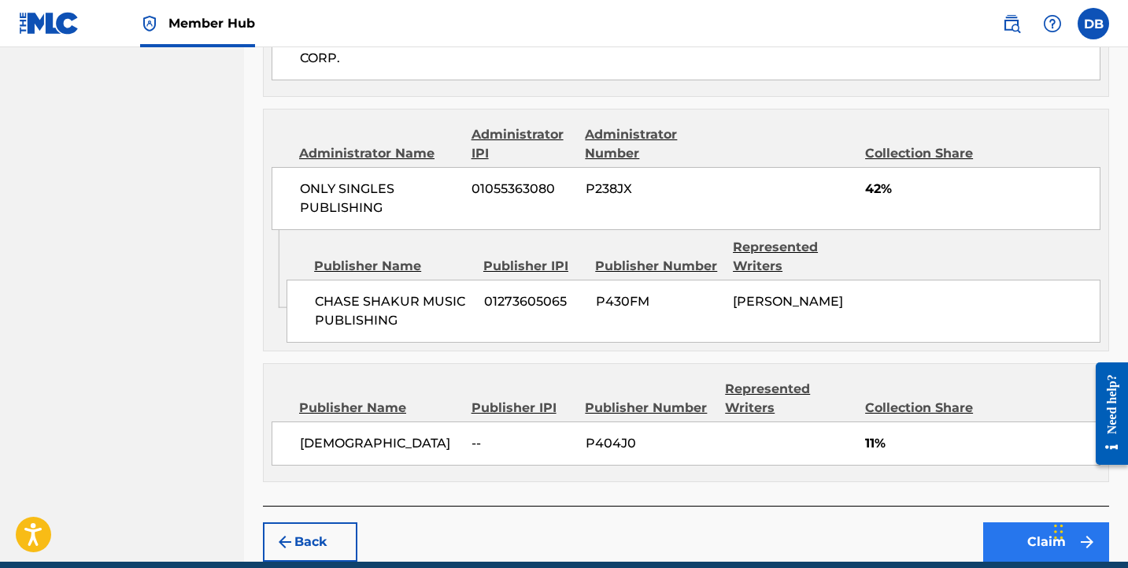
click at [1001, 522] on button "Claim" at bounding box center [1046, 541] width 126 height 39
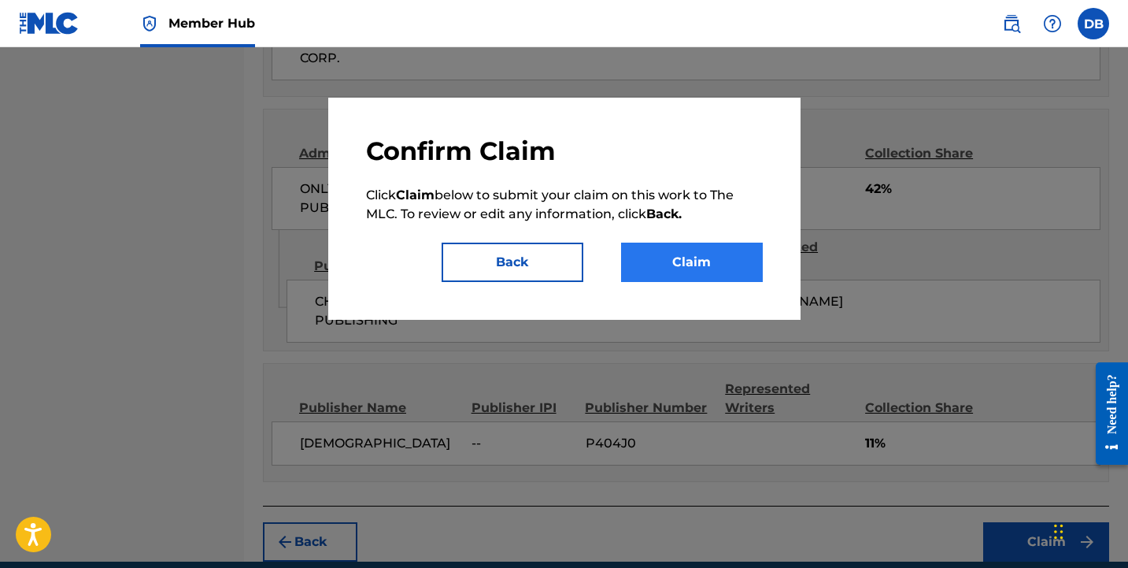
click at [713, 257] on button "Claim" at bounding box center [692, 261] width 142 height 39
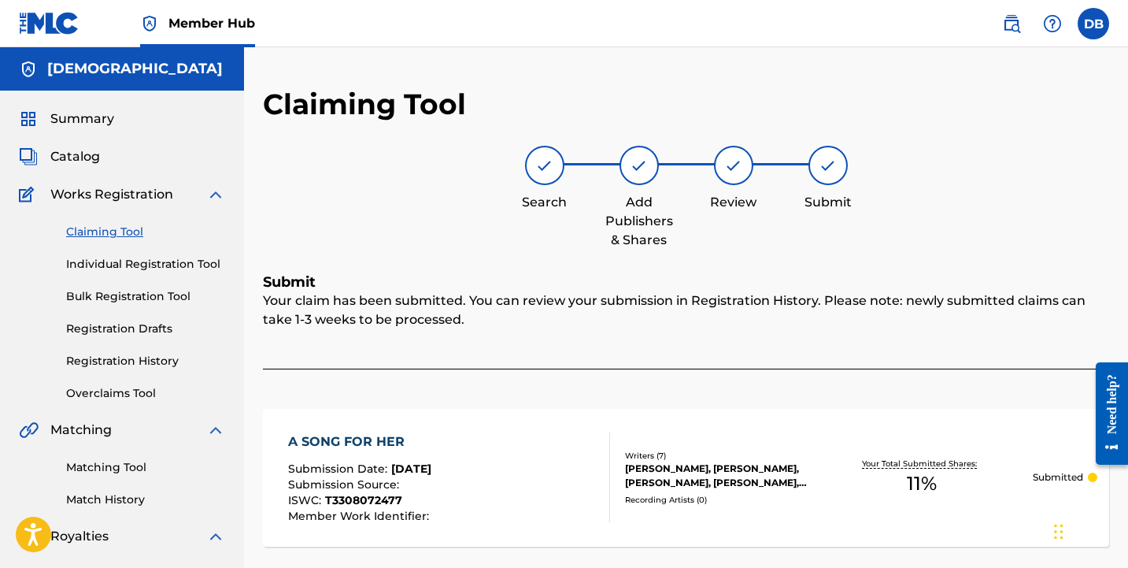
scroll to position [0, 0]
click at [122, 228] on link "Claiming Tool" at bounding box center [145, 232] width 159 height 17
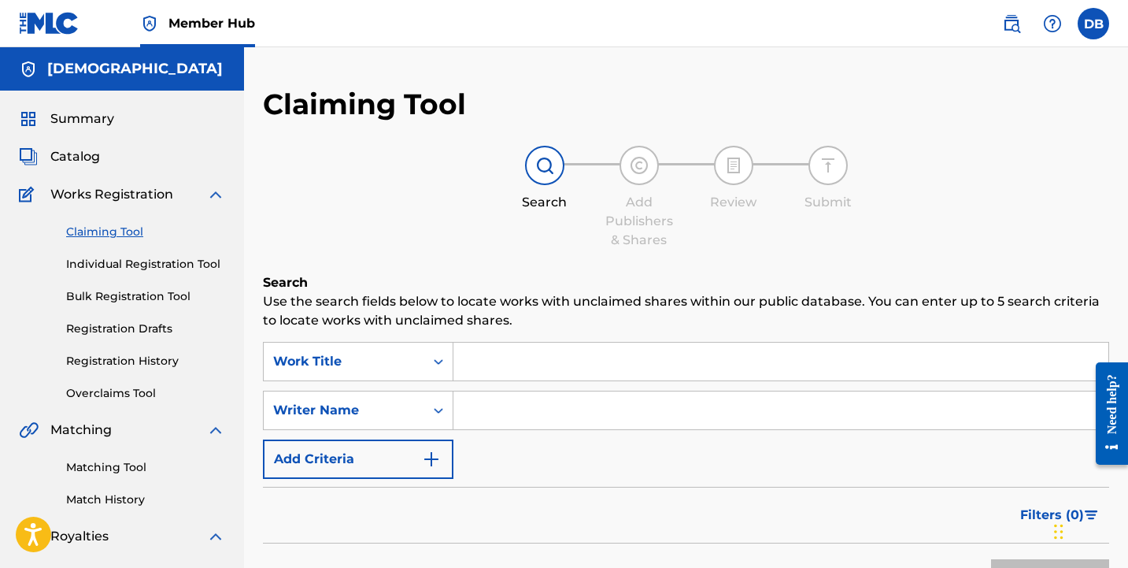
click at [518, 405] on input "Search Form" at bounding box center [780, 410] width 655 height 38
type input "[PERSON_NAME]"
click at [1050, 567] on button "Search" at bounding box center [1050, 578] width 118 height 39
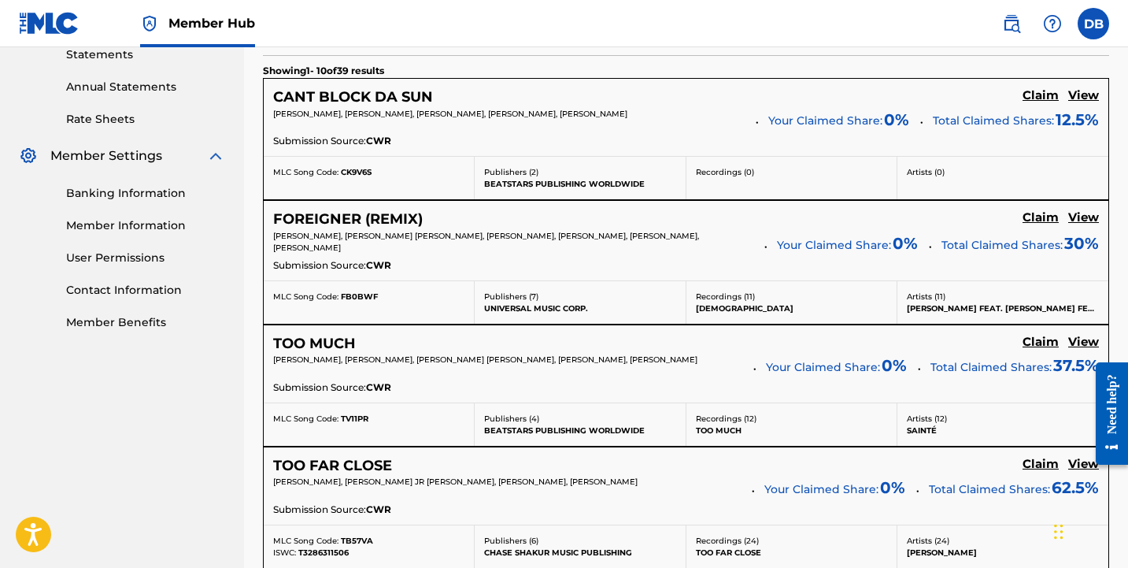
scroll to position [589, 0]
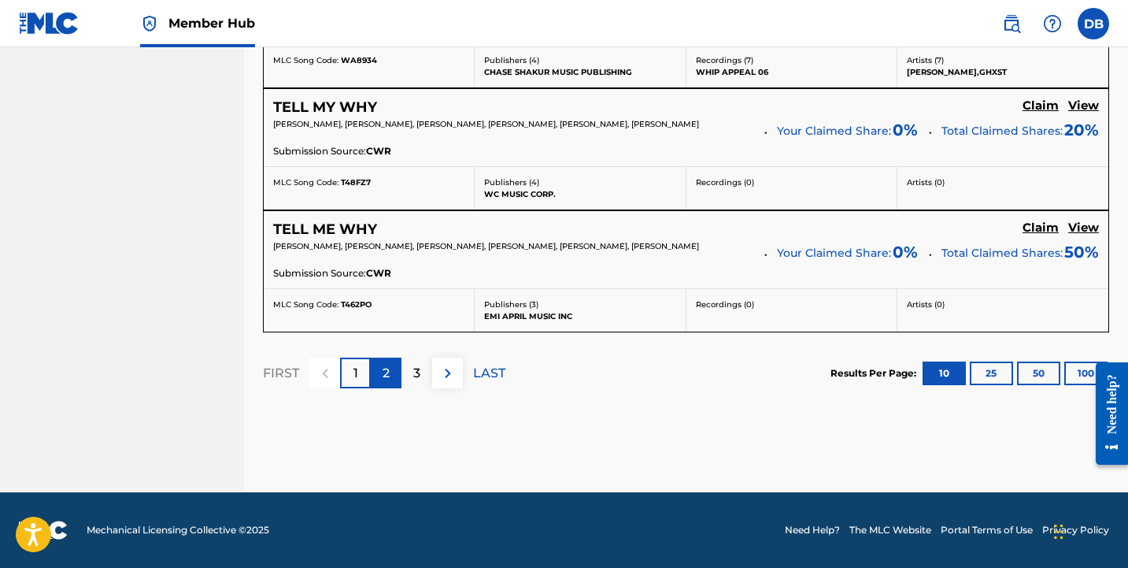
click at [379, 377] on div "2" at bounding box center [386, 372] width 31 height 31
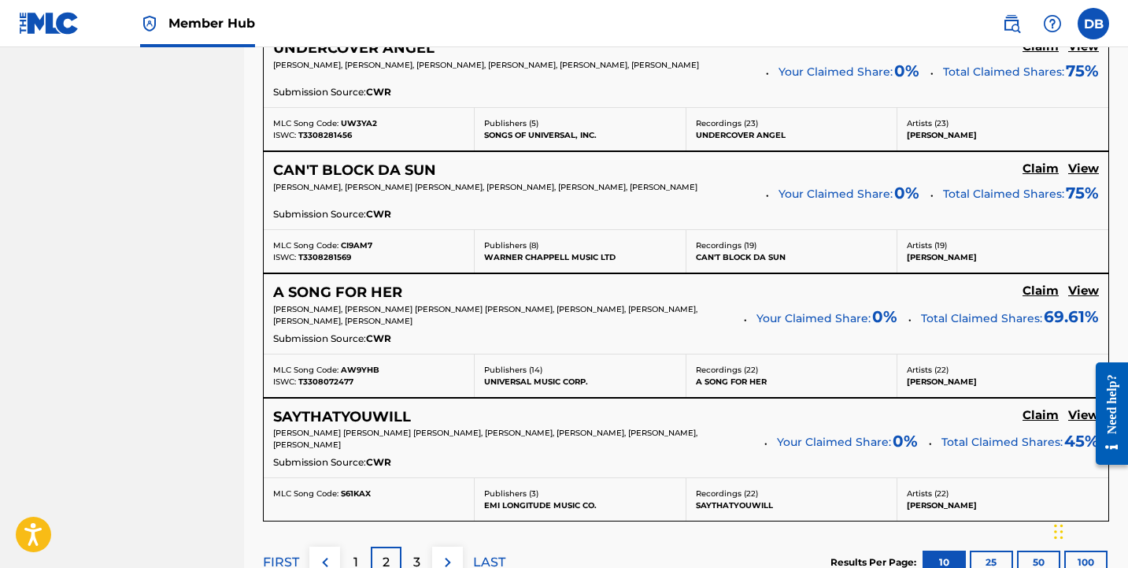
scroll to position [1344, 0]
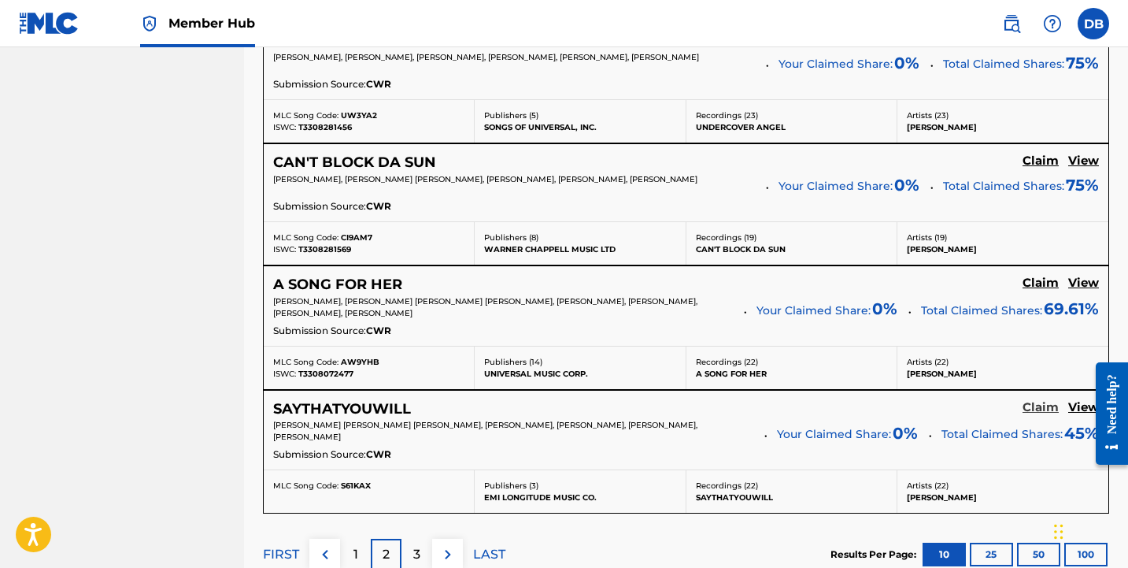
click at [1045, 404] on h5 "Claim" at bounding box center [1041, 407] width 36 height 15
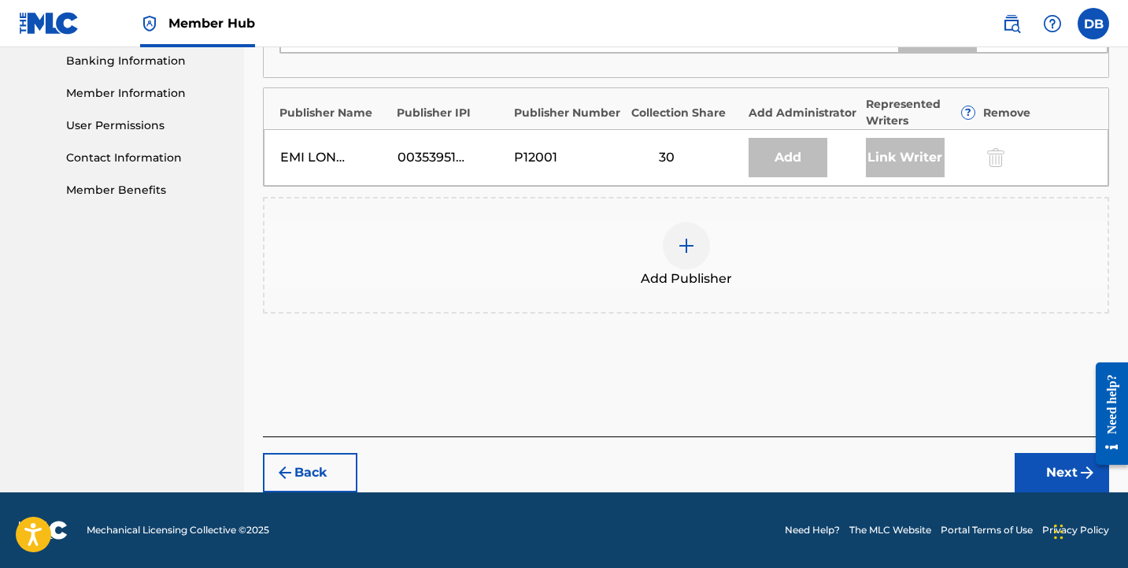
scroll to position [683, 0]
click at [698, 257] on div at bounding box center [686, 245] width 47 height 47
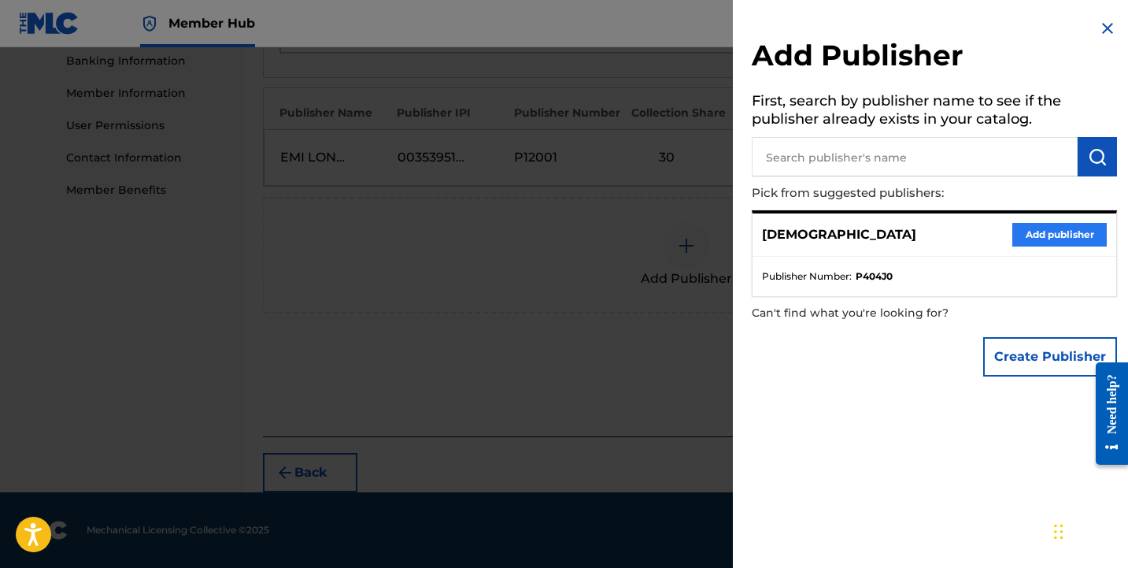
click at [1090, 226] on button "Add publisher" at bounding box center [1059, 235] width 94 height 24
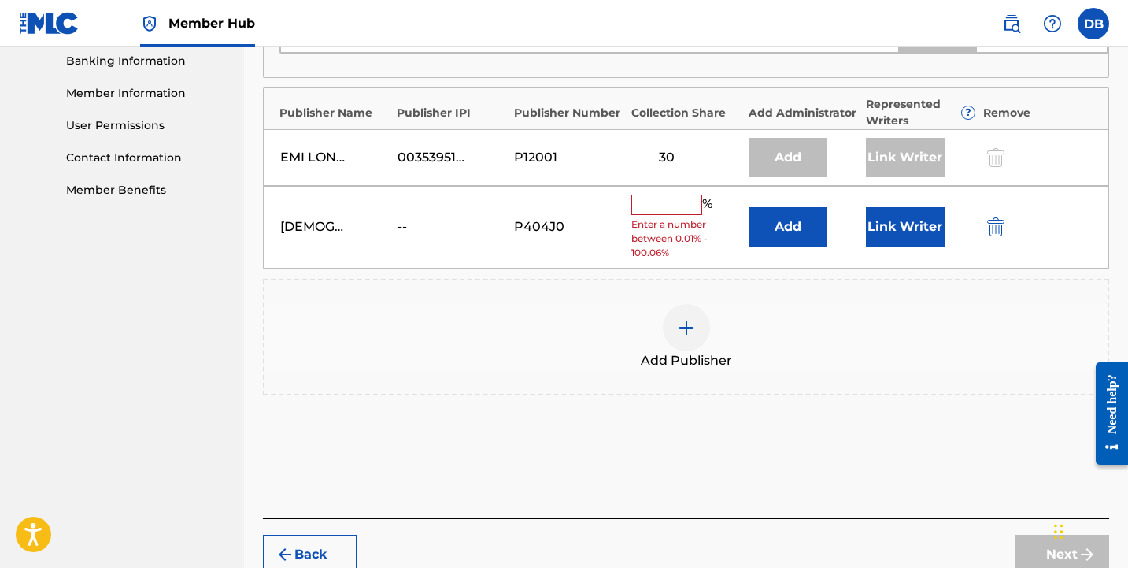
click at [680, 205] on input "text" at bounding box center [666, 204] width 71 height 20
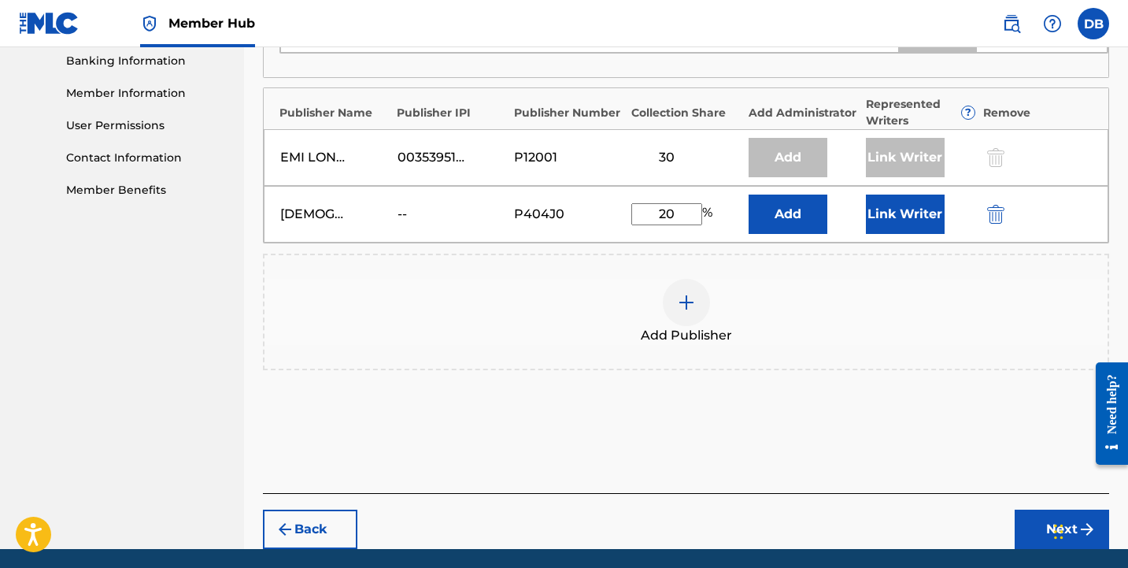
type input "20"
click at [835, 326] on div "Add Publisher" at bounding box center [686, 312] width 843 height 66
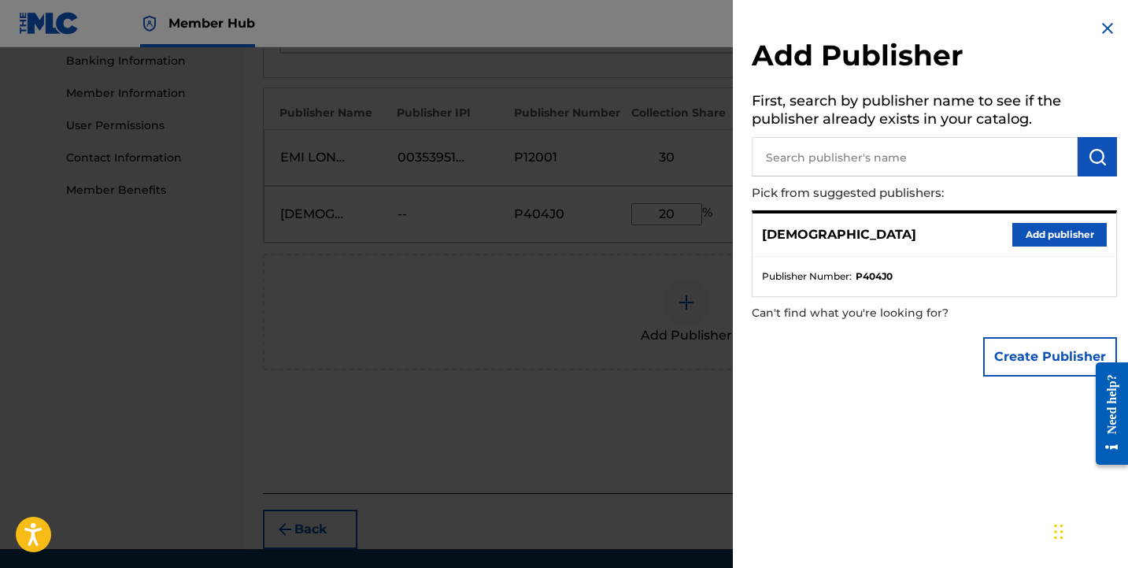
click at [1102, 28] on img at bounding box center [1107, 28] width 19 height 19
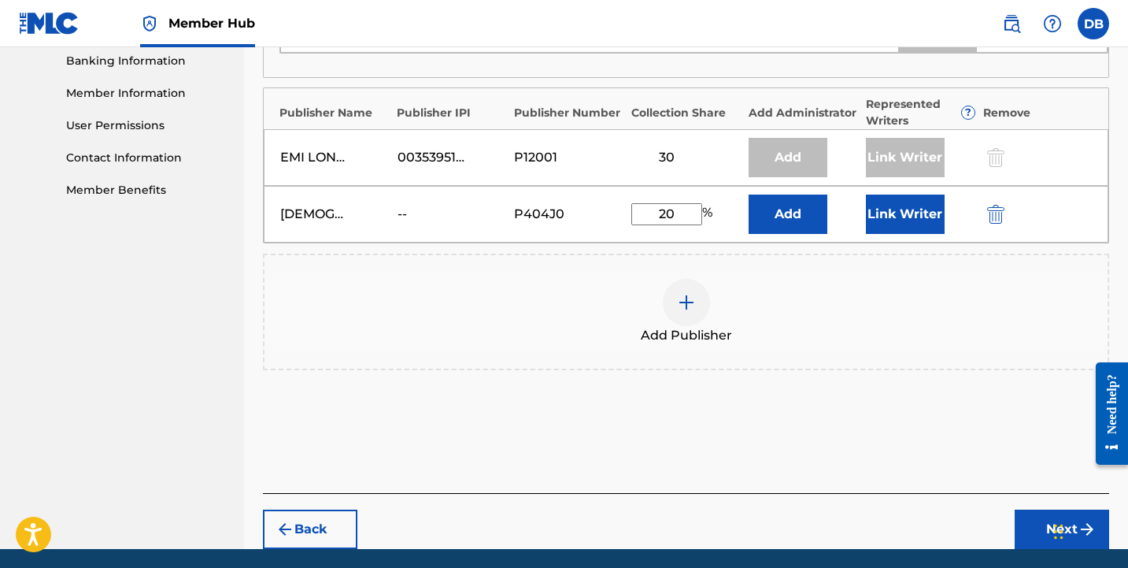
click at [866, 411] on div "Publishers ( 3 ) ? REQUIRED Total shares: 65 % Administrator ? Administrator IP…" at bounding box center [686, 113] width 846 height 622
click at [1034, 537] on button "Next" at bounding box center [1062, 528] width 94 height 39
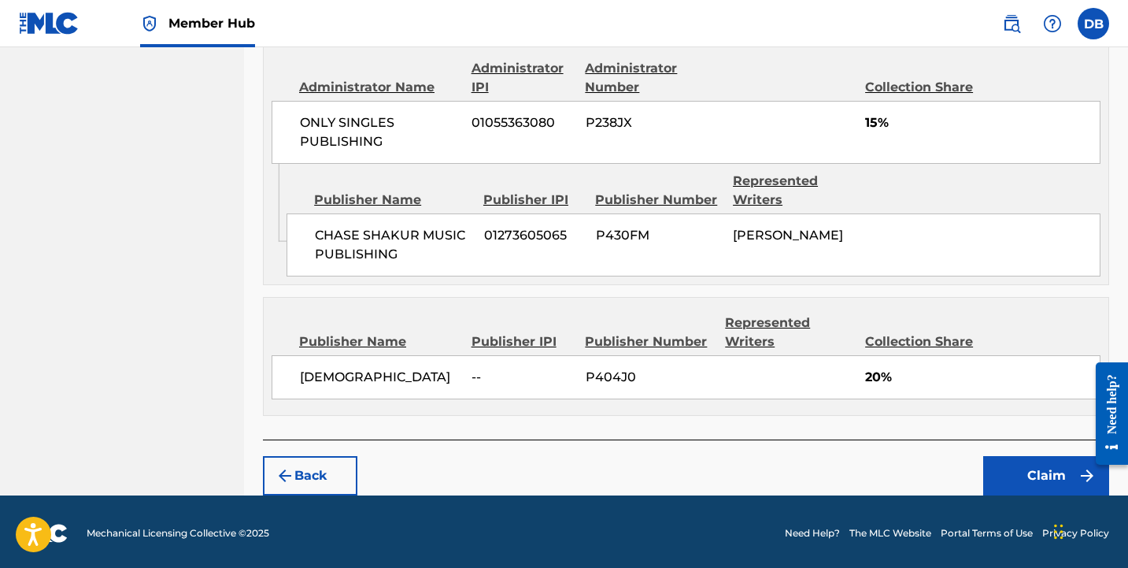
scroll to position [887, 0]
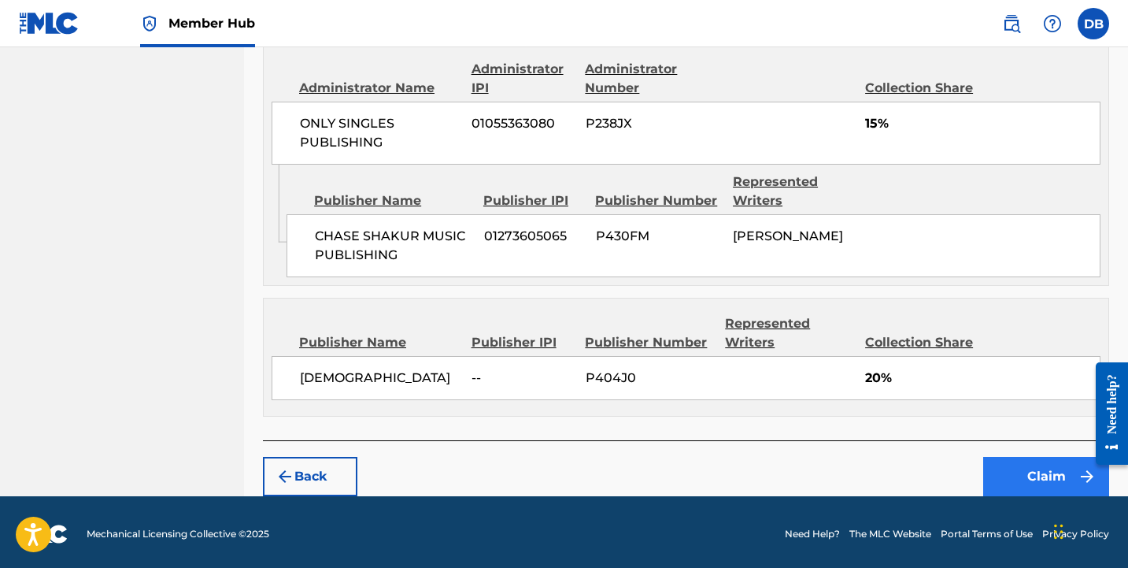
click at [1019, 474] on button "Claim" at bounding box center [1046, 476] width 126 height 39
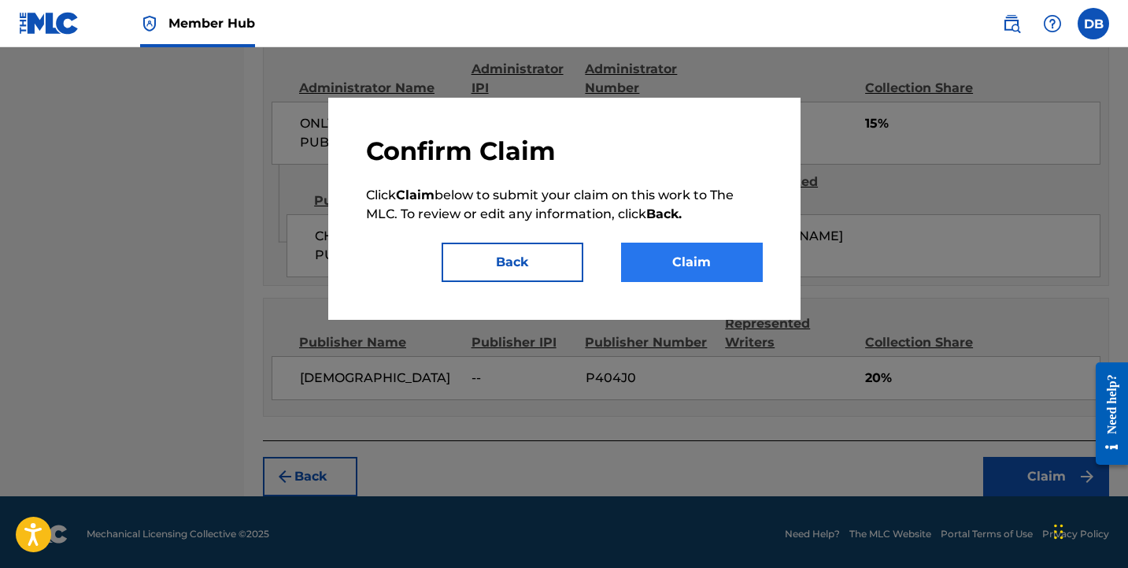
click at [661, 260] on button "Claim" at bounding box center [692, 261] width 142 height 39
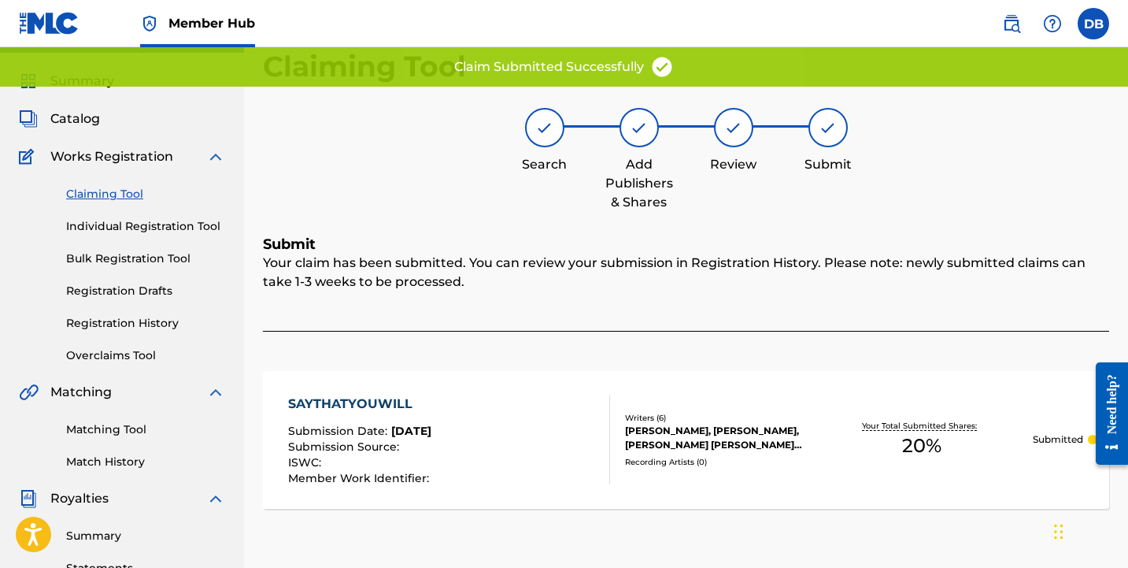
scroll to position [28, 0]
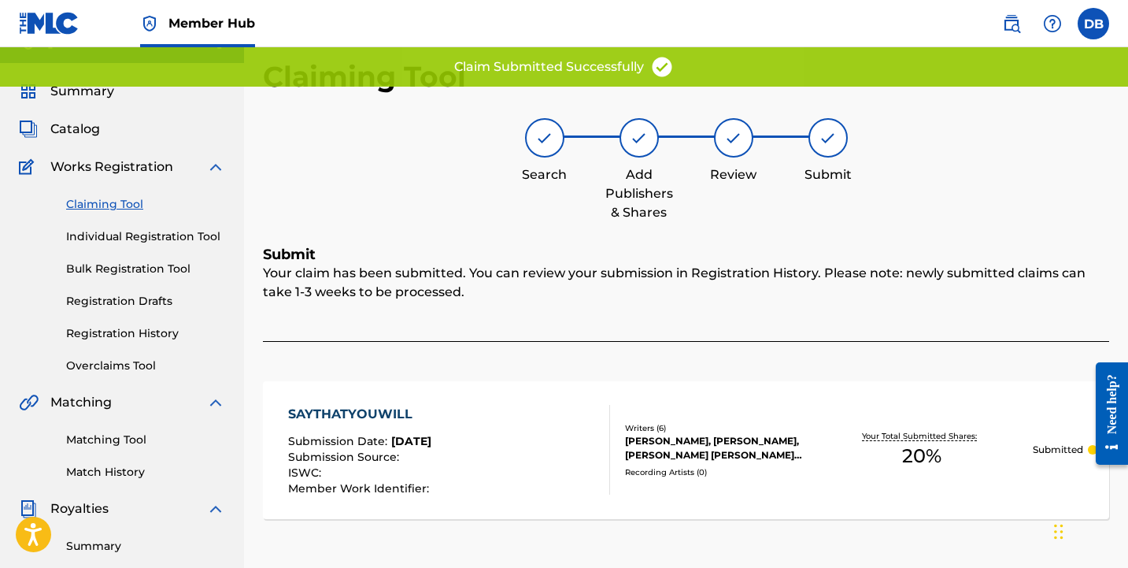
click at [142, 200] on link "Claiming Tool" at bounding box center [145, 204] width 159 height 17
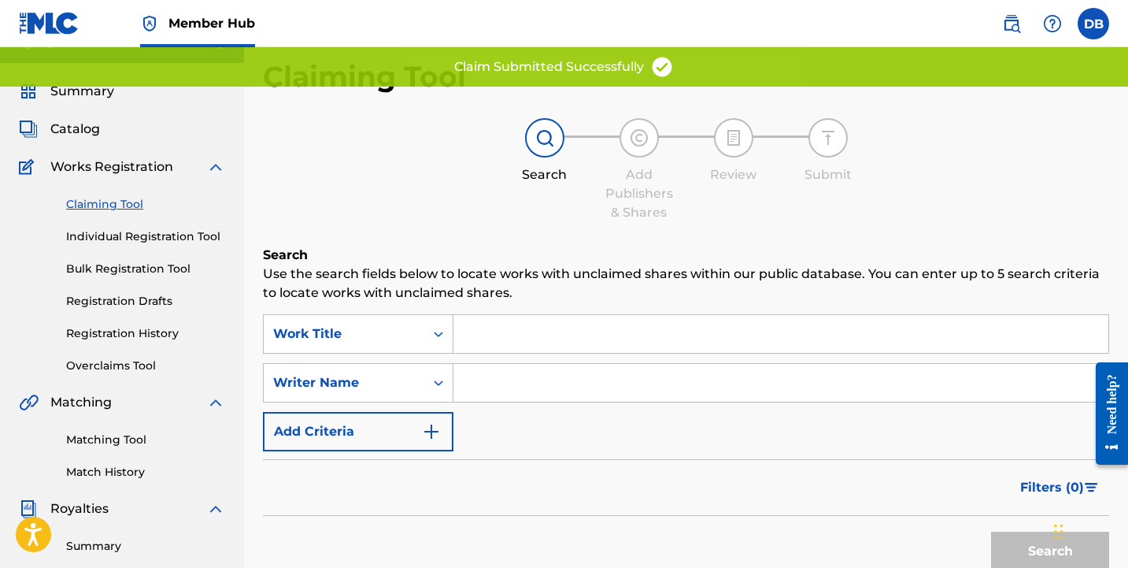
scroll to position [0, 0]
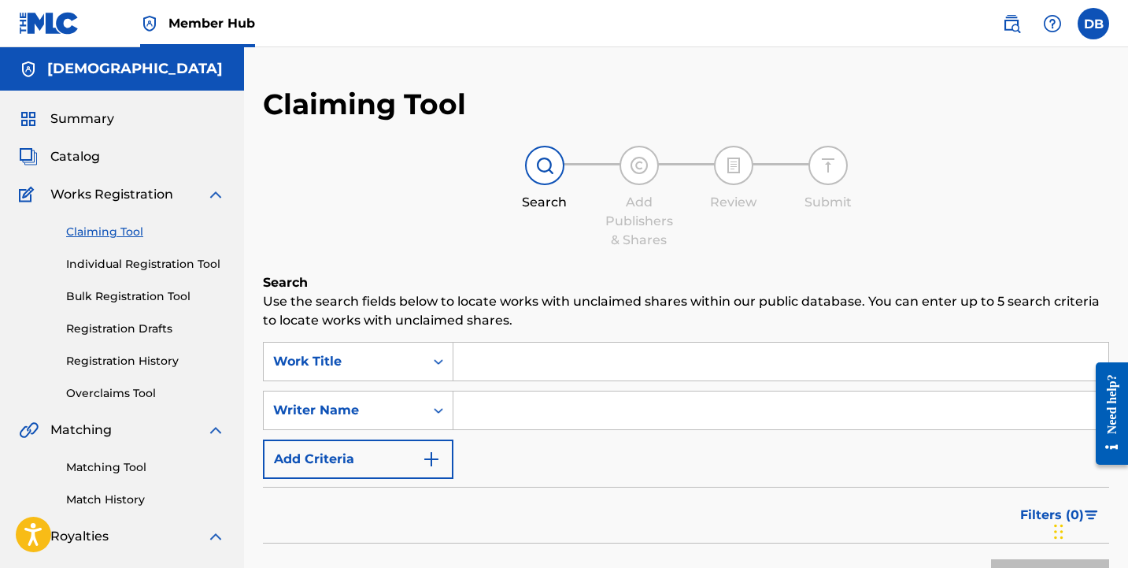
click at [500, 412] on input "Search Form" at bounding box center [780, 410] width 655 height 38
type input "[PERSON_NAME]"
click at [1050, 567] on button "Search" at bounding box center [1050, 578] width 118 height 39
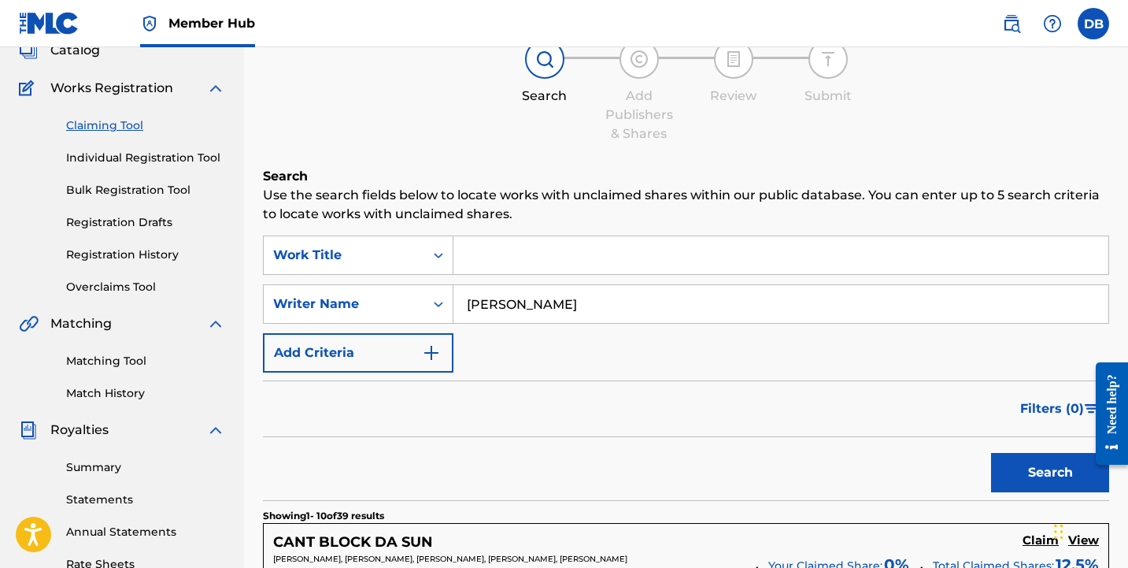
scroll to position [128, 0]
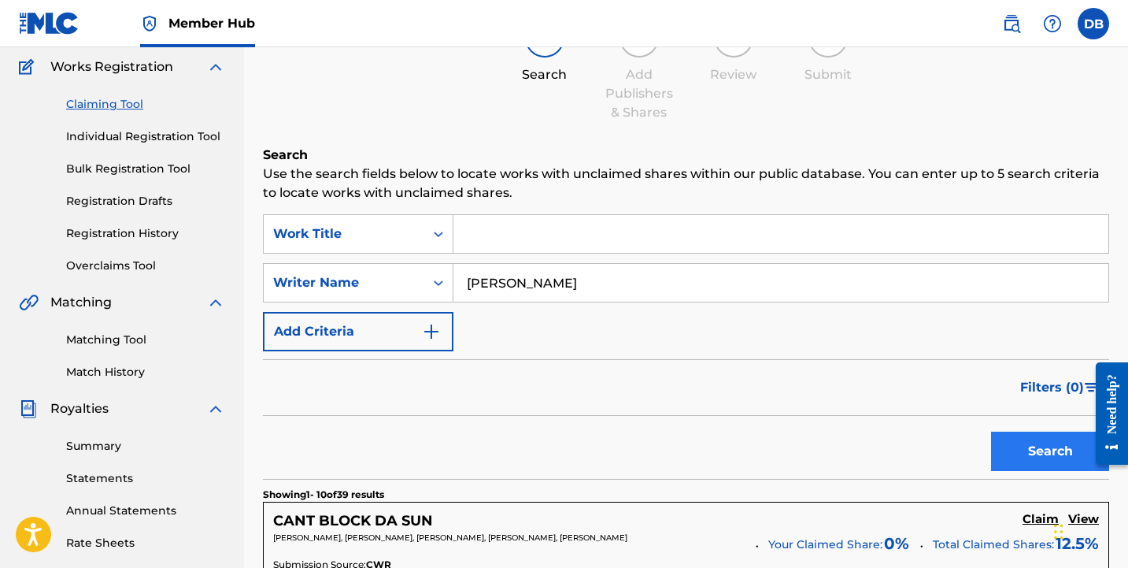
click at [1038, 446] on button "Search" at bounding box center [1050, 450] width 118 height 39
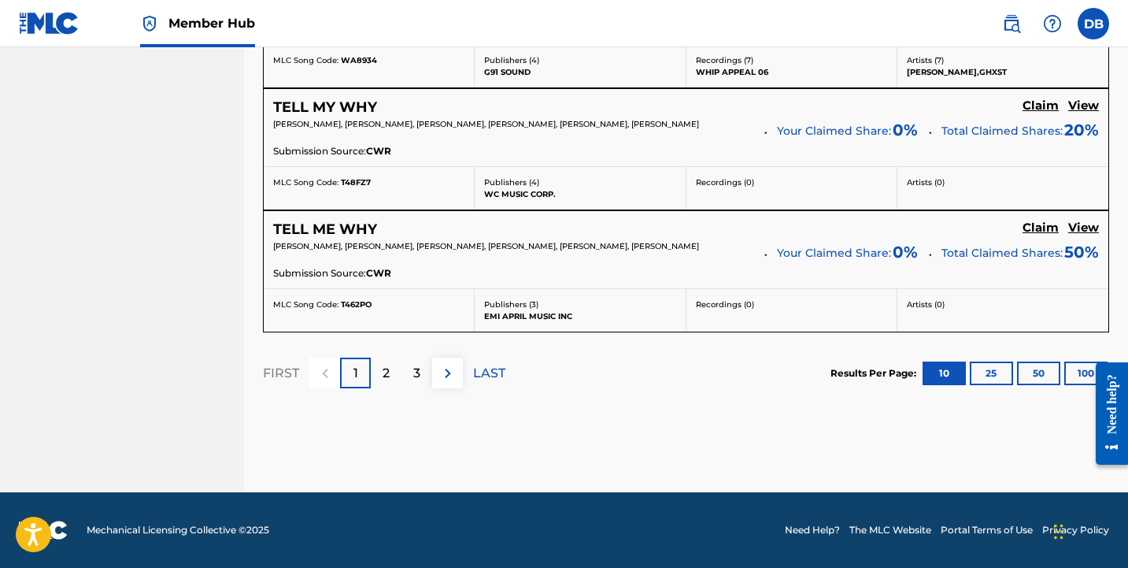
scroll to position [1524, -2]
click at [387, 372] on p "2" at bounding box center [386, 373] width 7 height 19
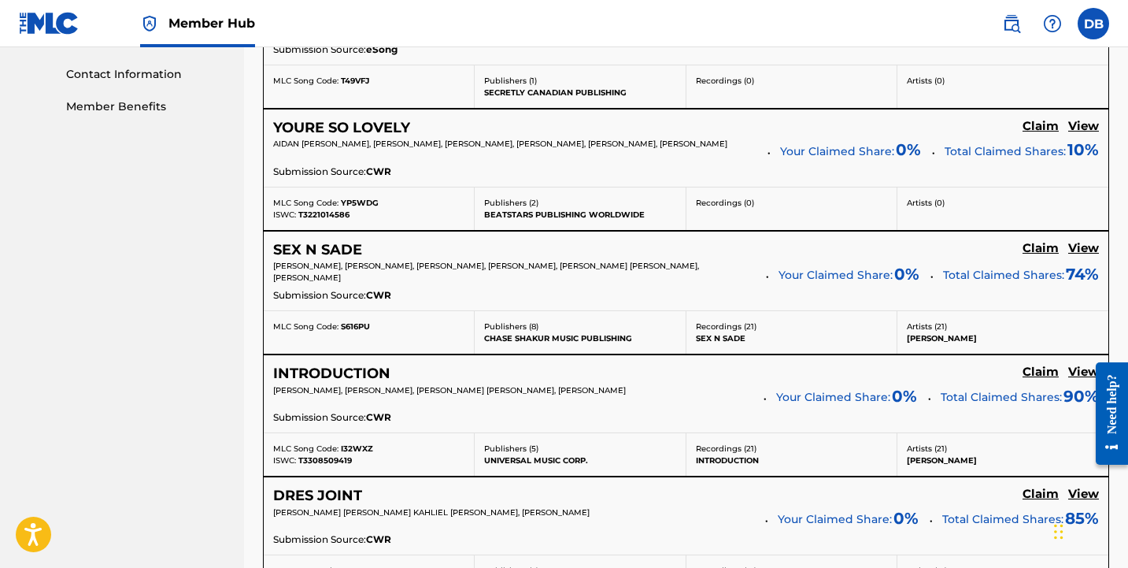
scroll to position [769, 0]
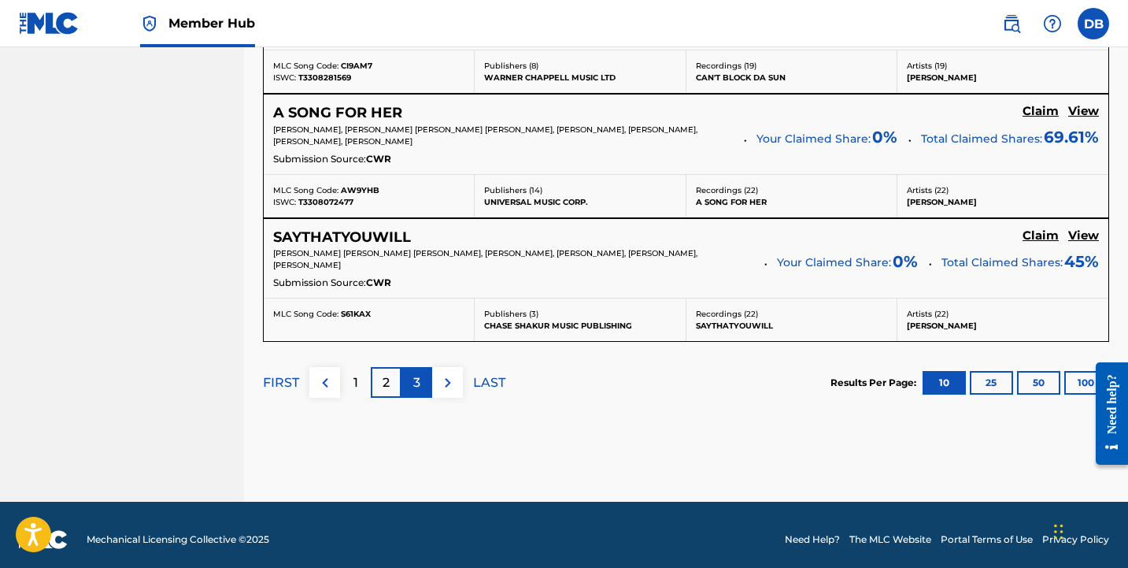
click at [416, 383] on p "3" at bounding box center [416, 382] width 7 height 19
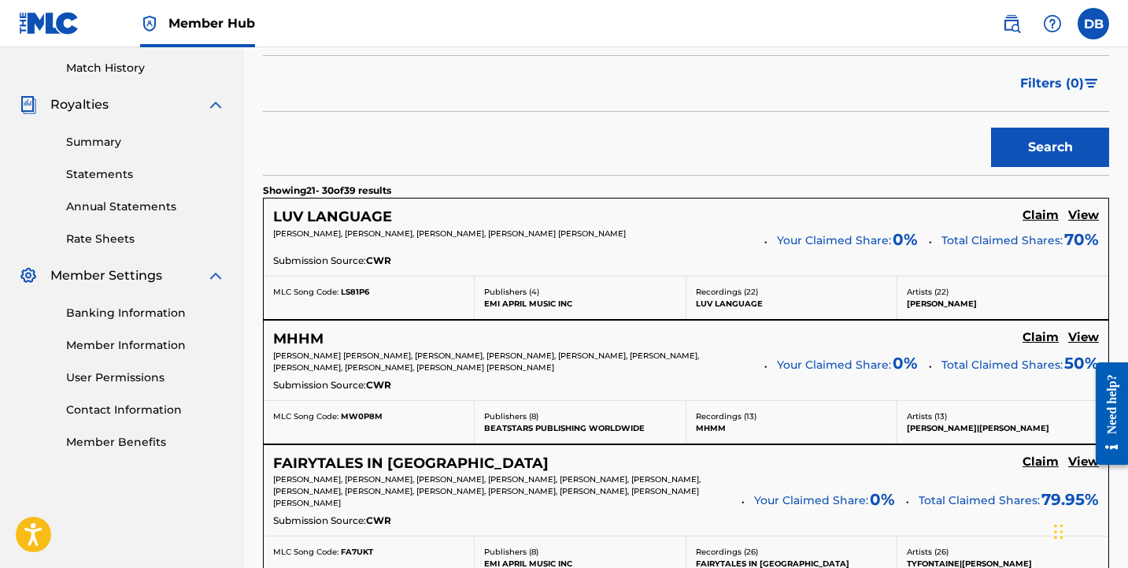
scroll to position [438, 0]
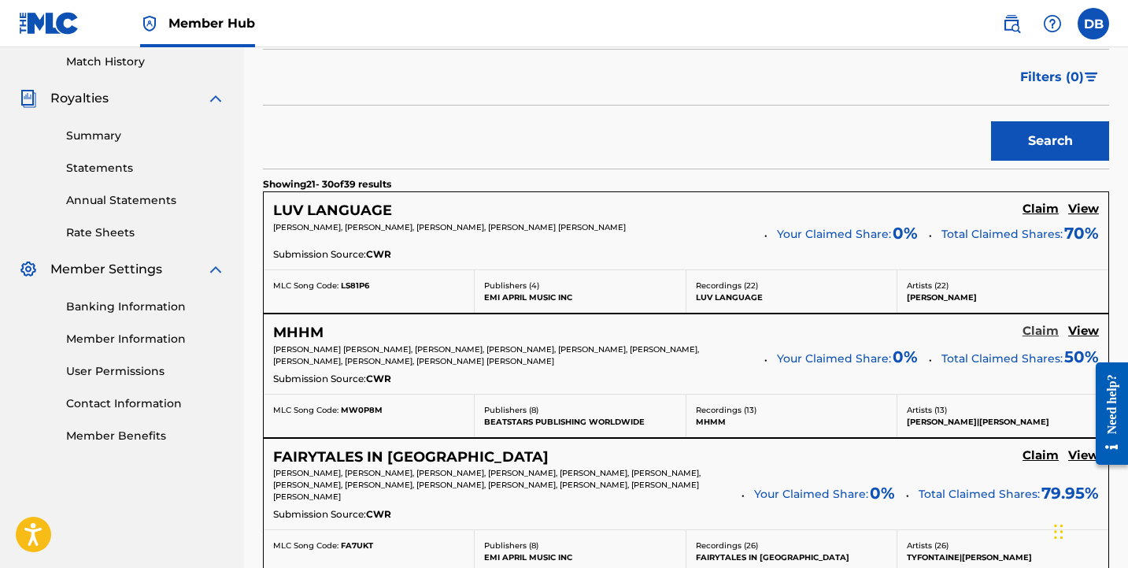
click at [1043, 337] on h5 "Claim" at bounding box center [1041, 331] width 36 height 15
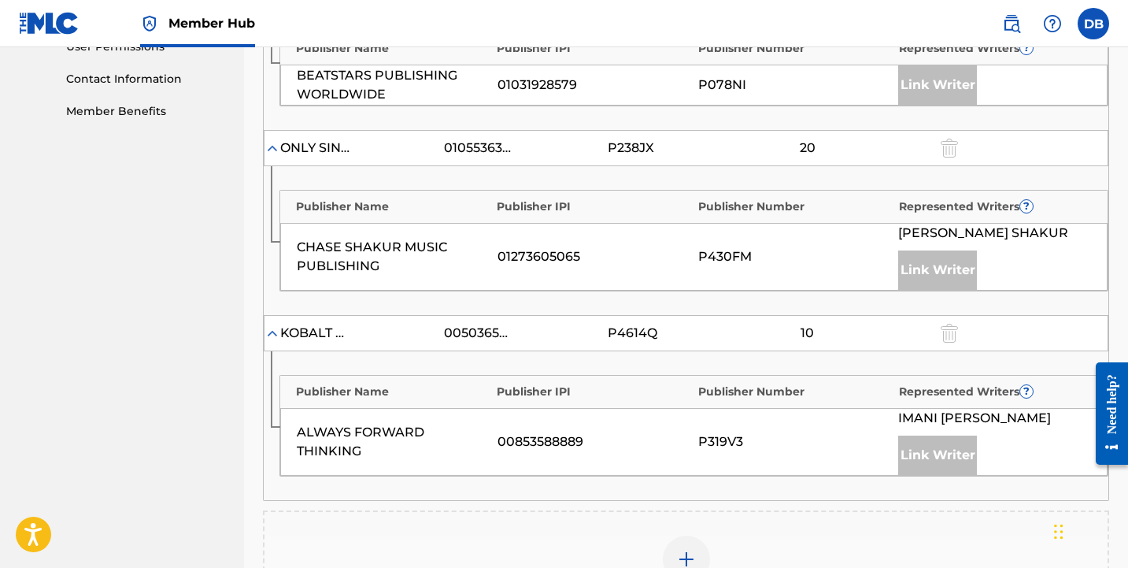
scroll to position [787, 0]
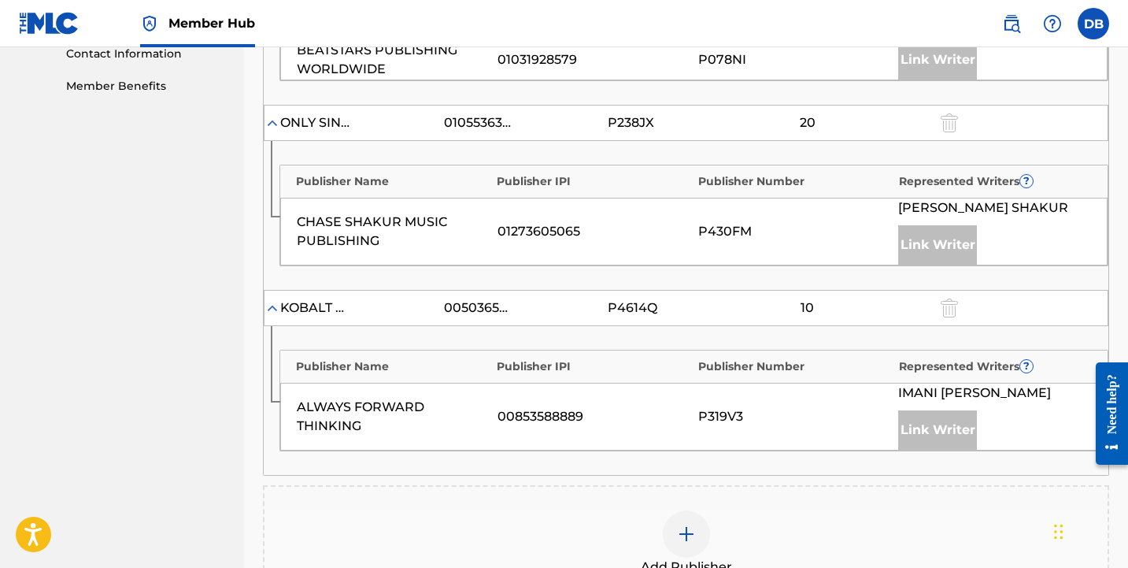
click at [678, 525] on img at bounding box center [686, 533] width 19 height 19
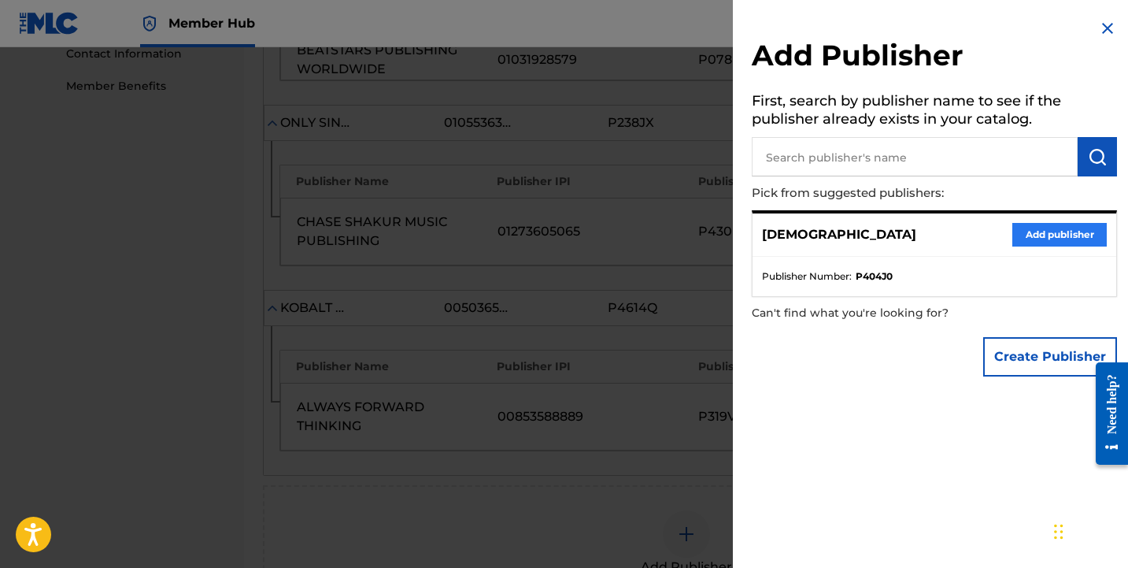
click at [1034, 229] on button "Add publisher" at bounding box center [1059, 235] width 94 height 24
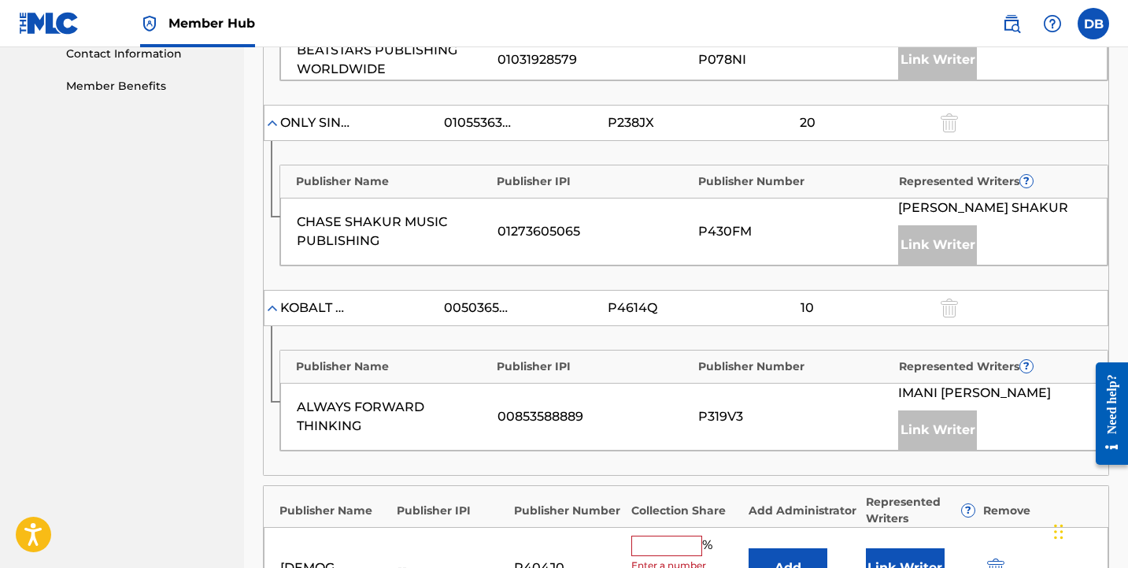
scroll to position [886, 0]
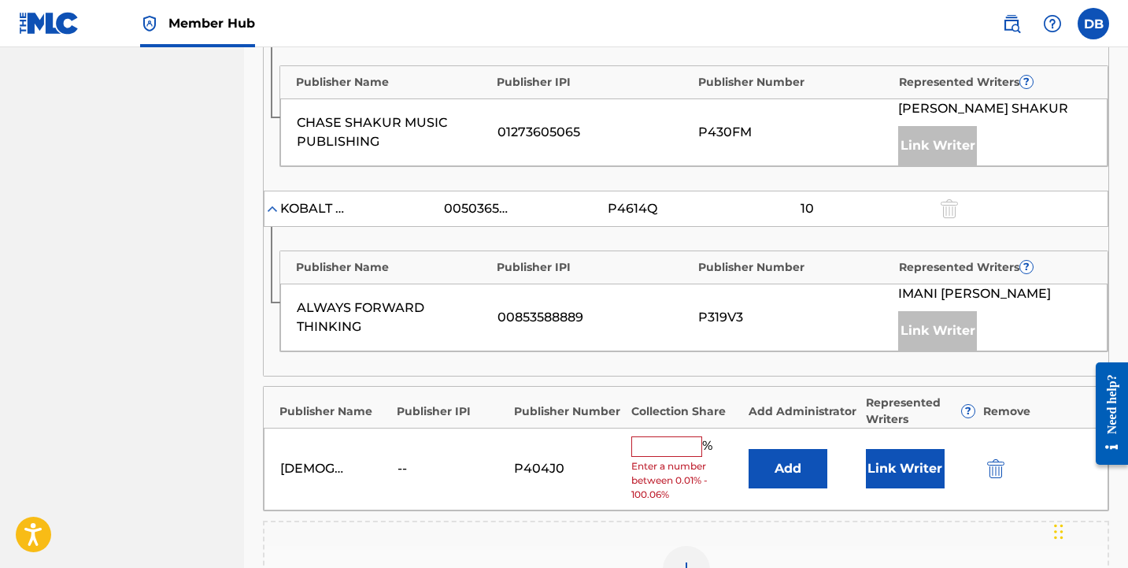
click at [661, 451] on input "text" at bounding box center [666, 446] width 71 height 20
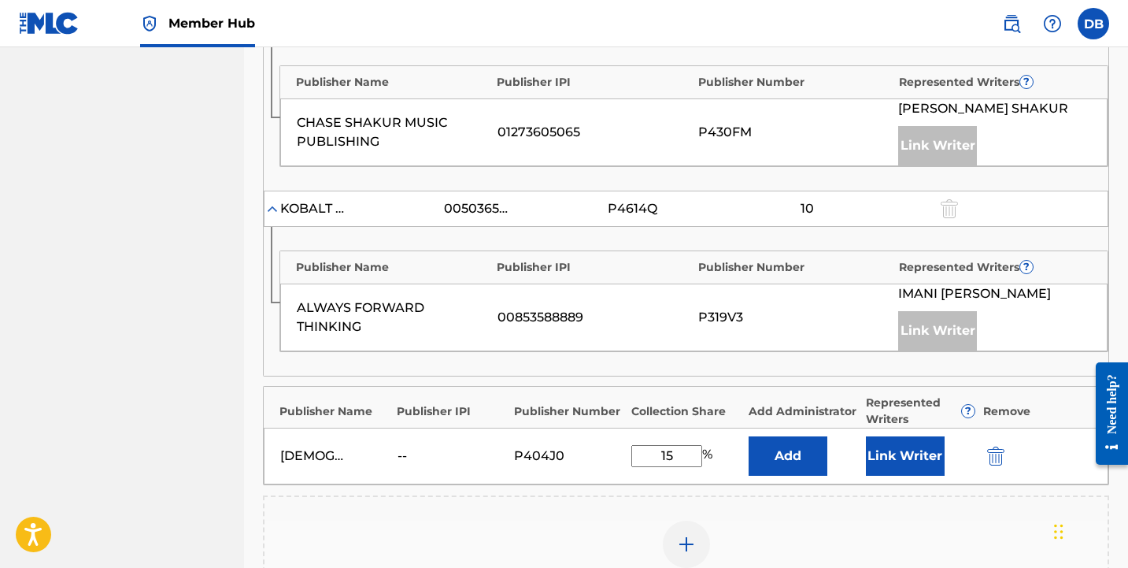
type input "15"
click at [904, 510] on div "Add Publisher" at bounding box center [686, 553] width 846 height 117
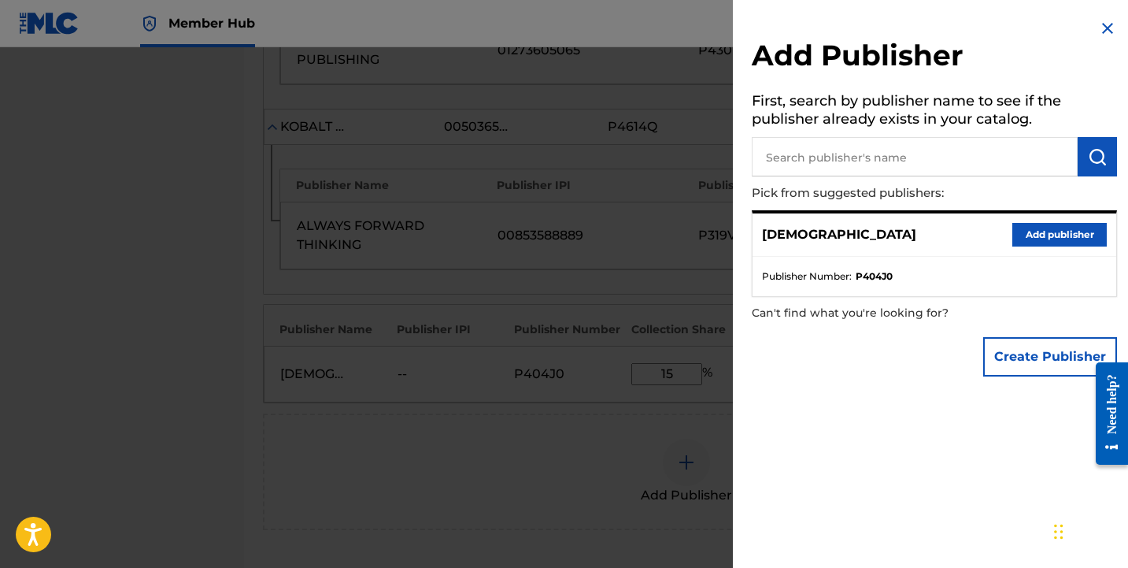
scroll to position [978, 0]
click at [1100, 28] on img at bounding box center [1107, 28] width 19 height 19
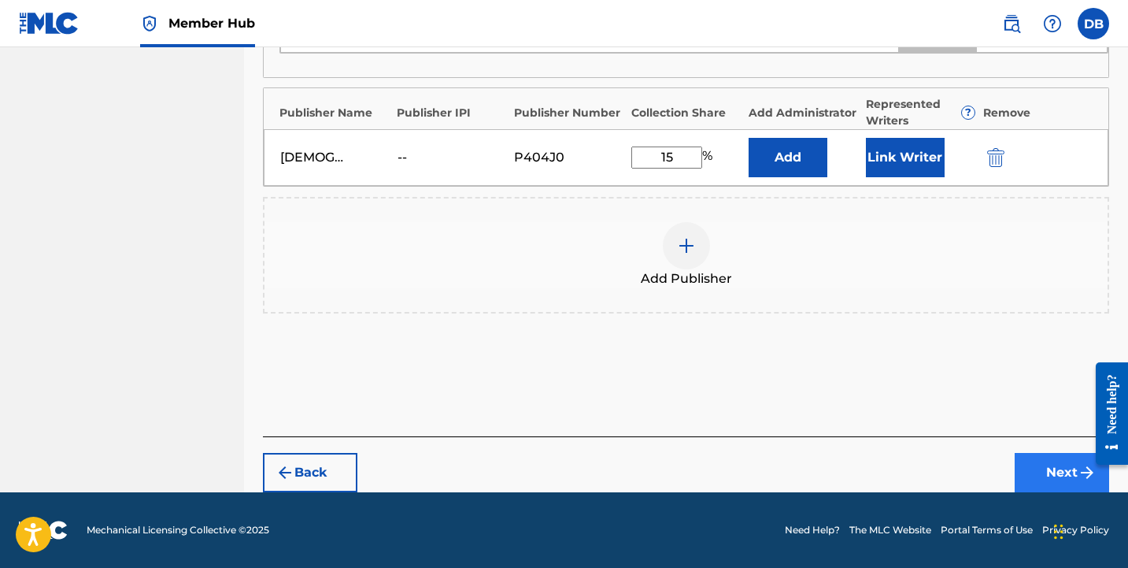
click at [1050, 464] on button "Next" at bounding box center [1062, 472] width 94 height 39
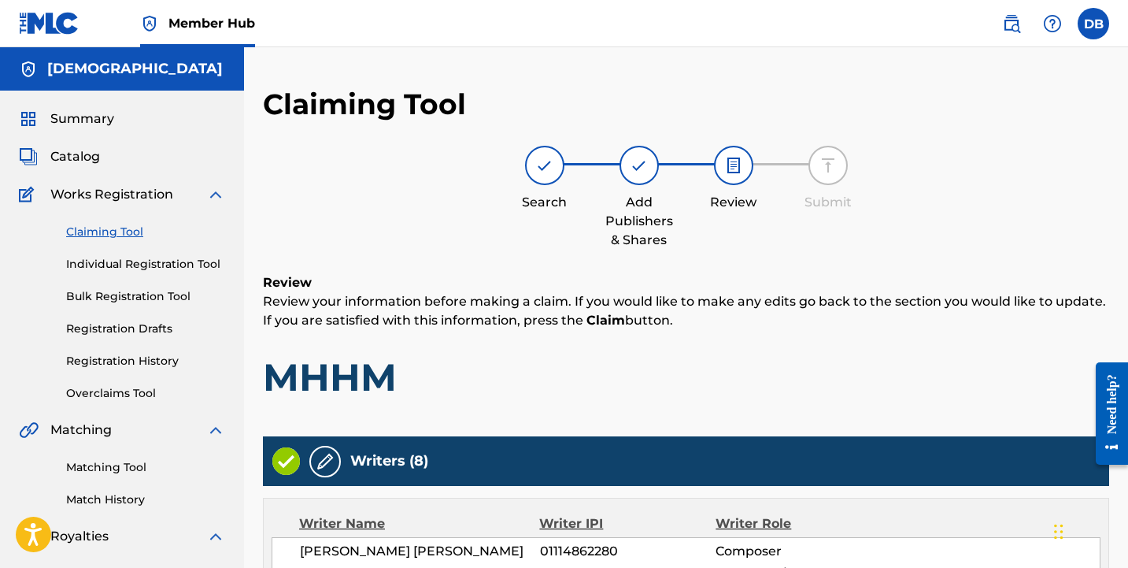
scroll to position [0, 0]
click at [1097, 33] on label at bounding box center [1093, 23] width 31 height 31
click at [1094, 24] on input "DB [PERSON_NAME] [EMAIL_ADDRESS][DOMAIN_NAME] Notification Preferences Profile …" at bounding box center [1094, 24] width 0 height 0
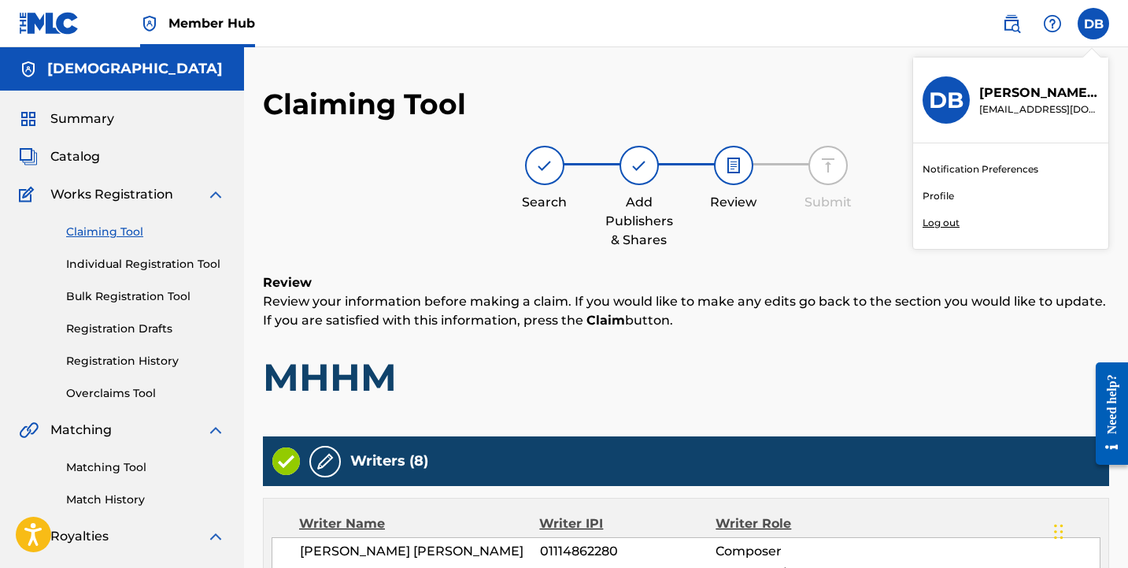
click at [946, 195] on link "Profile" at bounding box center [938, 196] width 31 height 14
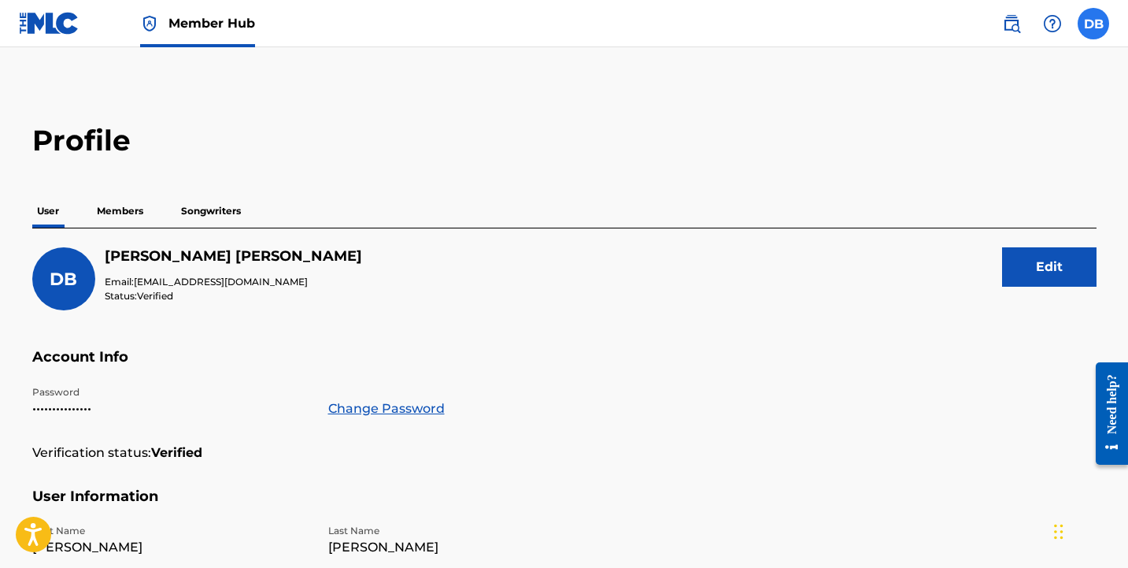
click at [1097, 21] on label at bounding box center [1093, 23] width 31 height 31
click at [1094, 24] on input "DB [PERSON_NAME] [EMAIL_ADDRESS][DOMAIN_NAME] Notification Preferences Profile …" at bounding box center [1094, 24] width 0 height 0
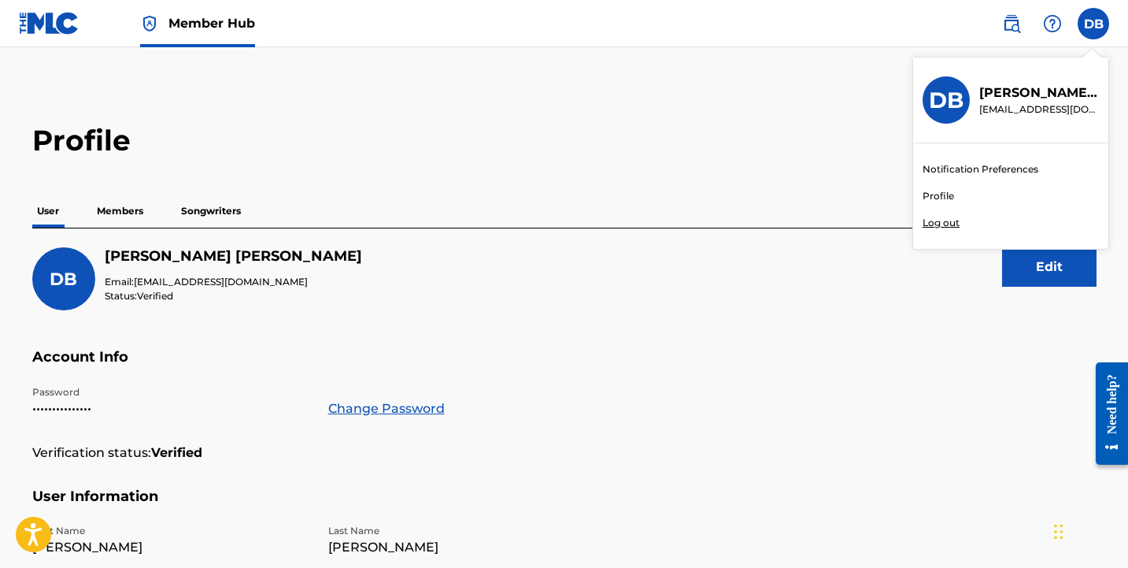
click at [295, 149] on h2 "Profile" at bounding box center [564, 140] width 1064 height 35
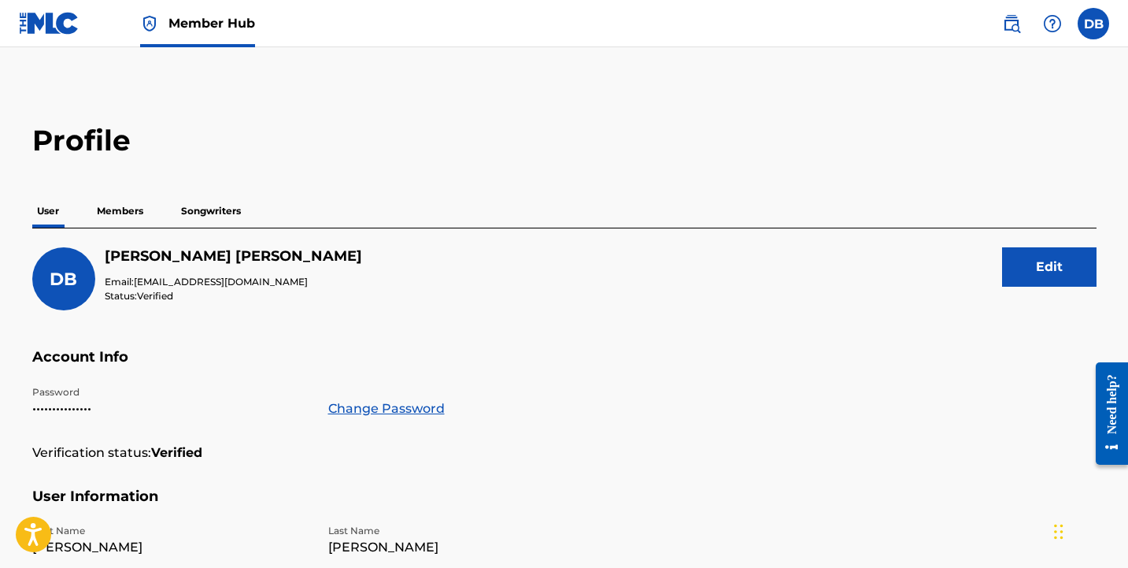
click at [68, 19] on img at bounding box center [49, 23] width 61 height 23
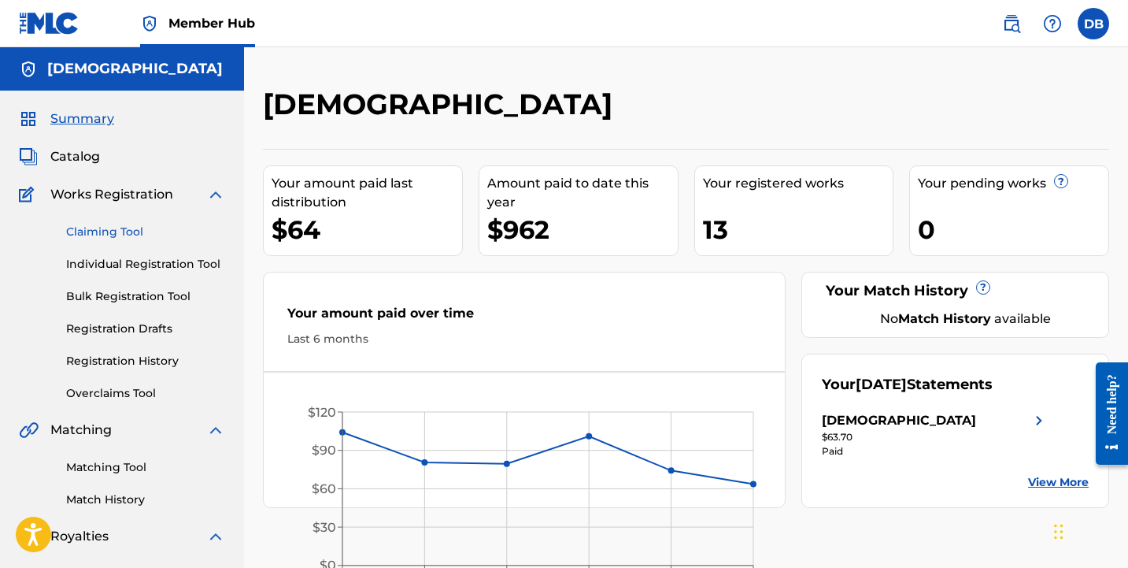
click at [127, 234] on link "Claiming Tool" at bounding box center [145, 232] width 159 height 17
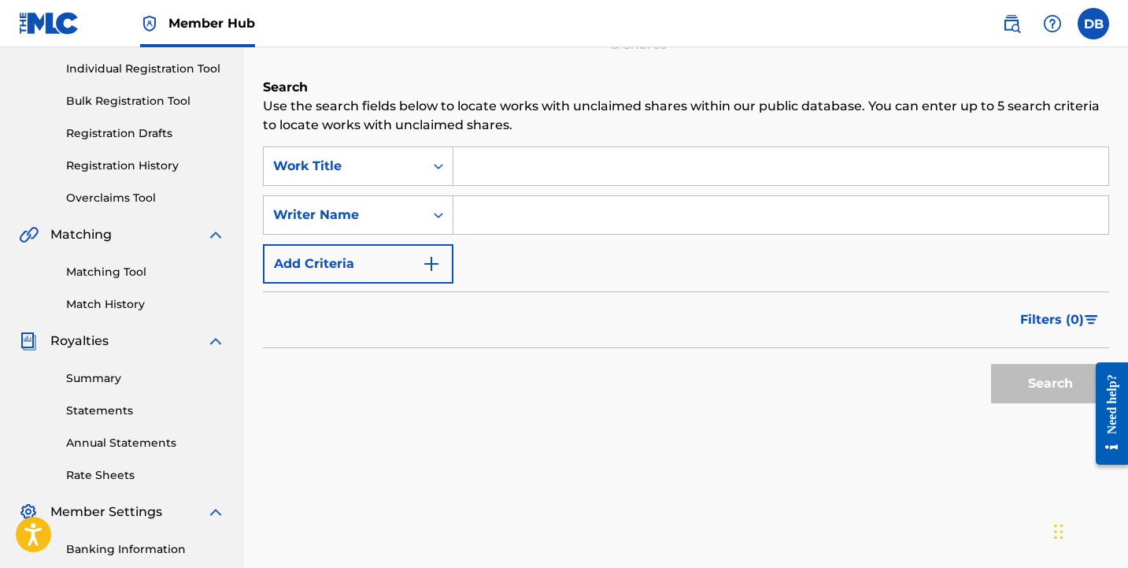
scroll to position [235, 0]
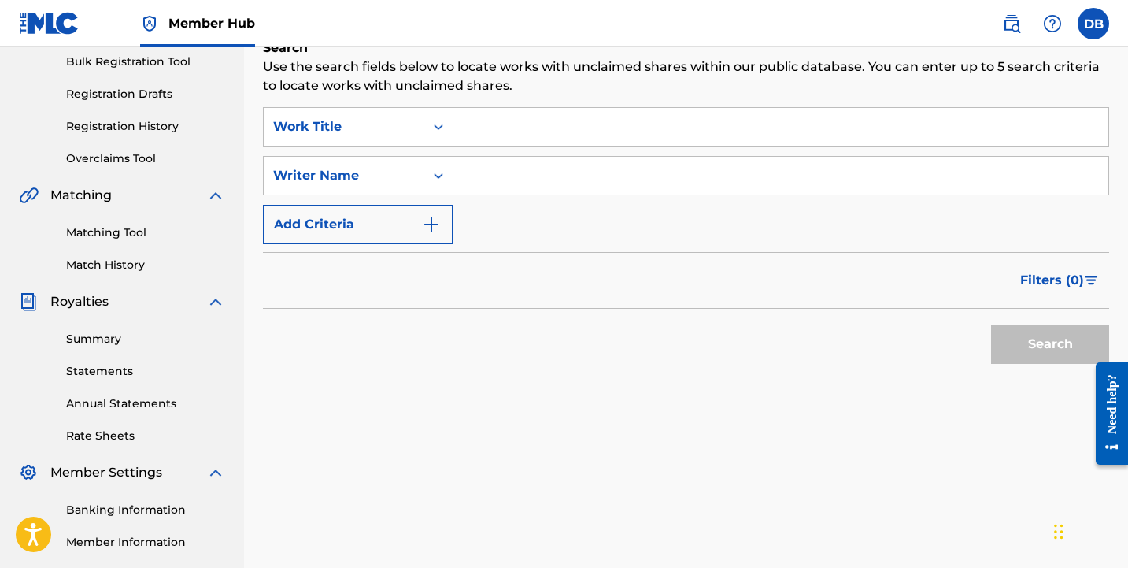
click at [491, 172] on input "Search Form" at bounding box center [780, 176] width 655 height 38
type input "[PERSON_NAME]"
click at [1050, 344] on button "Search" at bounding box center [1050, 343] width 118 height 39
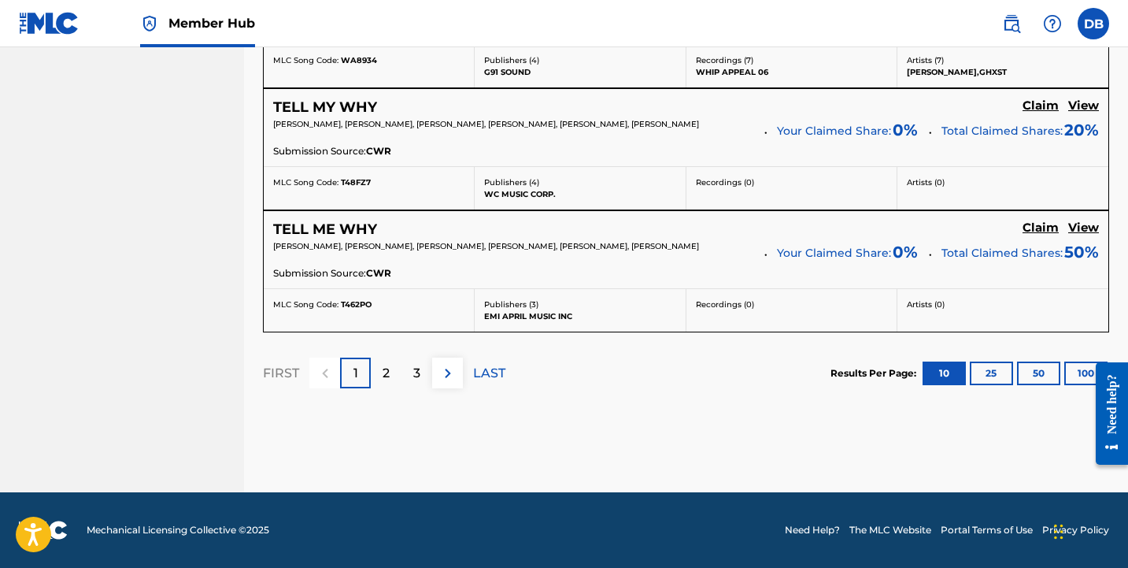
scroll to position [1523, 0]
click at [389, 374] on p "2" at bounding box center [386, 373] width 7 height 19
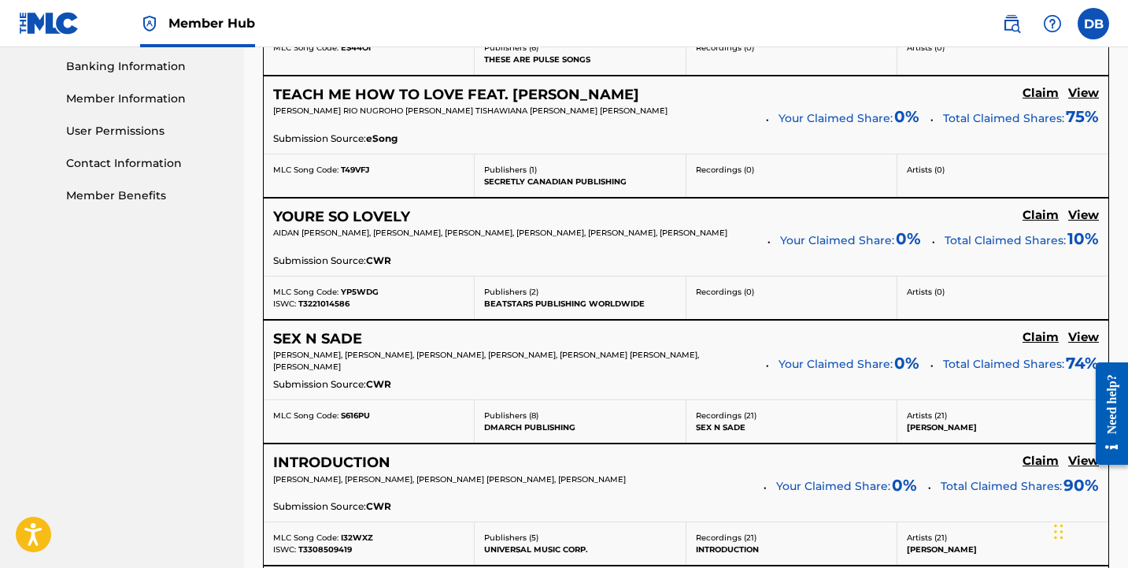
scroll to position [672, 0]
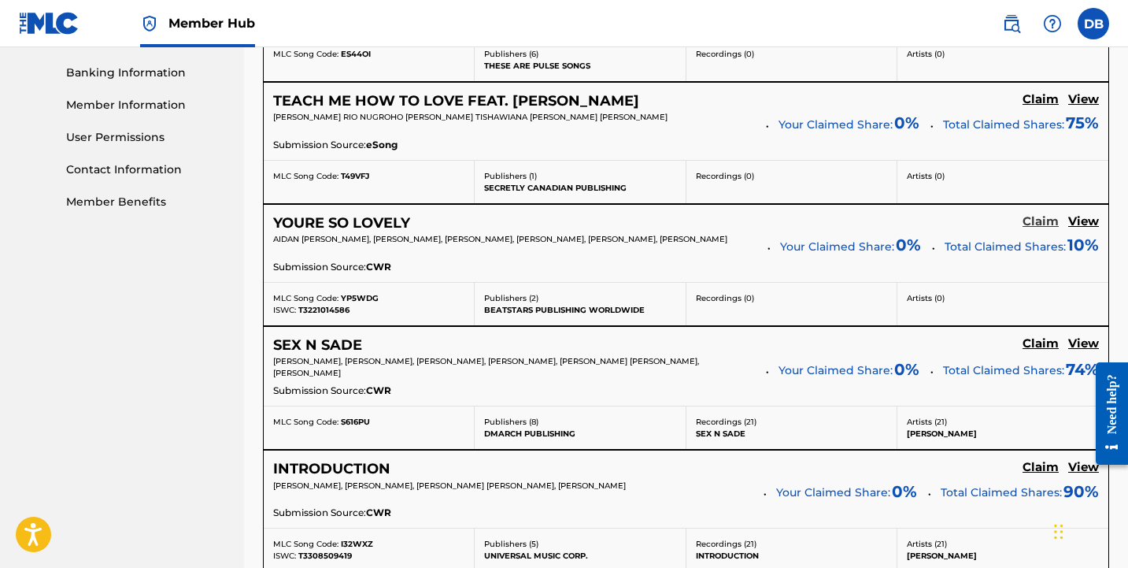
click at [1038, 221] on h5 "Claim" at bounding box center [1041, 221] width 36 height 15
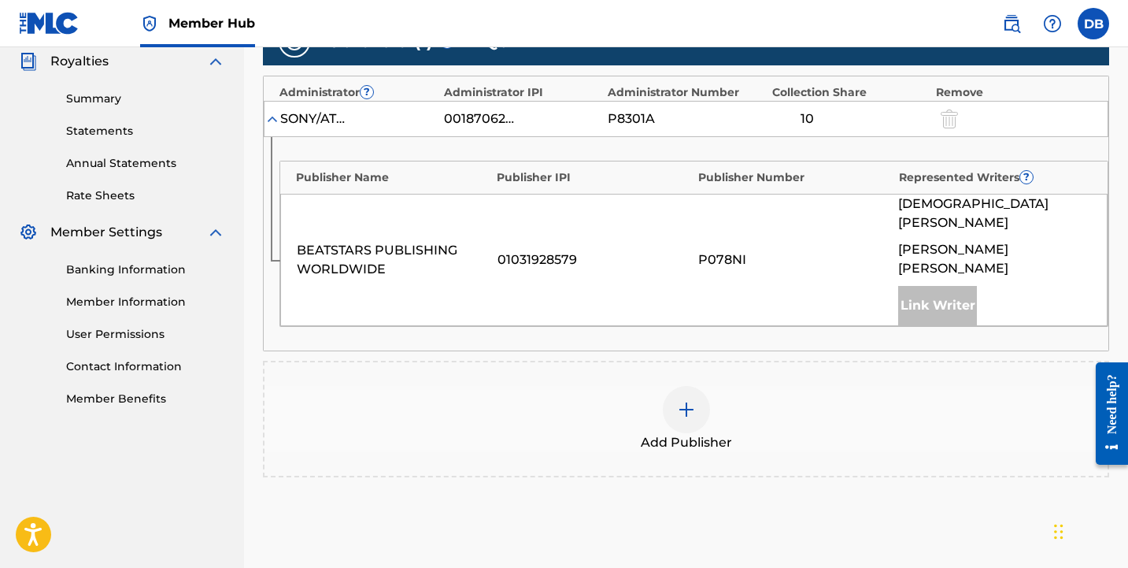
scroll to position [505, 0]
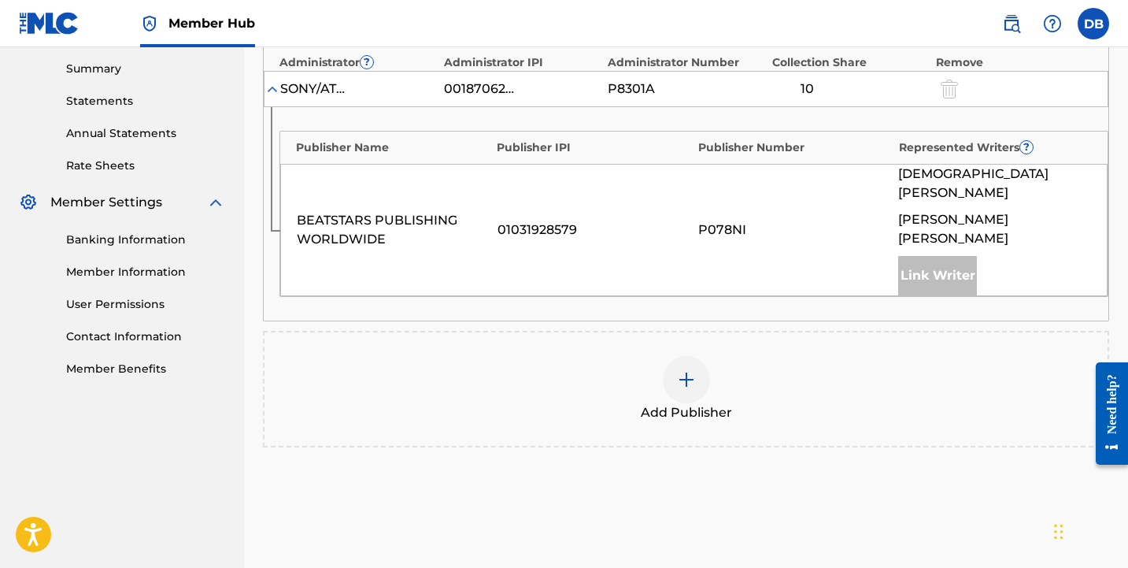
click at [688, 370] on img at bounding box center [686, 379] width 19 height 19
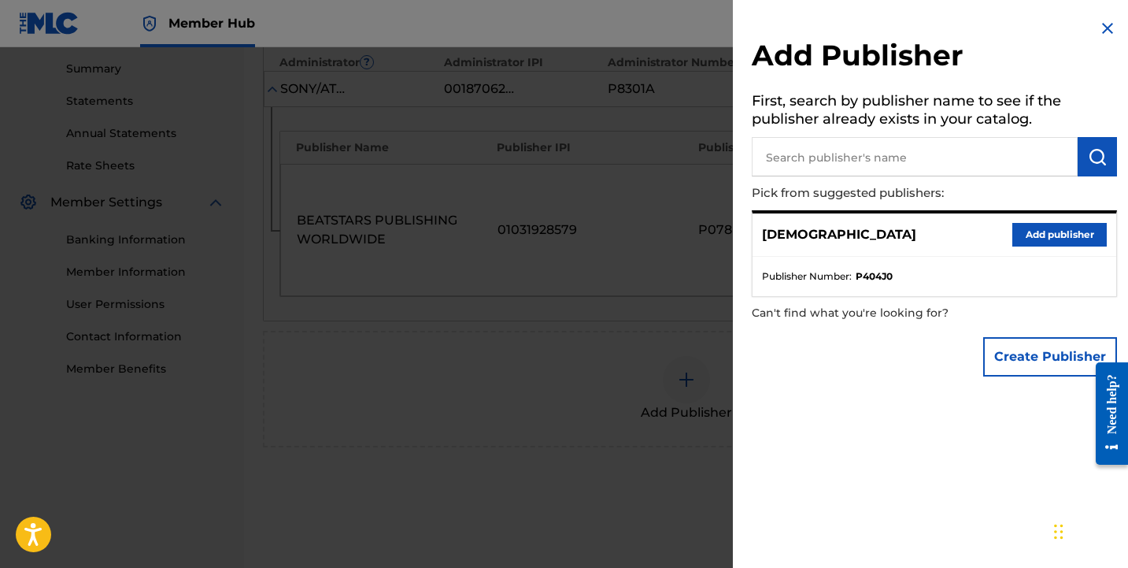
click at [942, 240] on div "[DEMOGRAPHIC_DATA] Add publisher" at bounding box center [935, 234] width 364 height 43
click at [1037, 231] on button "Add publisher" at bounding box center [1059, 235] width 94 height 24
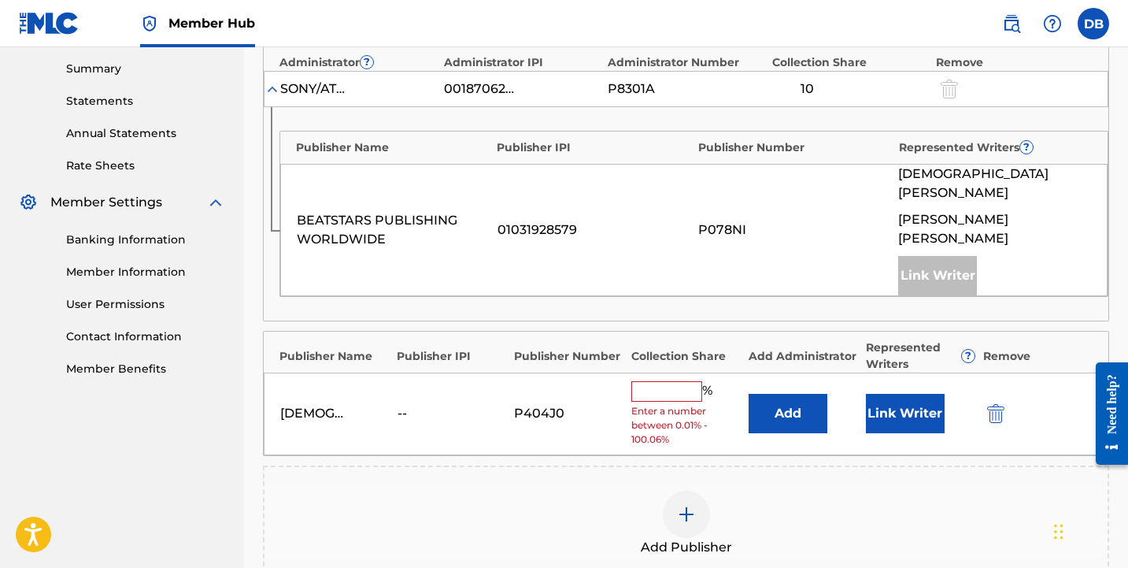
click at [693, 381] on input "text" at bounding box center [666, 391] width 71 height 20
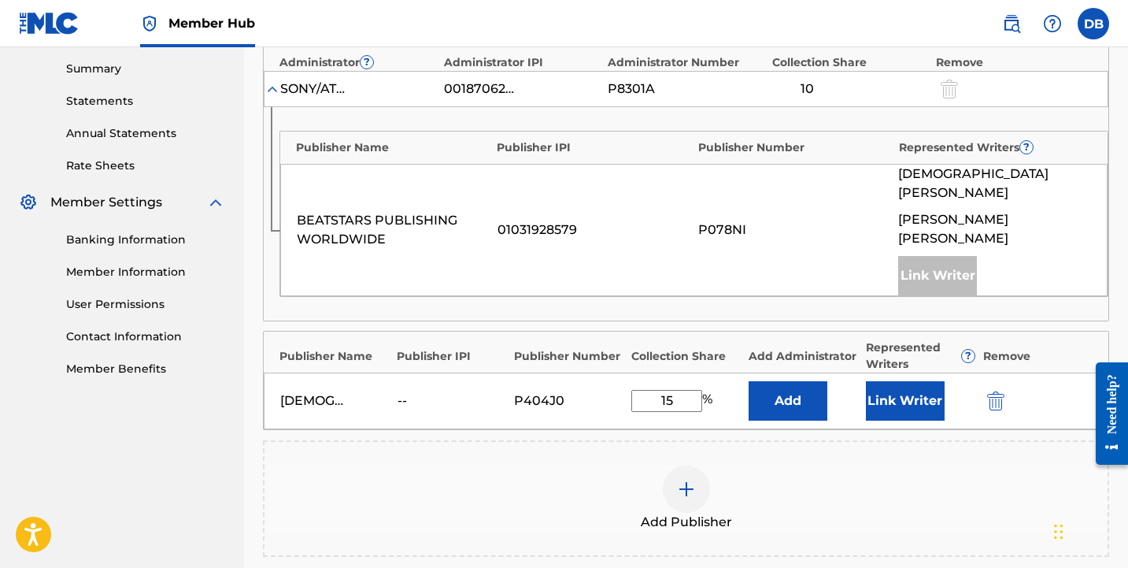
type input "15"
click at [734, 440] on div "Add Publisher" at bounding box center [686, 498] width 846 height 117
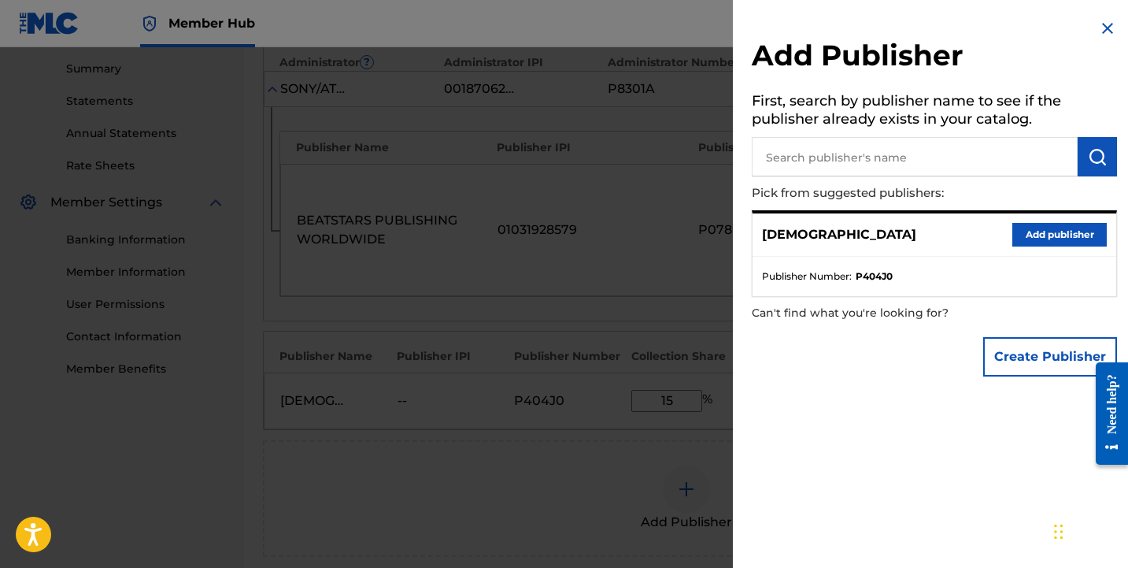
click at [974, 160] on input "text" at bounding box center [915, 156] width 326 height 39
type input "[PERSON_NAME]"
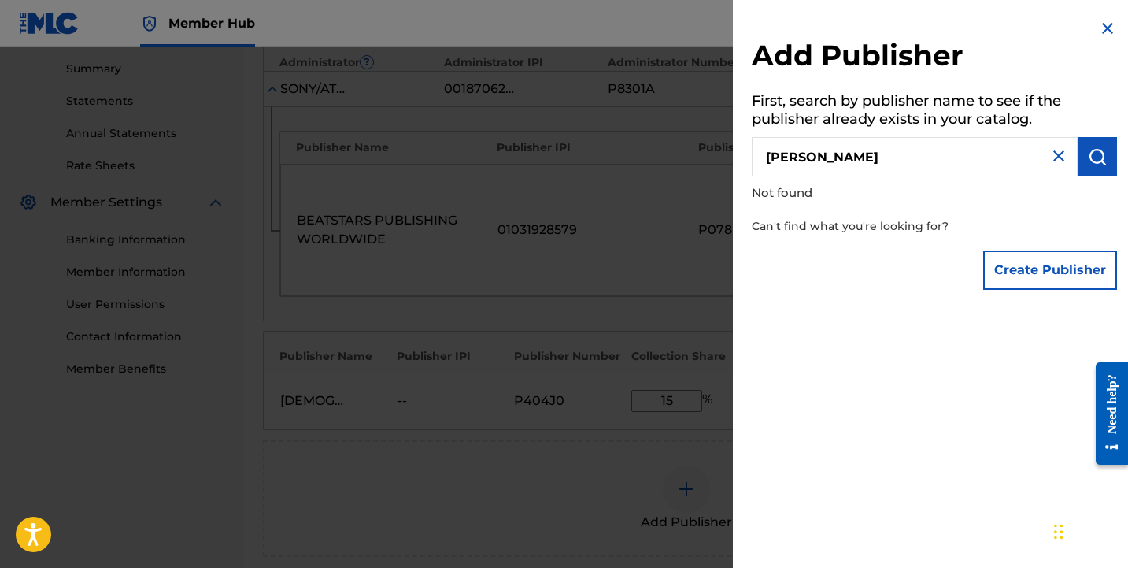
click at [1058, 165] on input "[PERSON_NAME]" at bounding box center [915, 156] width 326 height 39
click at [1052, 150] on img at bounding box center [1058, 155] width 19 height 19
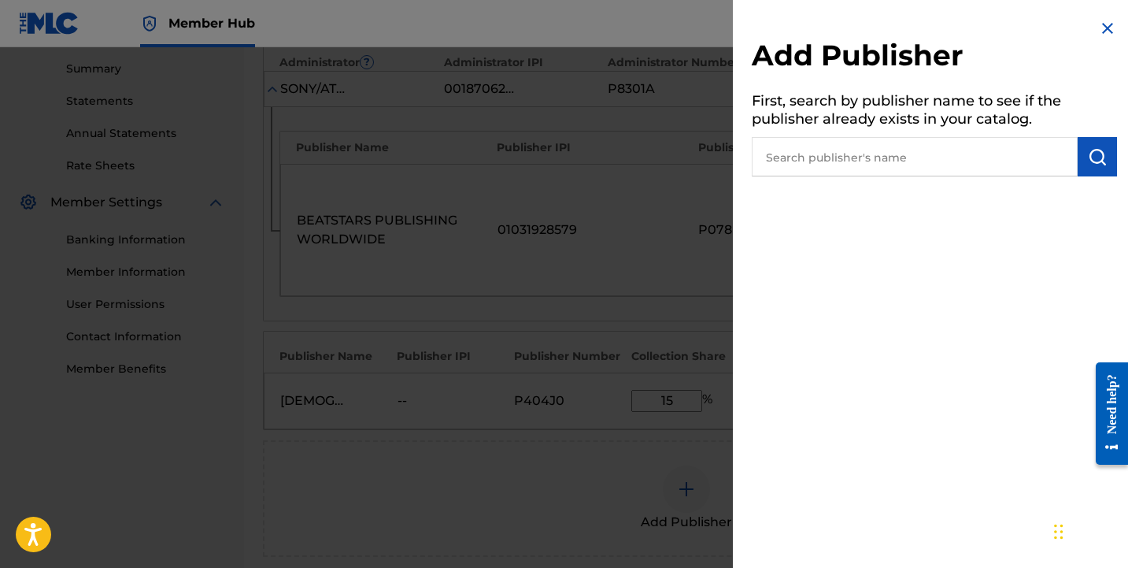
click at [1102, 28] on img at bounding box center [1107, 28] width 19 height 19
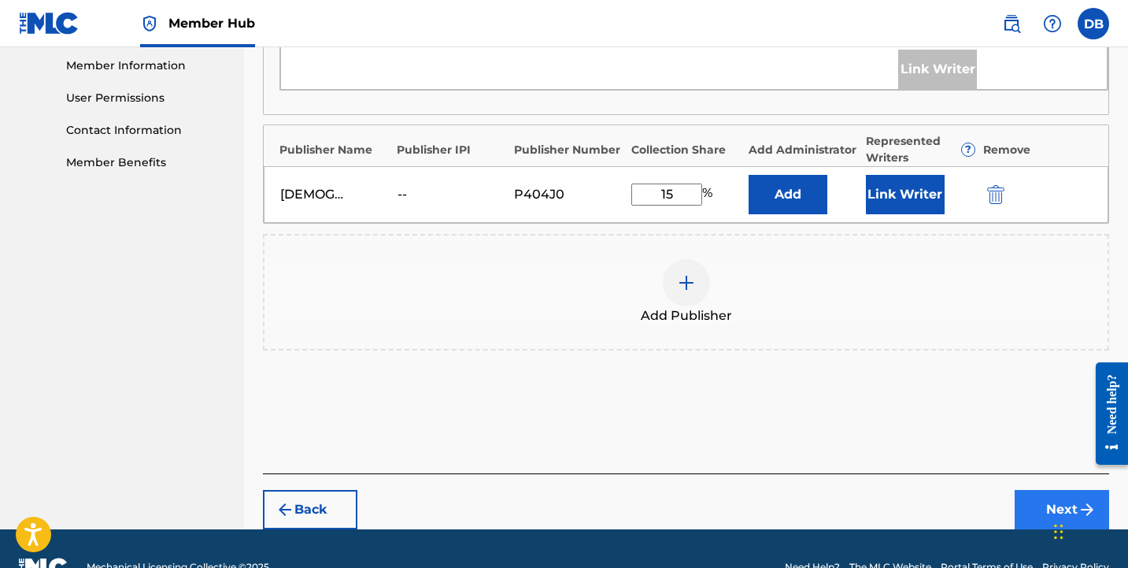
click at [1050, 490] on button "Next" at bounding box center [1062, 509] width 94 height 39
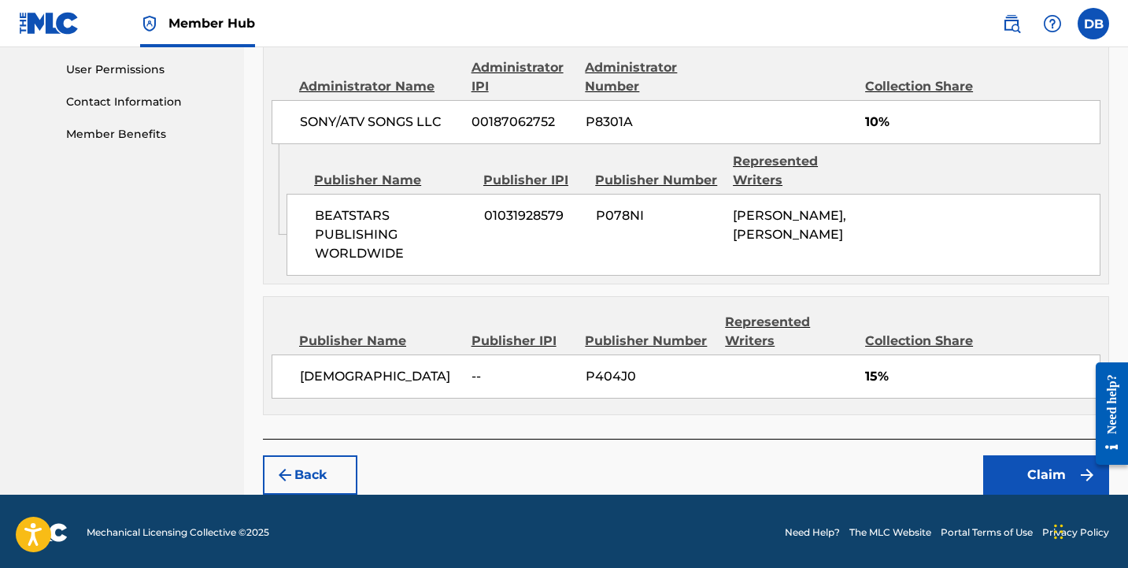
scroll to position [738, 0]
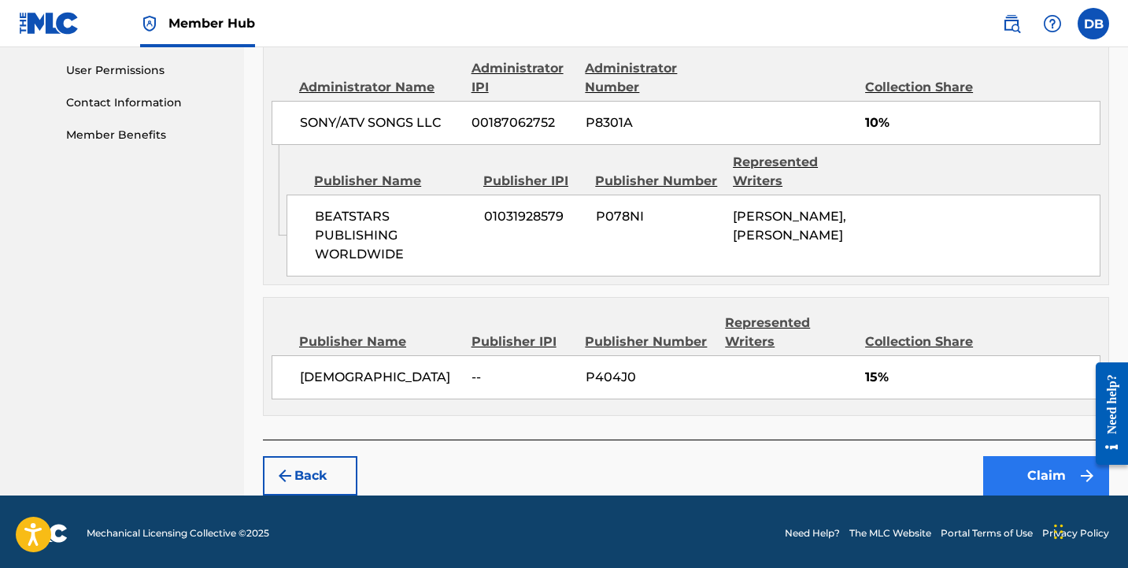
click at [1012, 468] on button "Claim" at bounding box center [1046, 475] width 126 height 39
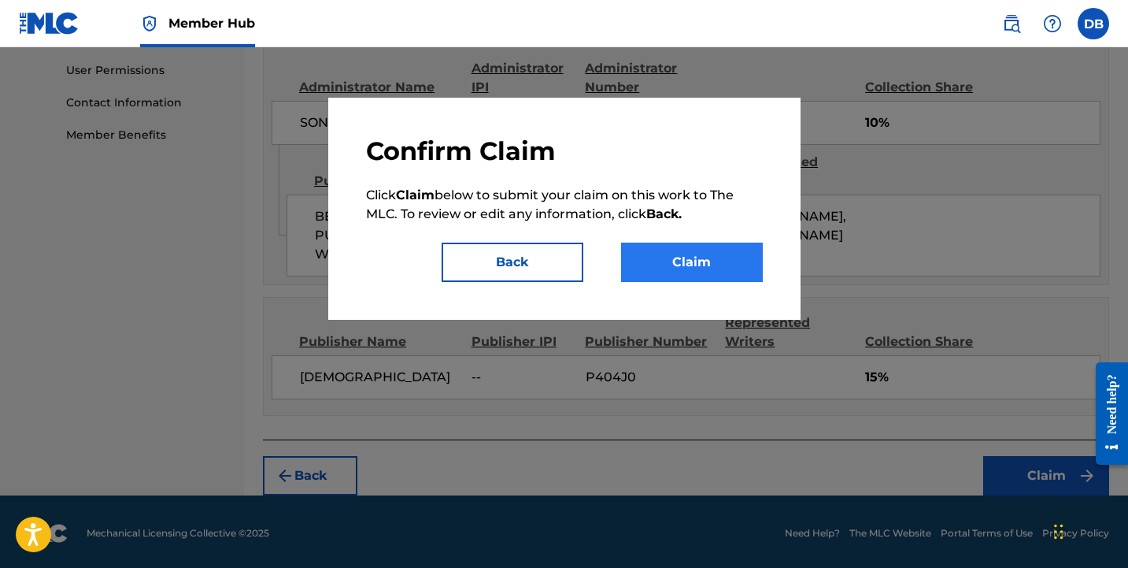
click at [701, 272] on button "Claim" at bounding box center [692, 261] width 142 height 39
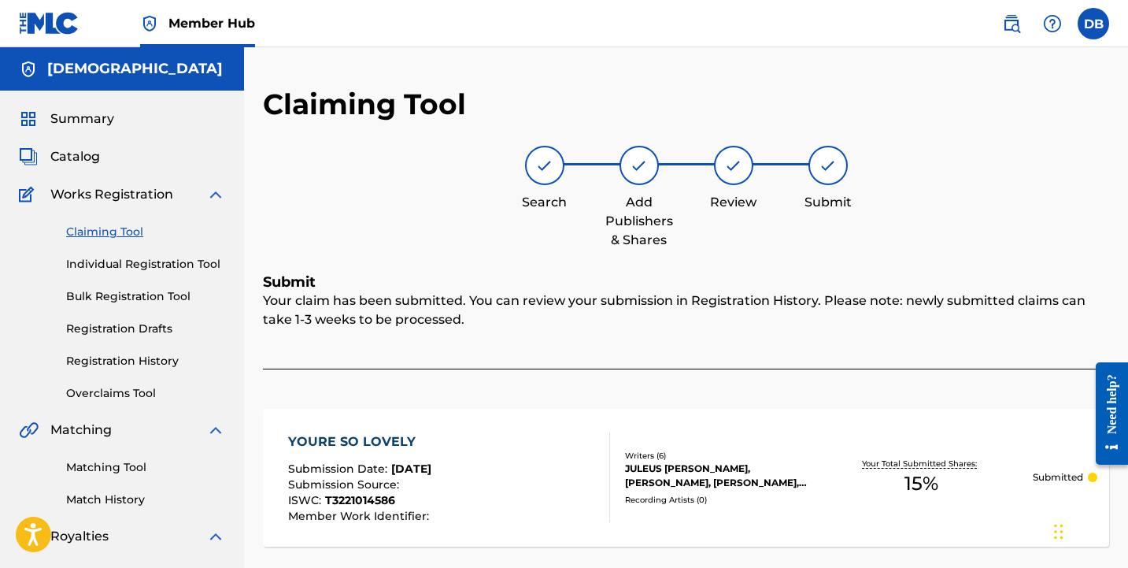
scroll to position [0, 0]
click at [109, 118] on span "Summary" at bounding box center [82, 118] width 64 height 19
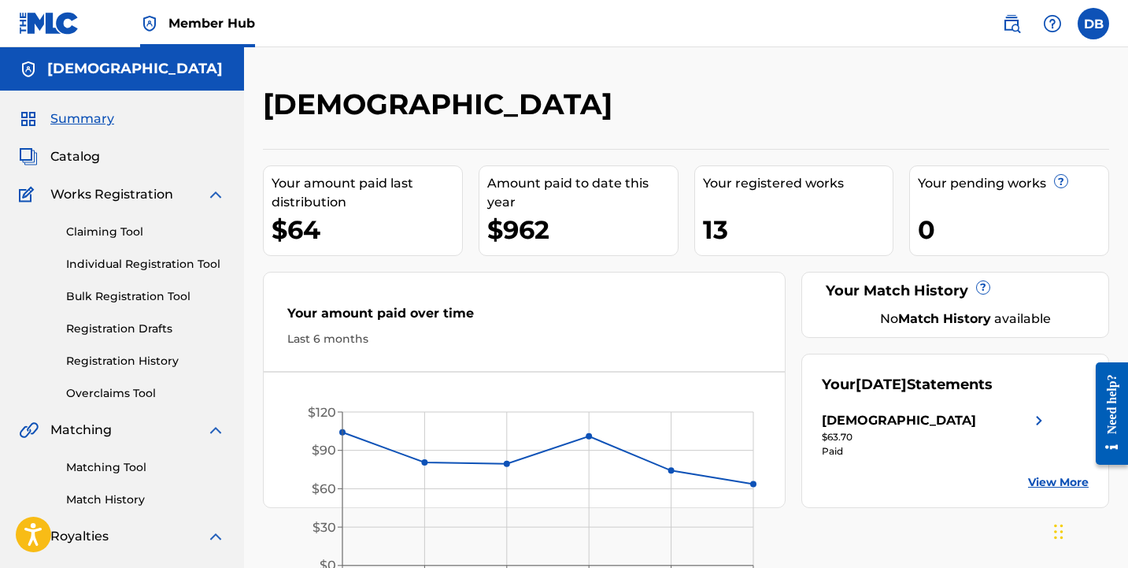
click at [608, 102] on div "[DEMOGRAPHIC_DATA]" at bounding box center [589, 110] width 652 height 46
